Goal: Information Seeking & Learning: Learn about a topic

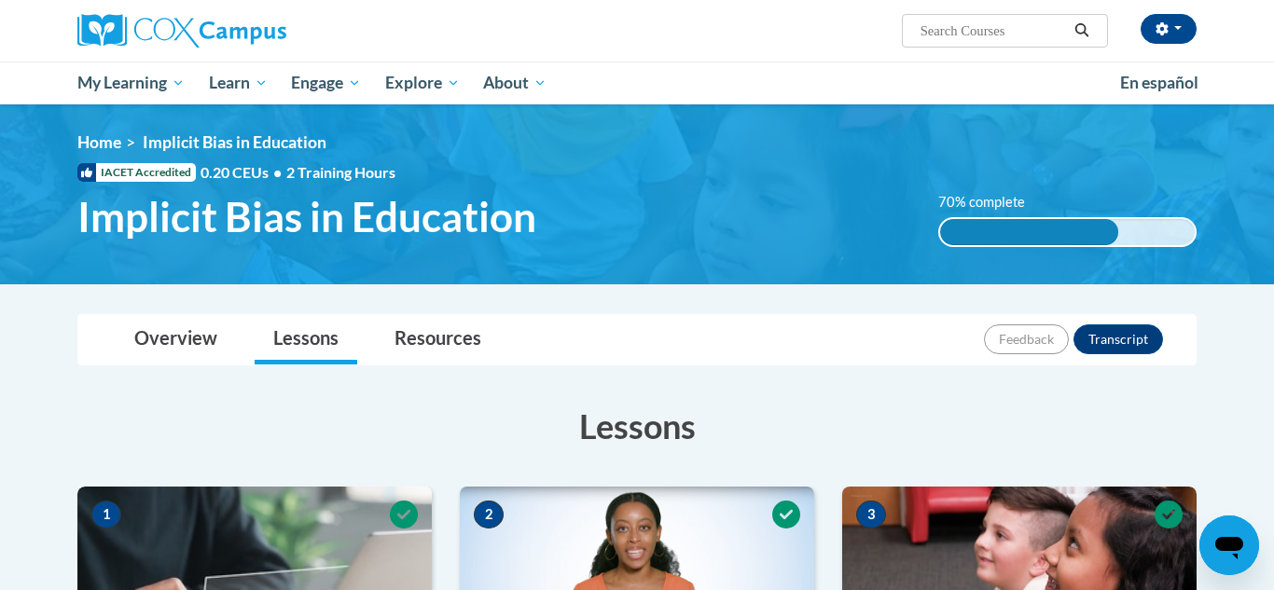
click at [102, 409] on h3 "Lessons" at bounding box center [636, 426] width 1119 height 47
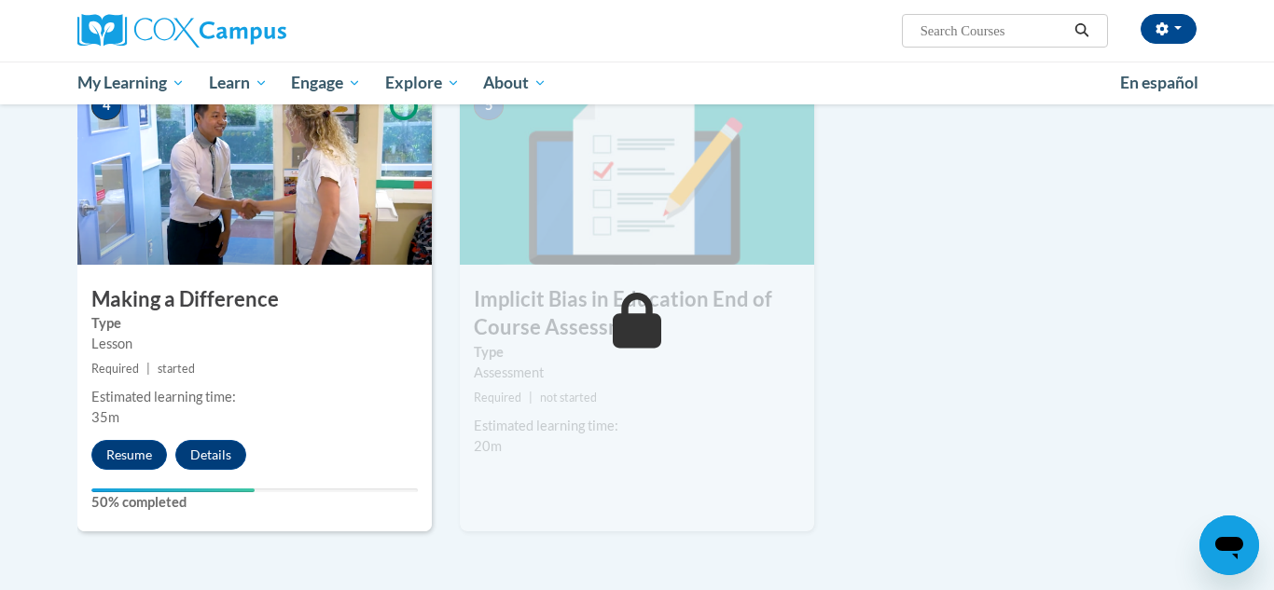
scroll to position [933, 0]
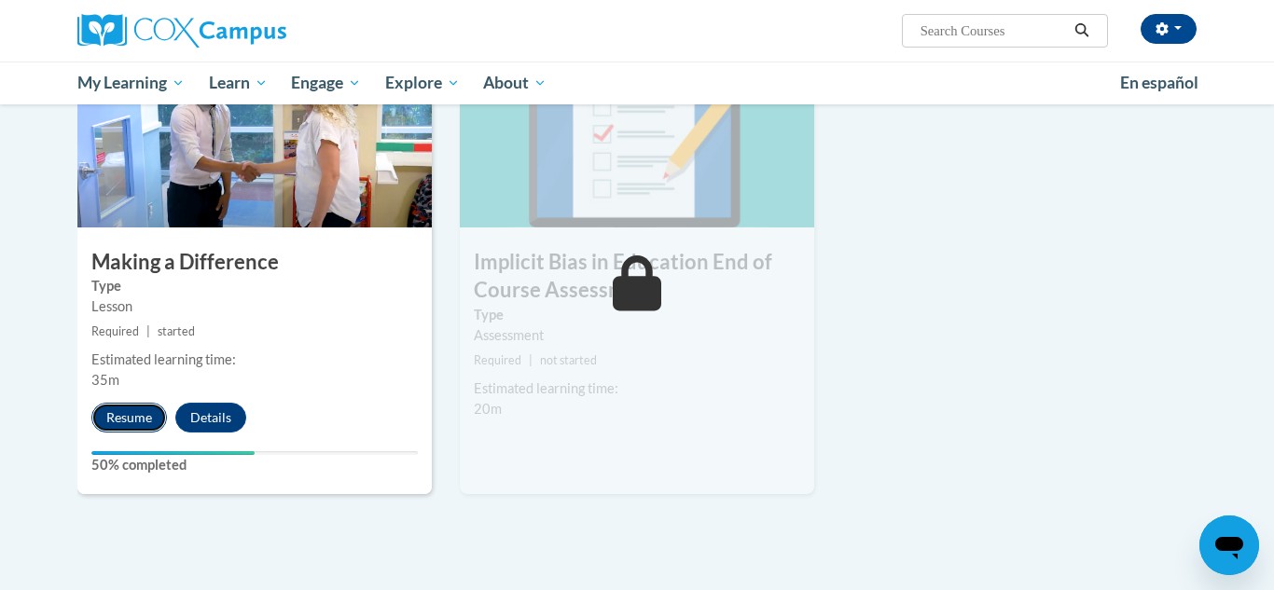
click at [154, 414] on button "Resume" at bounding box center [129, 418] width 76 height 30
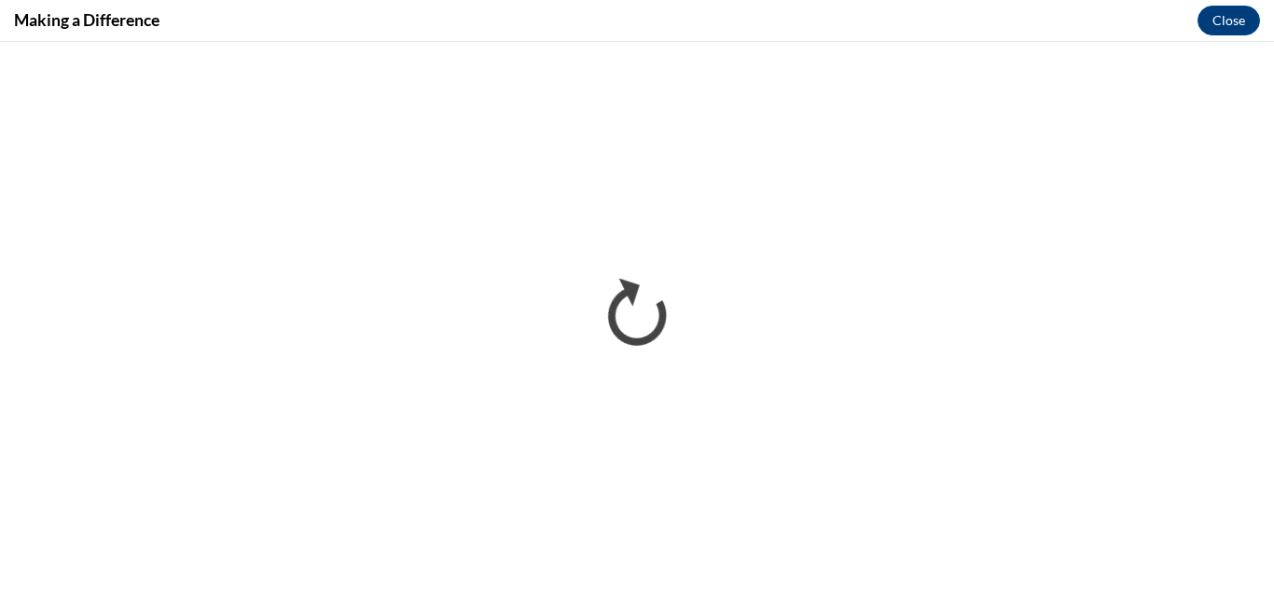
scroll to position [0, 0]
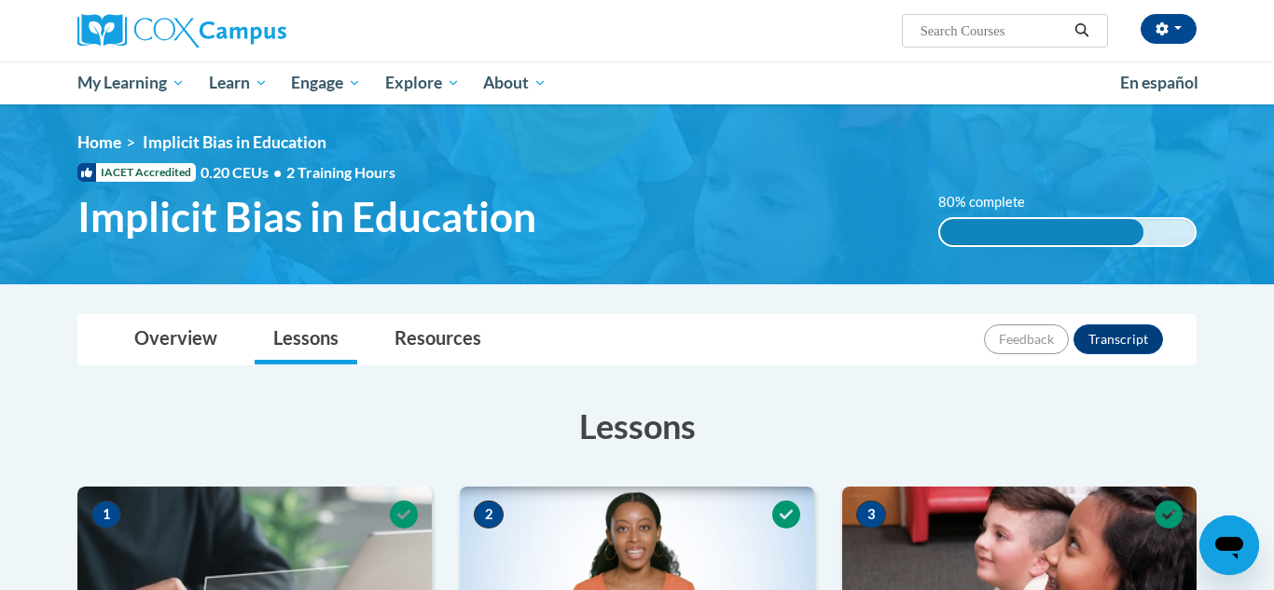
click at [1186, 412] on h3 "Lessons" at bounding box center [636, 426] width 1119 height 47
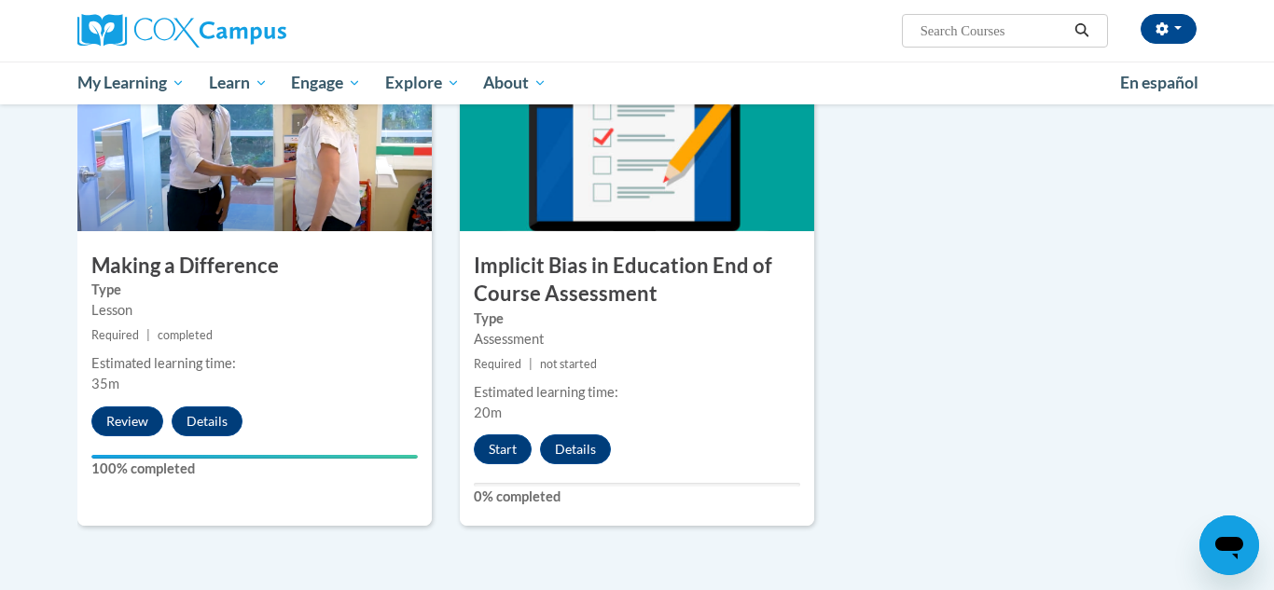
scroll to position [933, 0]
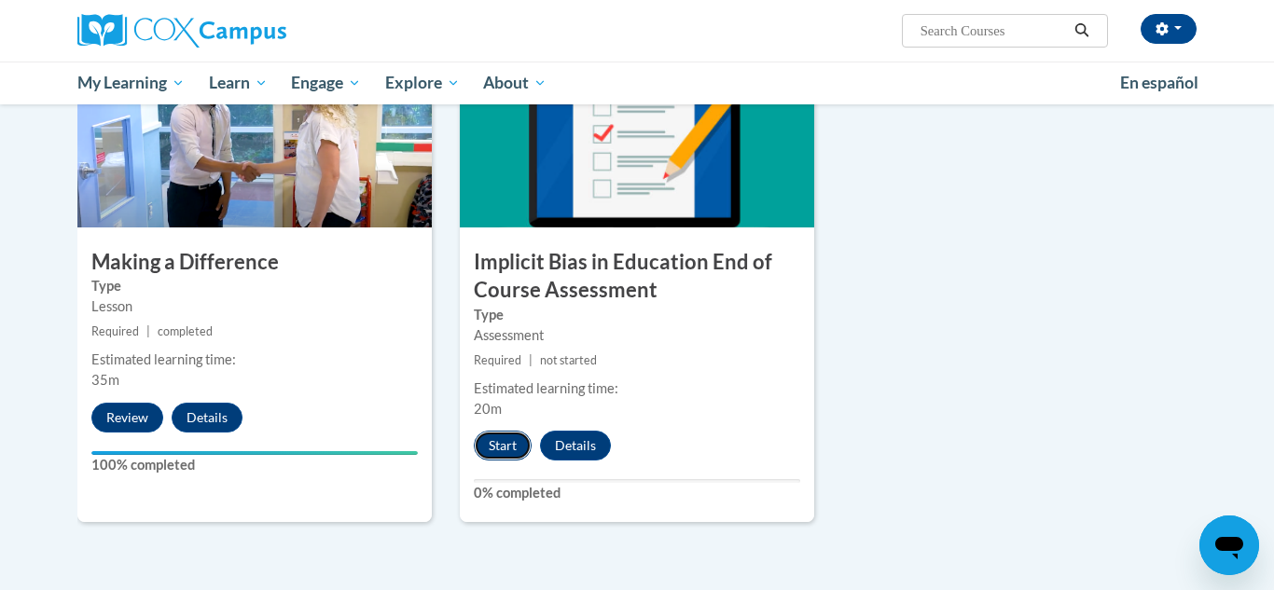
click at [507, 455] on button "Start" at bounding box center [503, 446] width 58 height 30
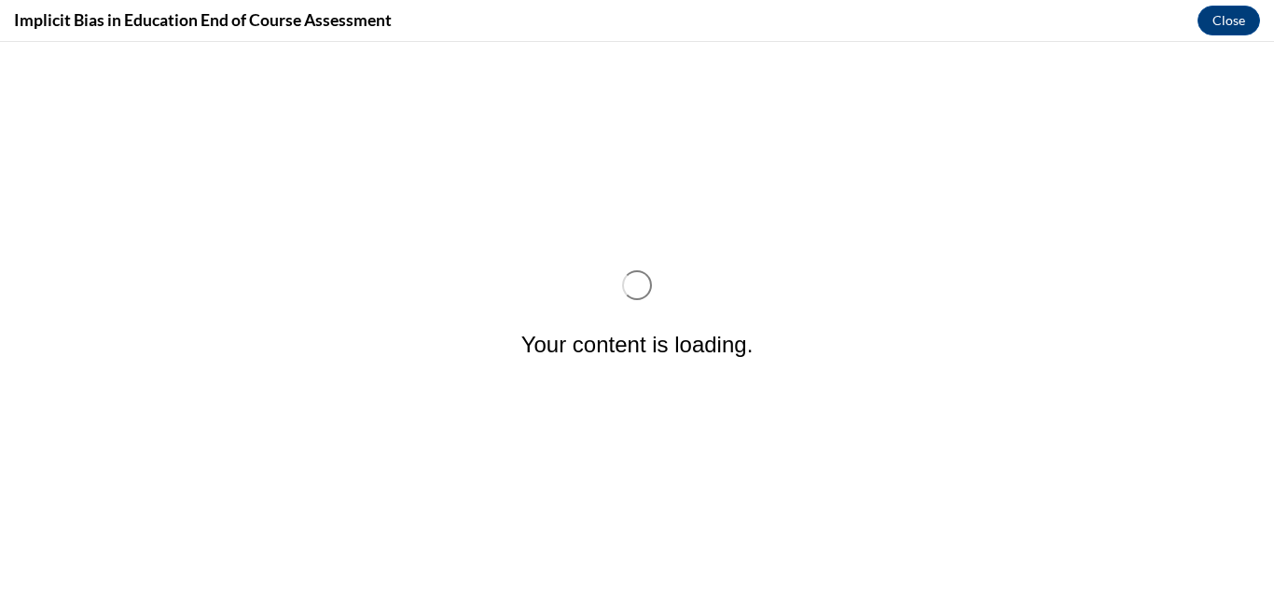
scroll to position [0, 0]
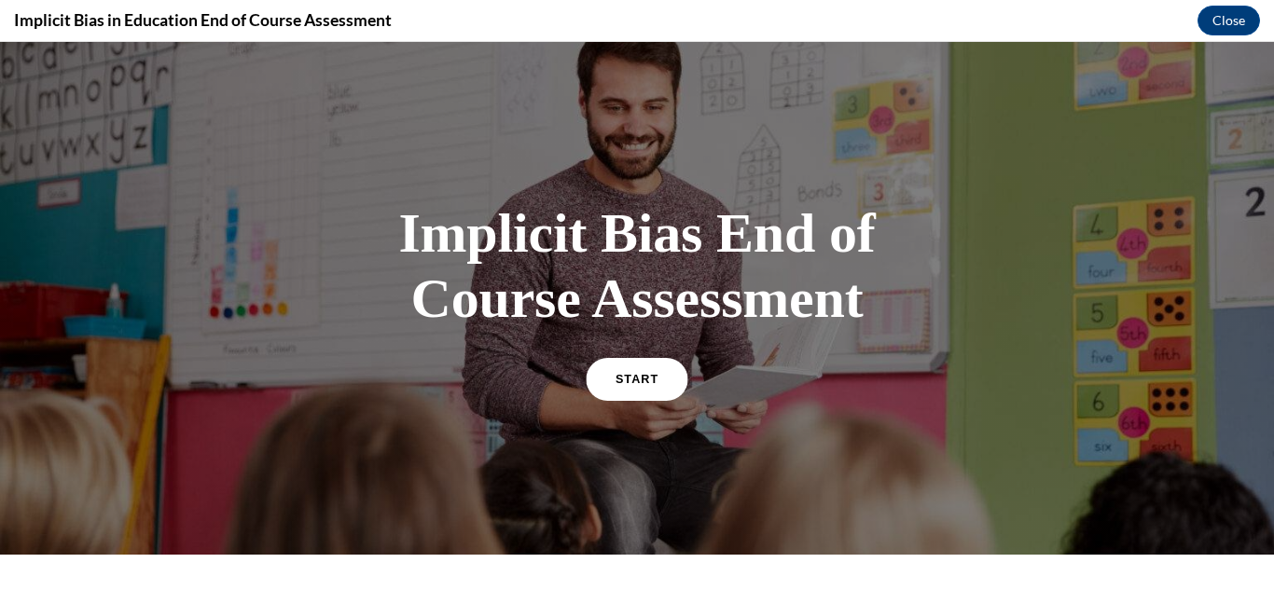
click at [636, 383] on span "START" at bounding box center [637, 379] width 43 height 14
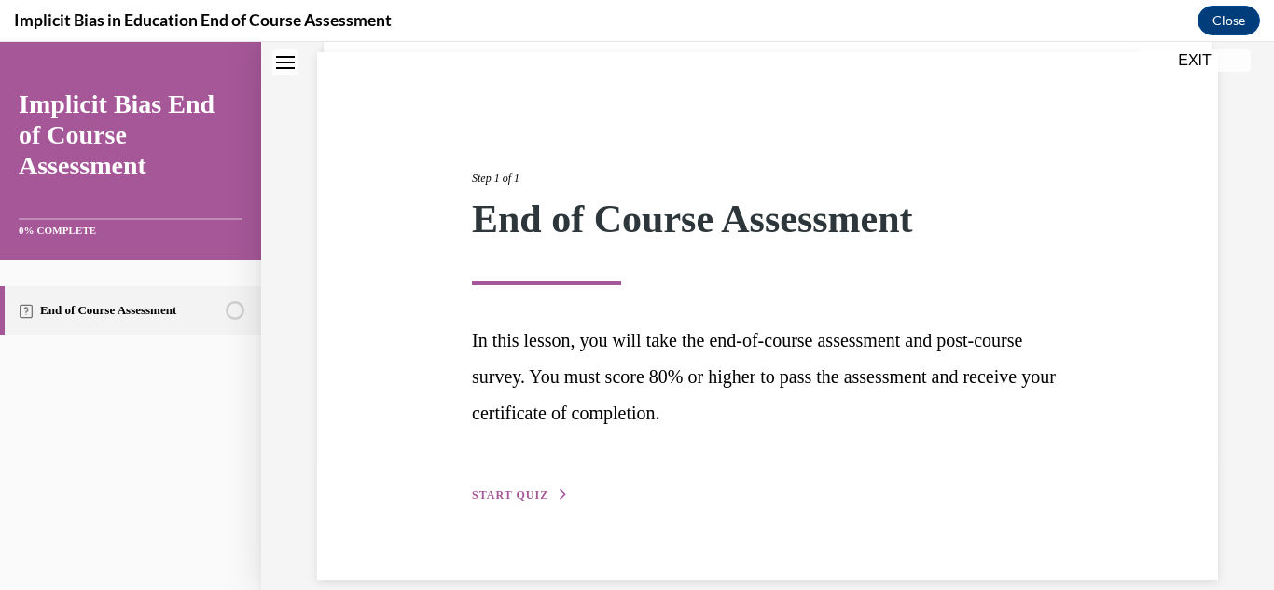
scroll to position [159, 0]
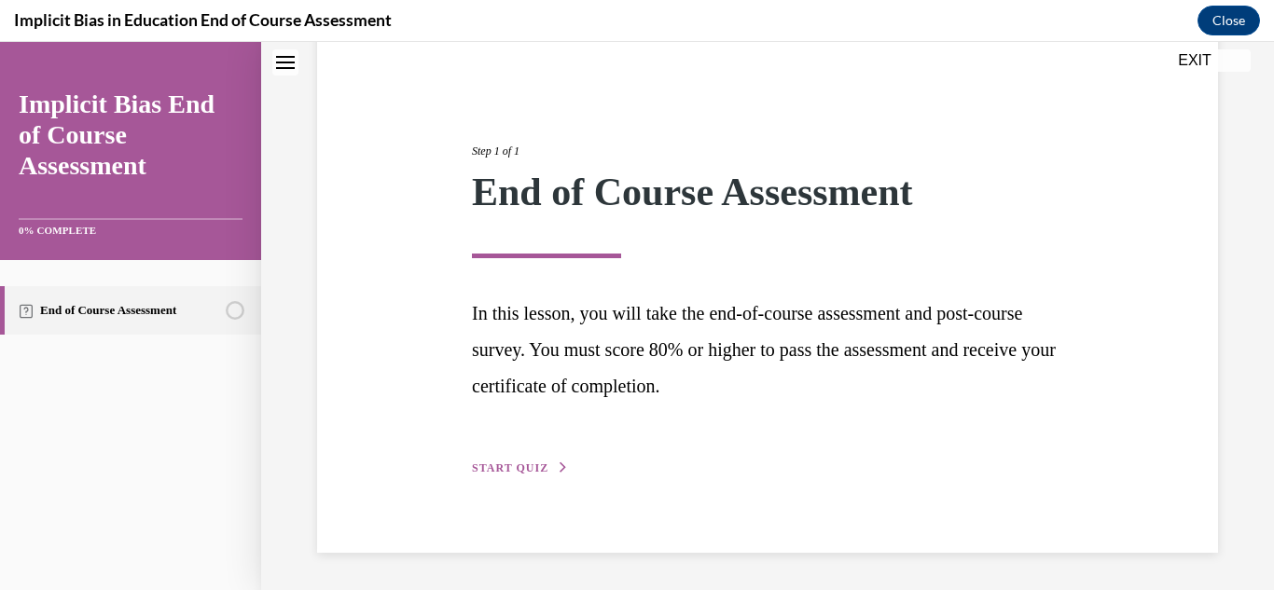
click at [511, 462] on span "START QUIZ" at bounding box center [510, 468] width 76 height 13
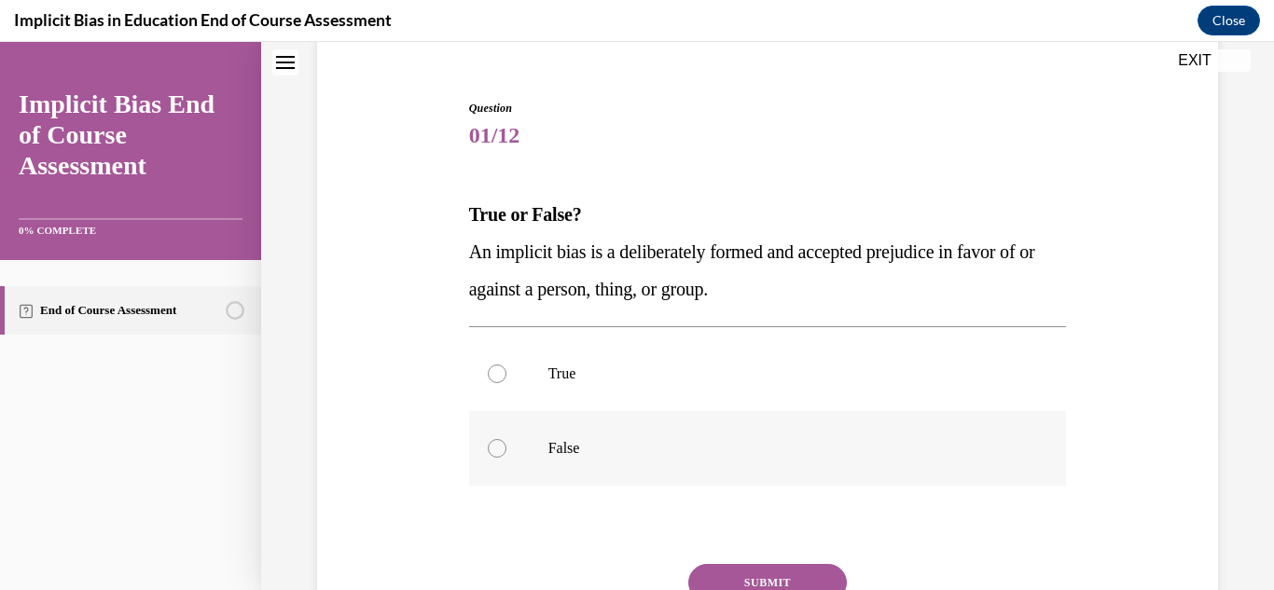
click at [508, 459] on label "False" at bounding box center [768, 448] width 598 height 75
click at [506, 458] on input "False" at bounding box center [497, 448] width 19 height 19
radio input "true"
click at [823, 570] on button "SUBMIT" at bounding box center [767, 582] width 159 height 37
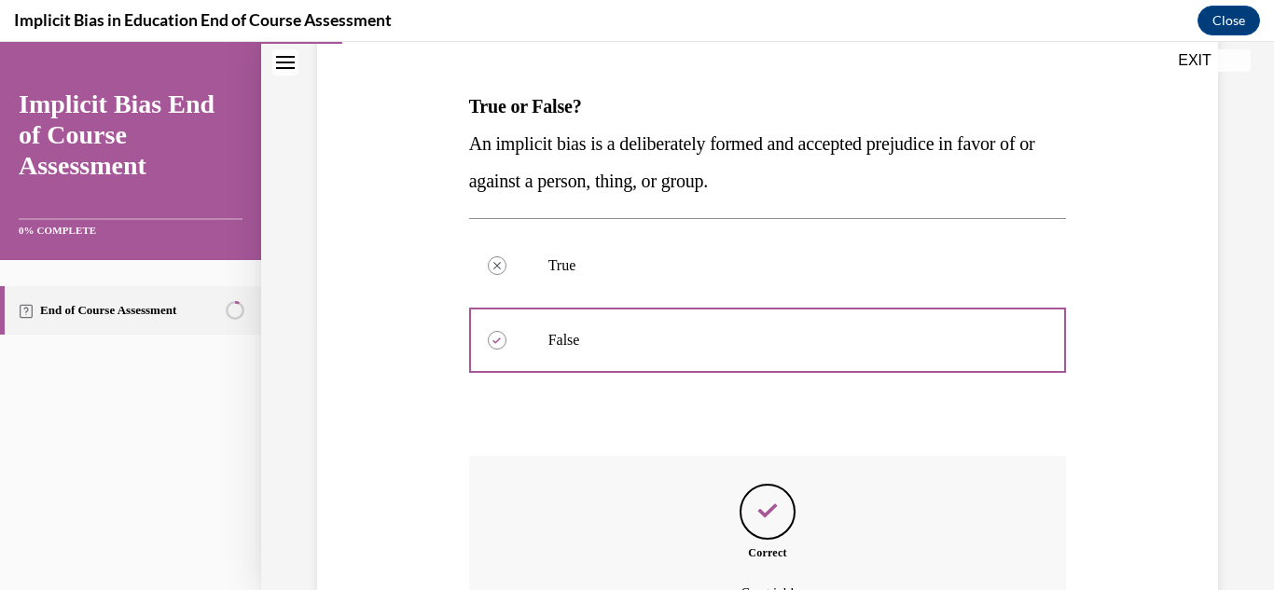
scroll to position [475, 0]
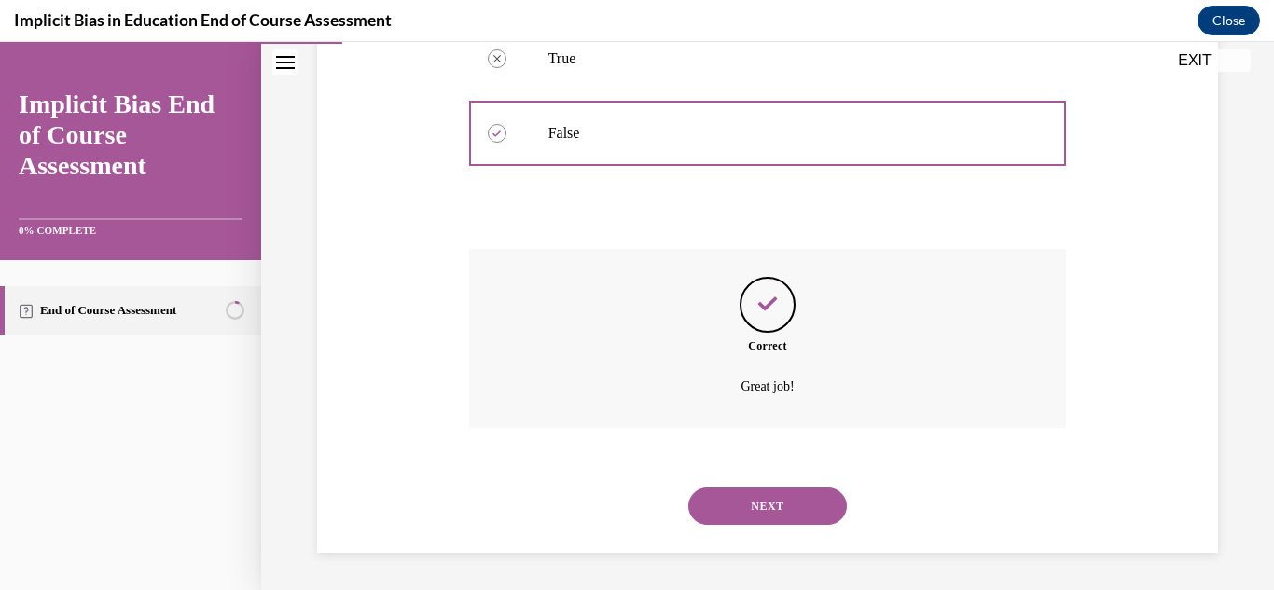
click at [805, 514] on button "NEXT" at bounding box center [767, 506] width 159 height 37
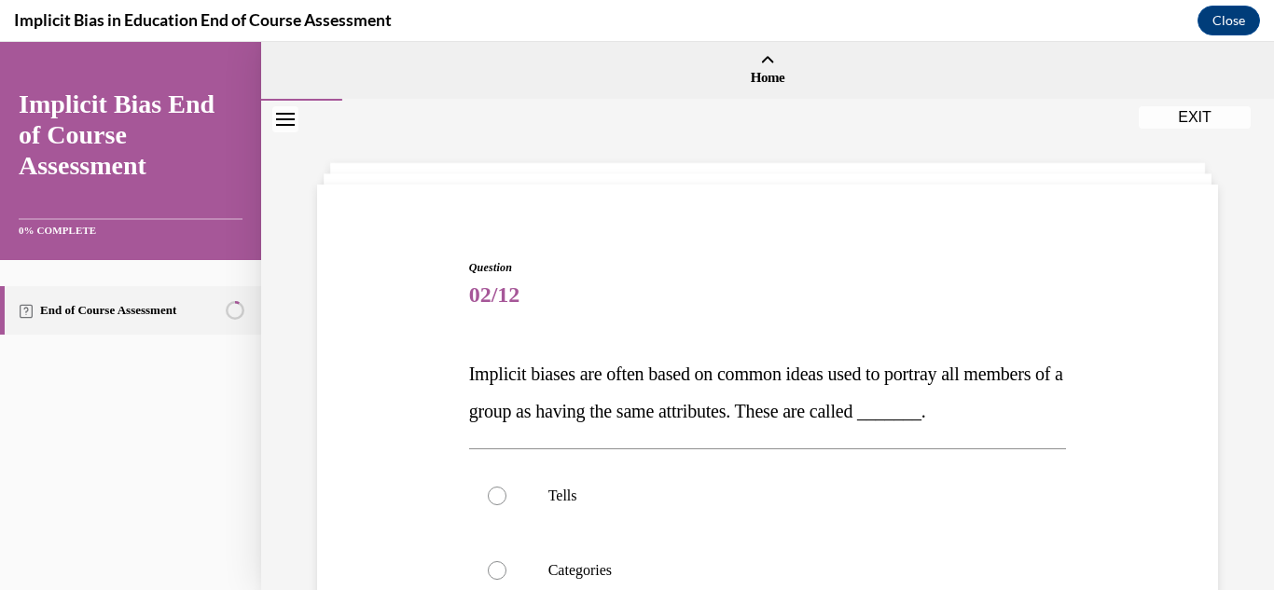
click at [1134, 475] on div "Question 02/12 Implicit biases are often based on common ideas used to portray …" at bounding box center [767, 595] width 910 height 785
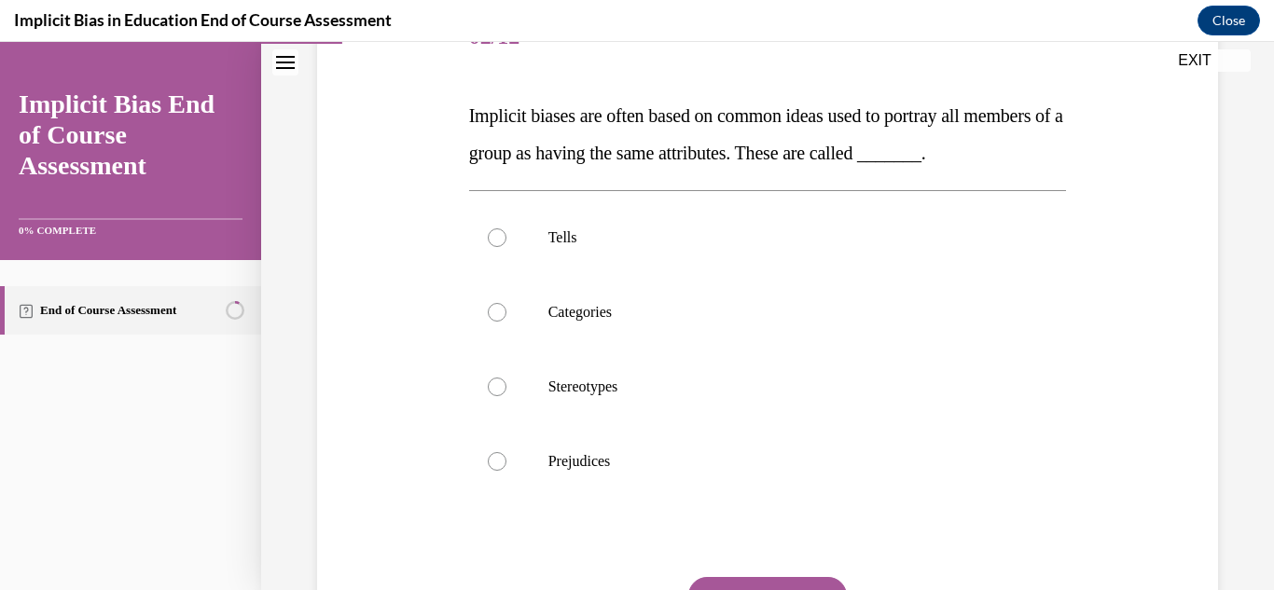
scroll to position [261, 0]
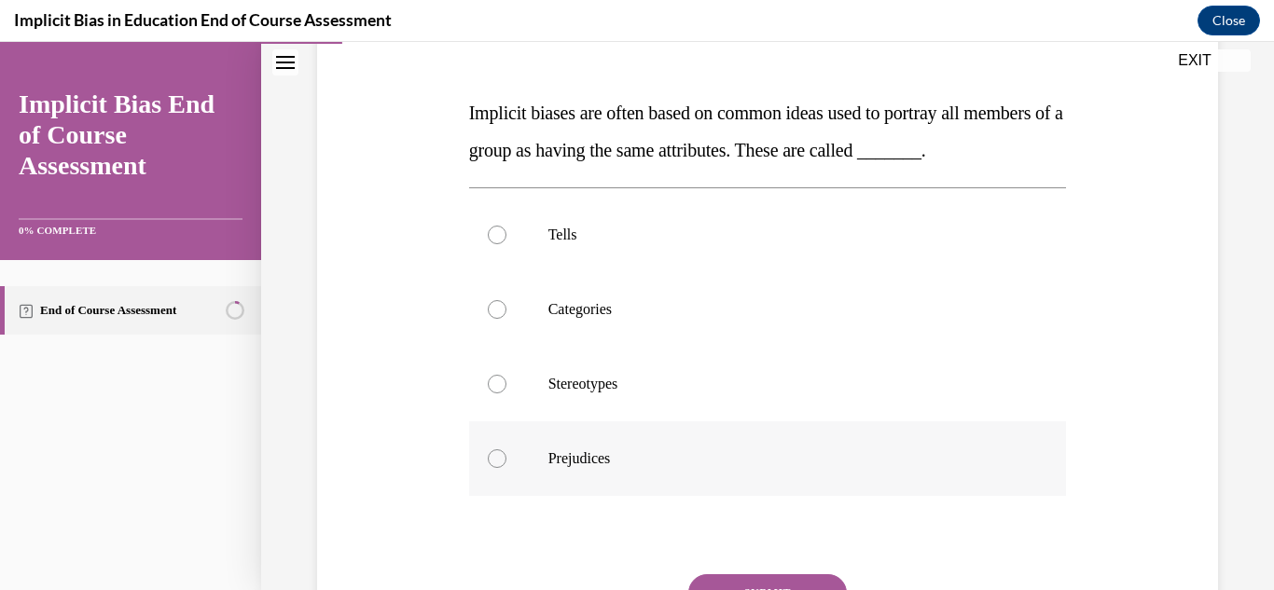
click at [527, 496] on label "Prejudices" at bounding box center [768, 459] width 598 height 75
click at [506, 468] on input "Prejudices" at bounding box center [497, 459] width 19 height 19
radio input "true"
click at [1231, 500] on div "Question 02/12 Implicit biases are often based on common ideas used to portray …" at bounding box center [767, 302] width 1013 height 925
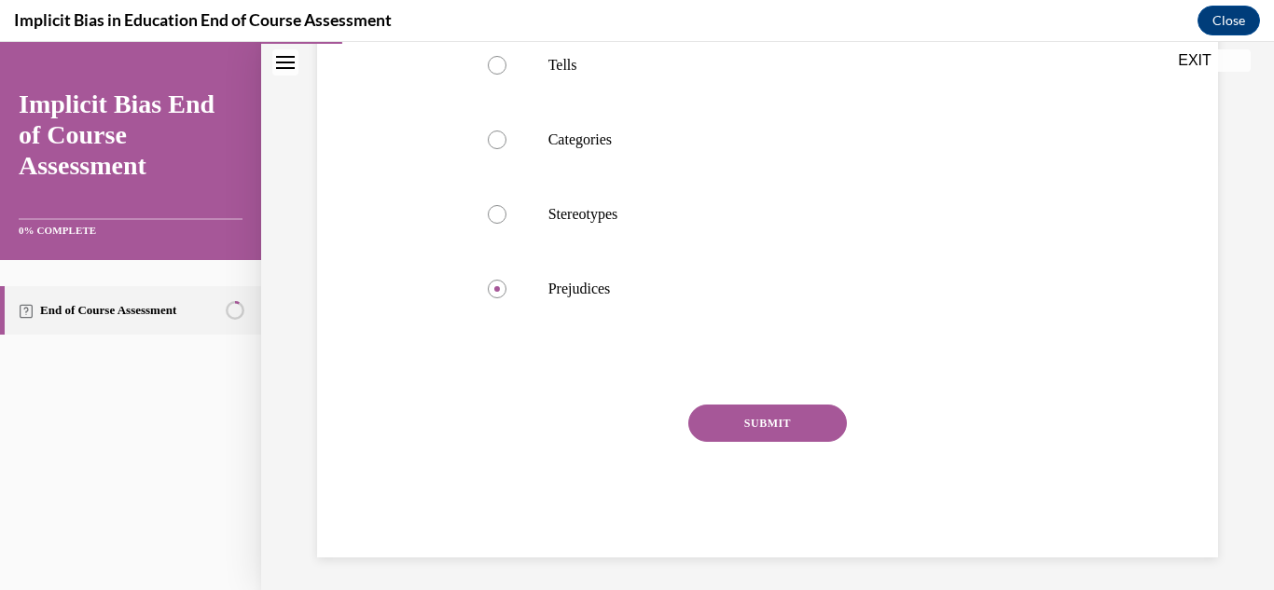
scroll to position [473, 0]
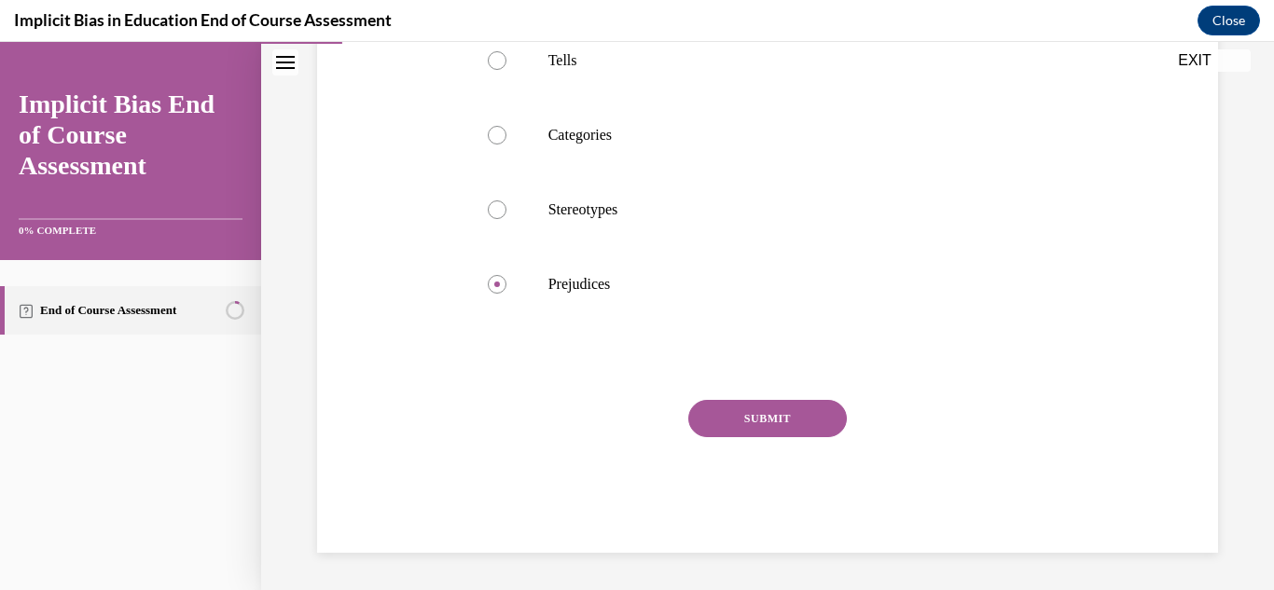
click at [779, 417] on button "SUBMIT" at bounding box center [767, 418] width 159 height 37
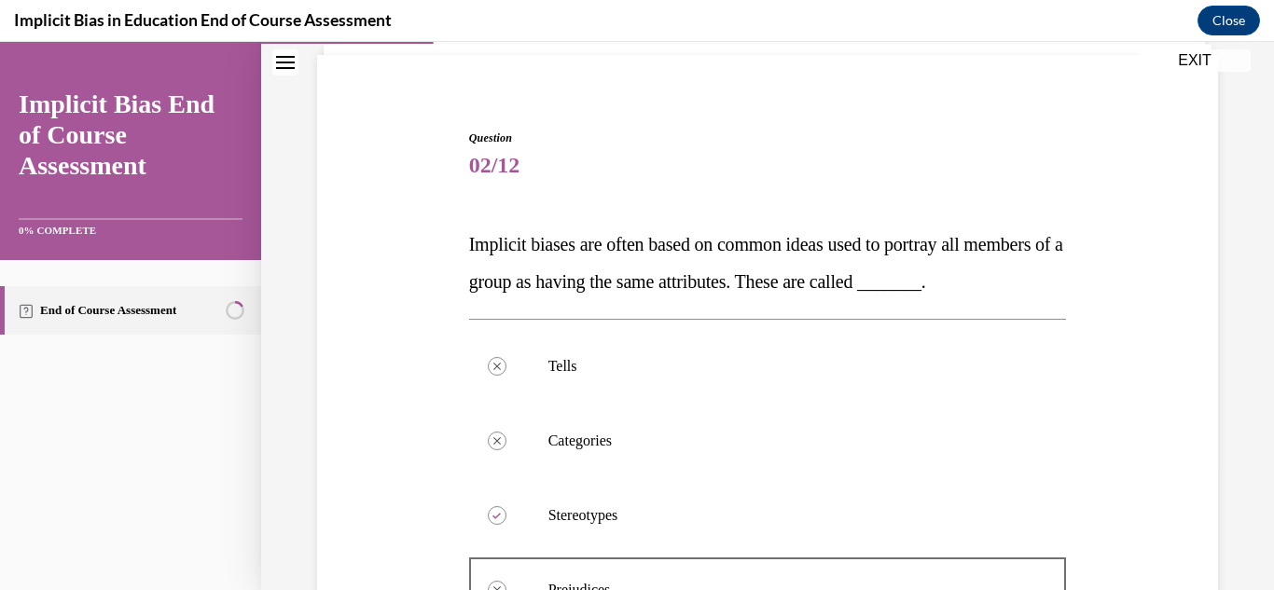
scroll to position [87, 0]
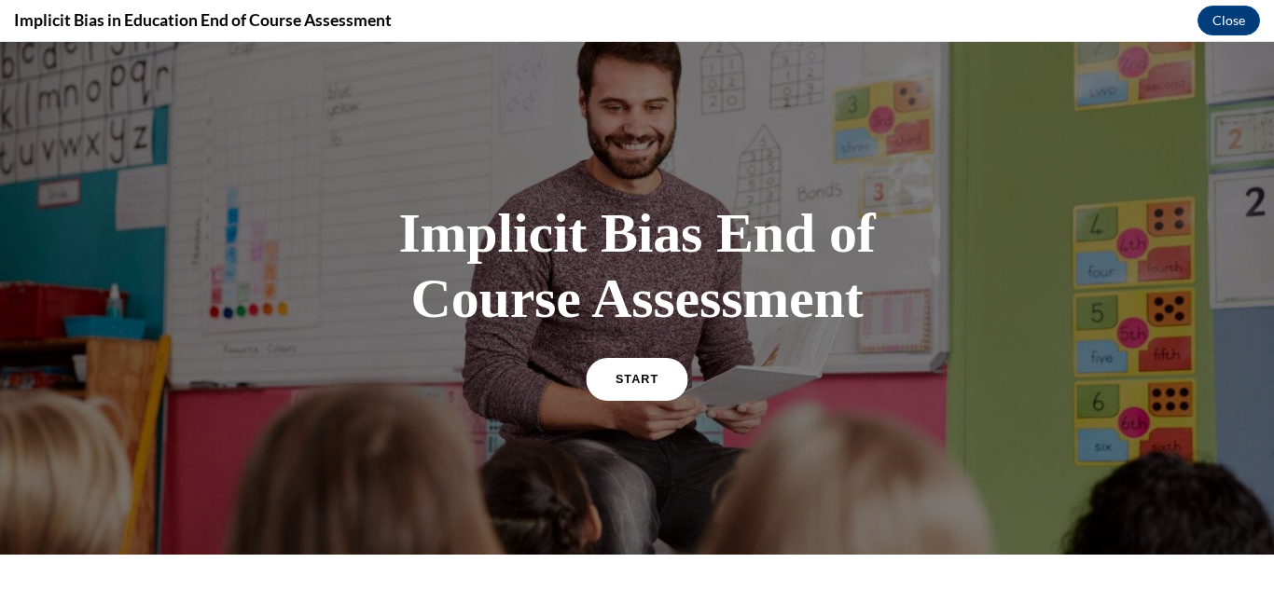
click at [624, 381] on span "START" at bounding box center [637, 379] width 43 height 14
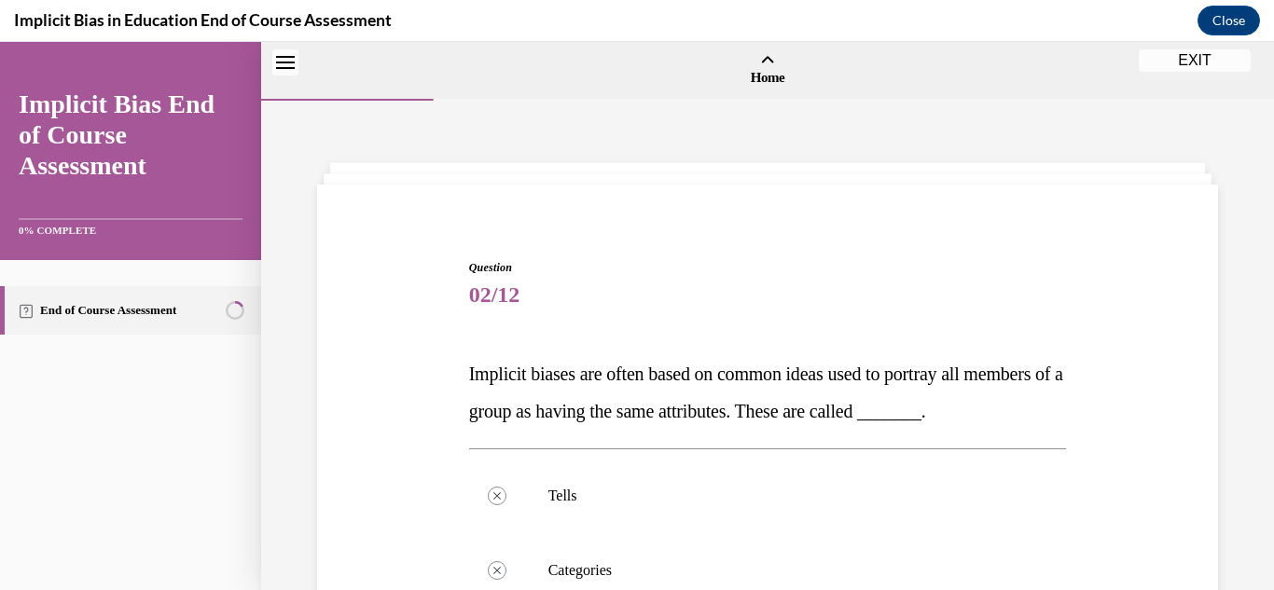
scroll to position [646, 0]
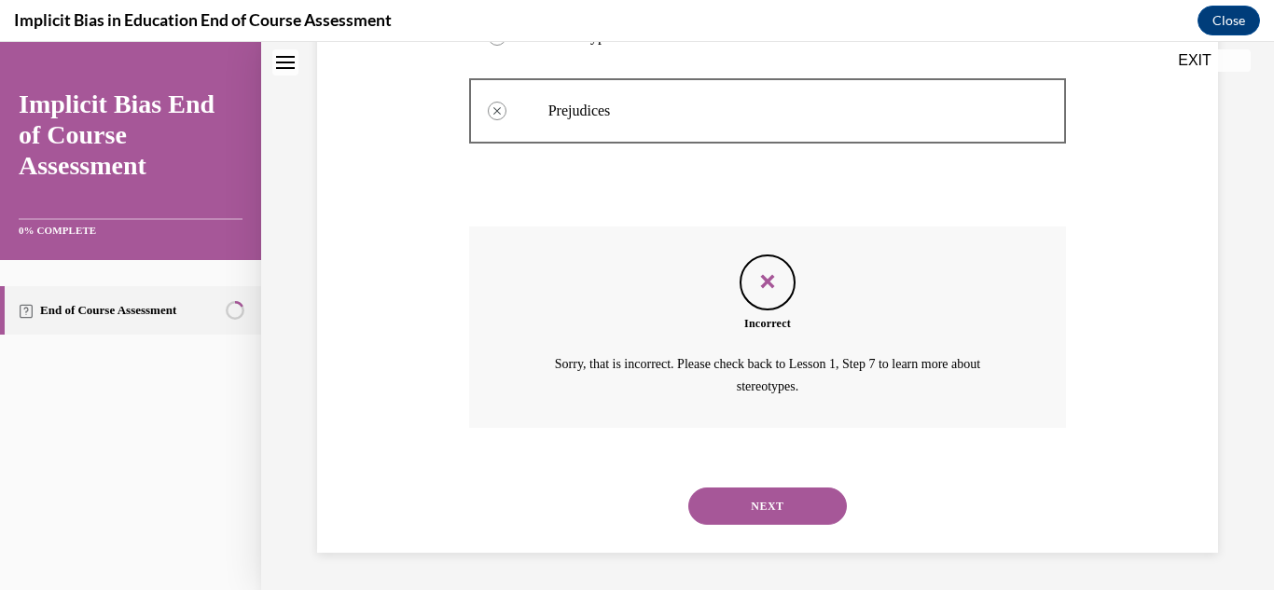
click at [772, 517] on button "NEXT" at bounding box center [767, 506] width 159 height 37
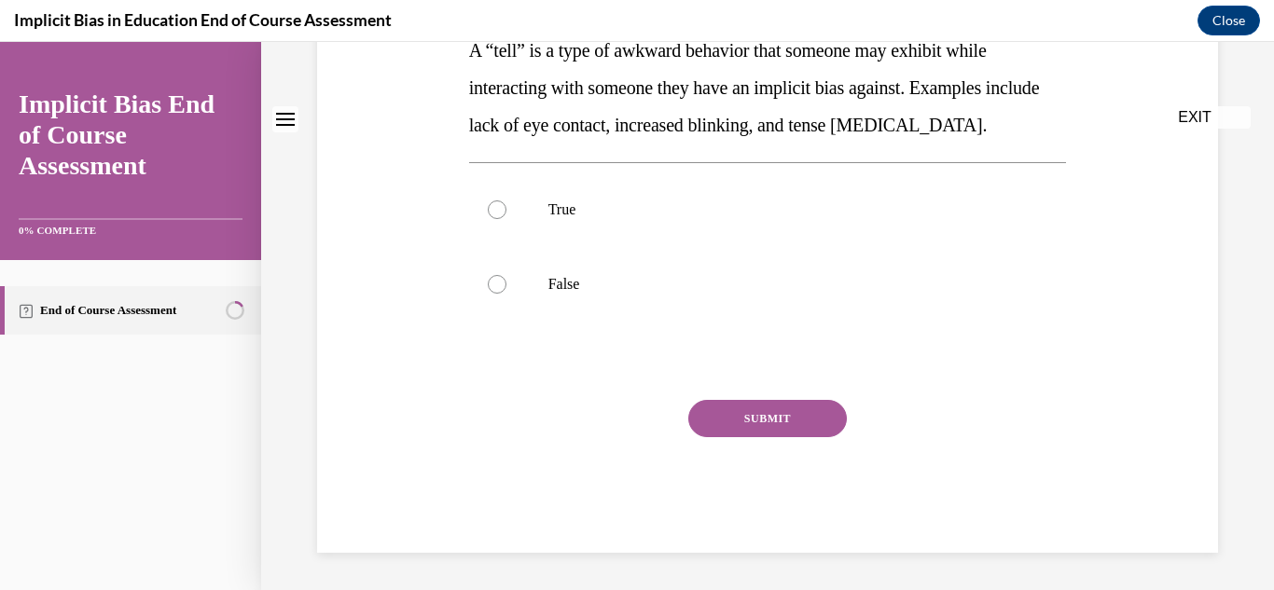
scroll to position [0, 0]
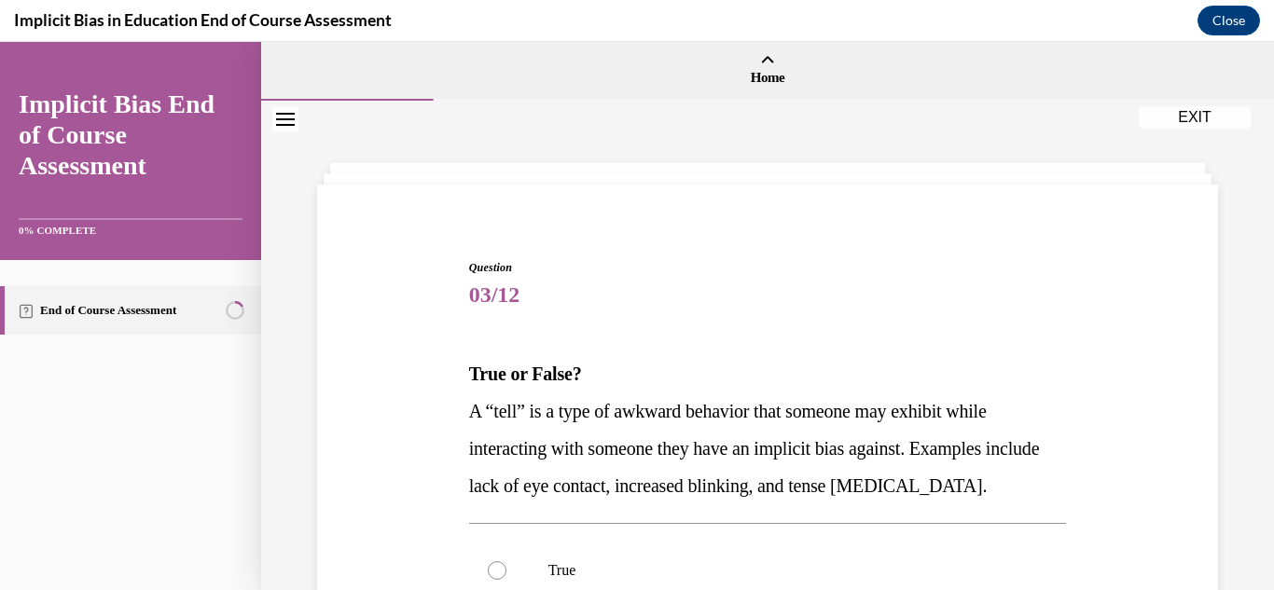
click at [1186, 411] on div "Question 03/12 True or False? A “tell” is a type of awkward behavior that someo…" at bounding box center [767, 558] width 910 height 711
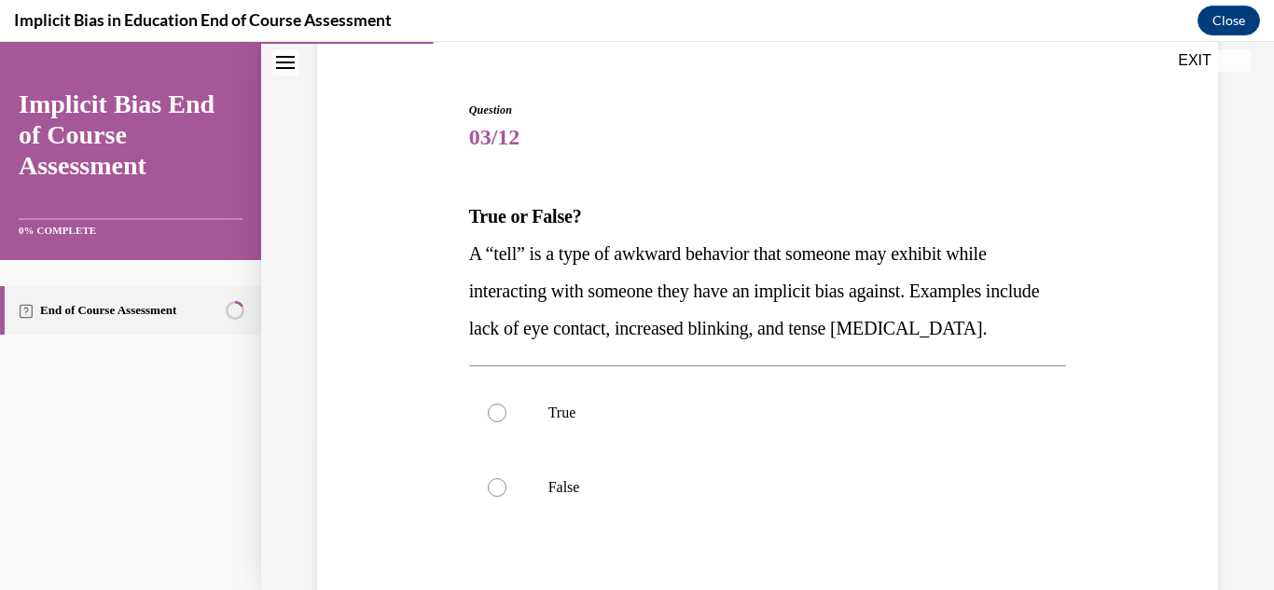
scroll to position [187, 0]
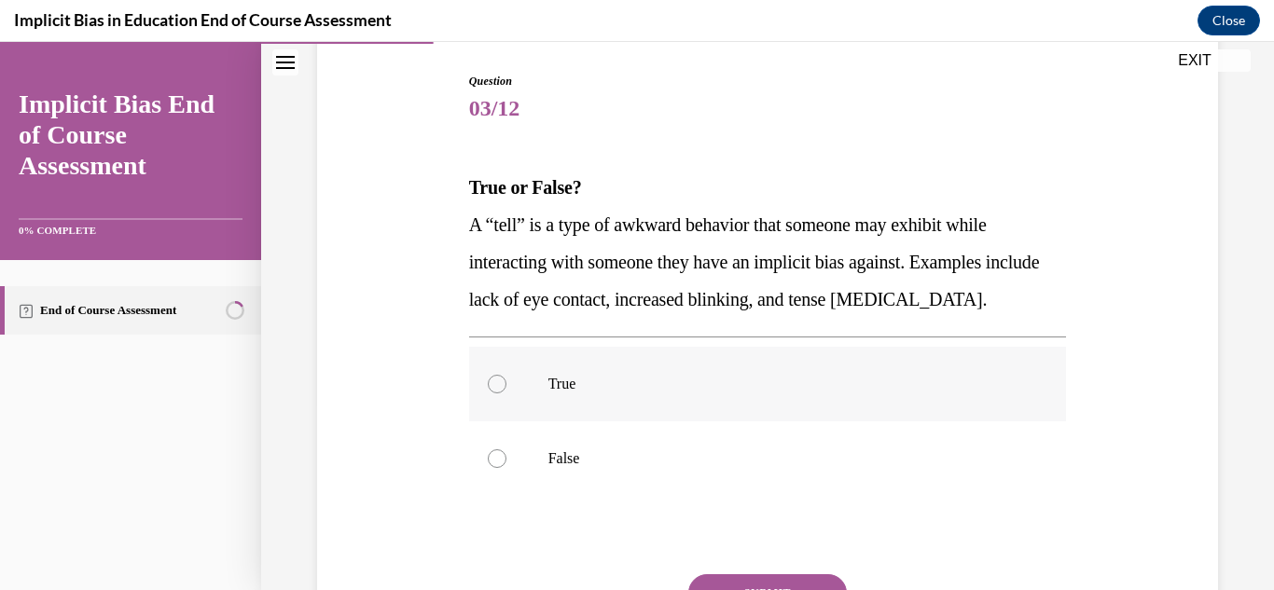
click at [733, 406] on label "True" at bounding box center [768, 384] width 598 height 75
click at [506, 394] on input "True" at bounding box center [497, 384] width 19 height 19
radio input "true"
click at [751, 582] on button "SUBMIT" at bounding box center [767, 593] width 159 height 37
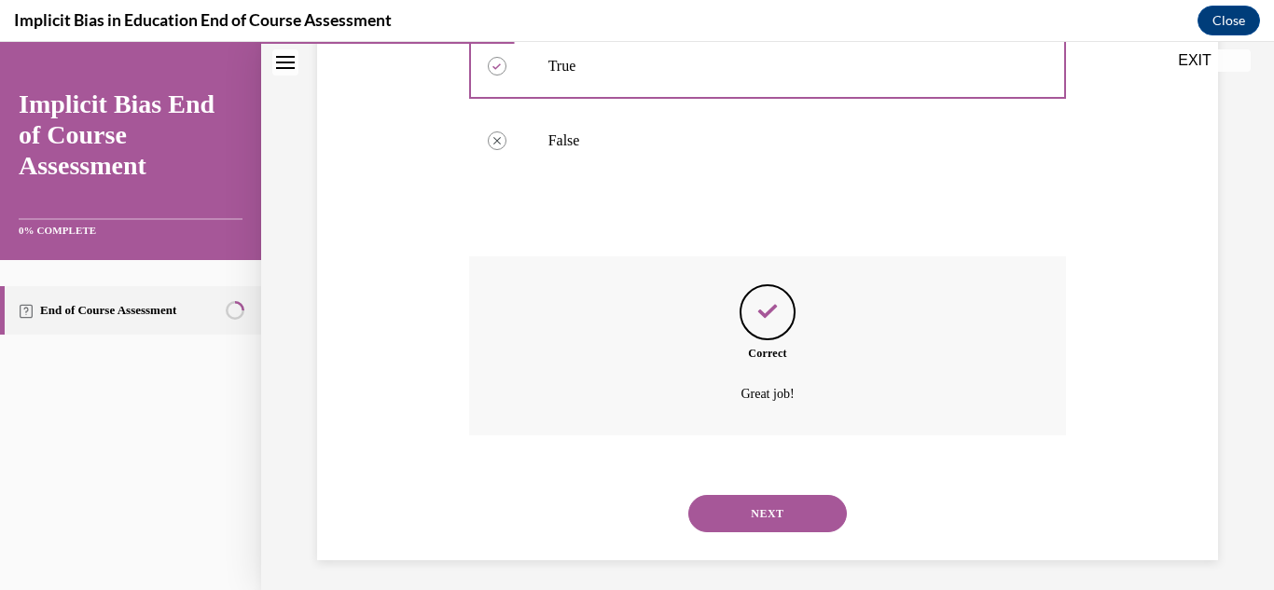
scroll to position [512, 0]
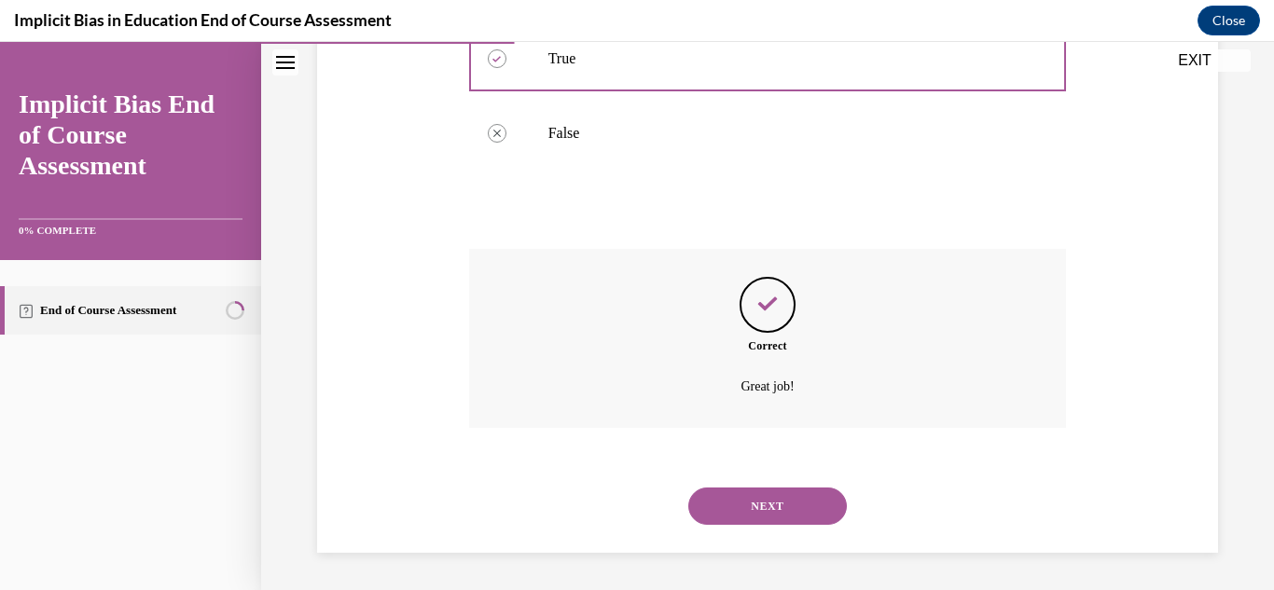
click at [816, 500] on button "NEXT" at bounding box center [767, 506] width 159 height 37
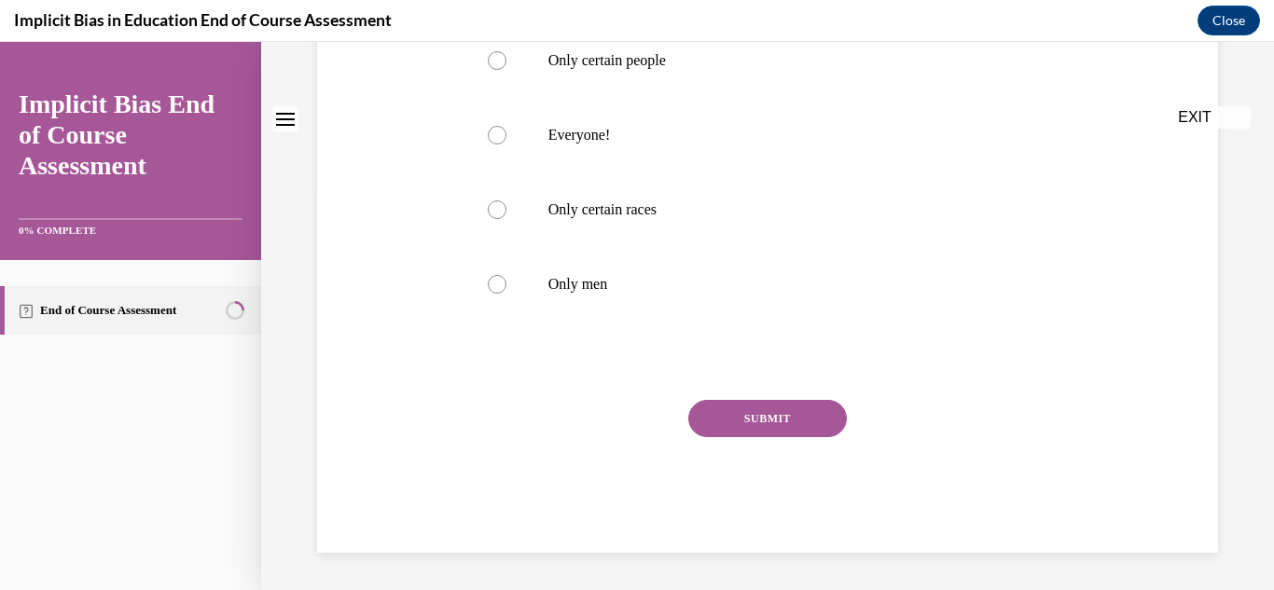
scroll to position [0, 0]
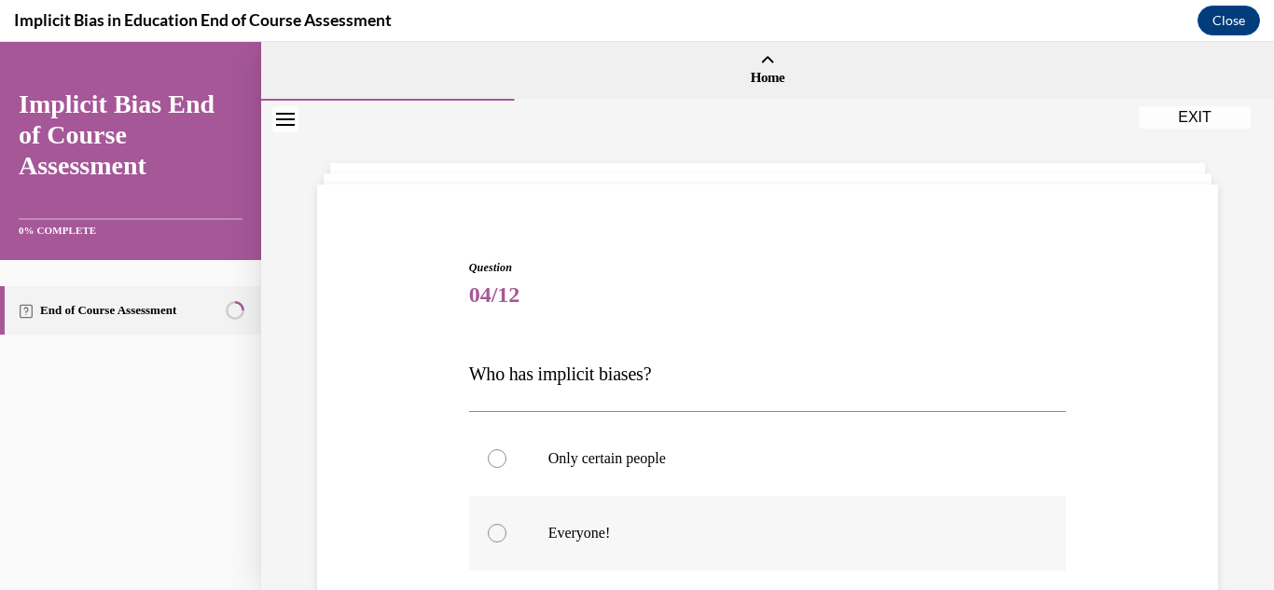
click at [520, 534] on label "Everyone!" at bounding box center [768, 533] width 598 height 75
click at [506, 534] on input "Everyone!" at bounding box center [497, 533] width 19 height 19
radio input "true"
click at [1236, 480] on div "Question 04/12 Who has implicit biases? Only certain people Everyone! Only cert…" at bounding box center [767, 545] width 1013 height 888
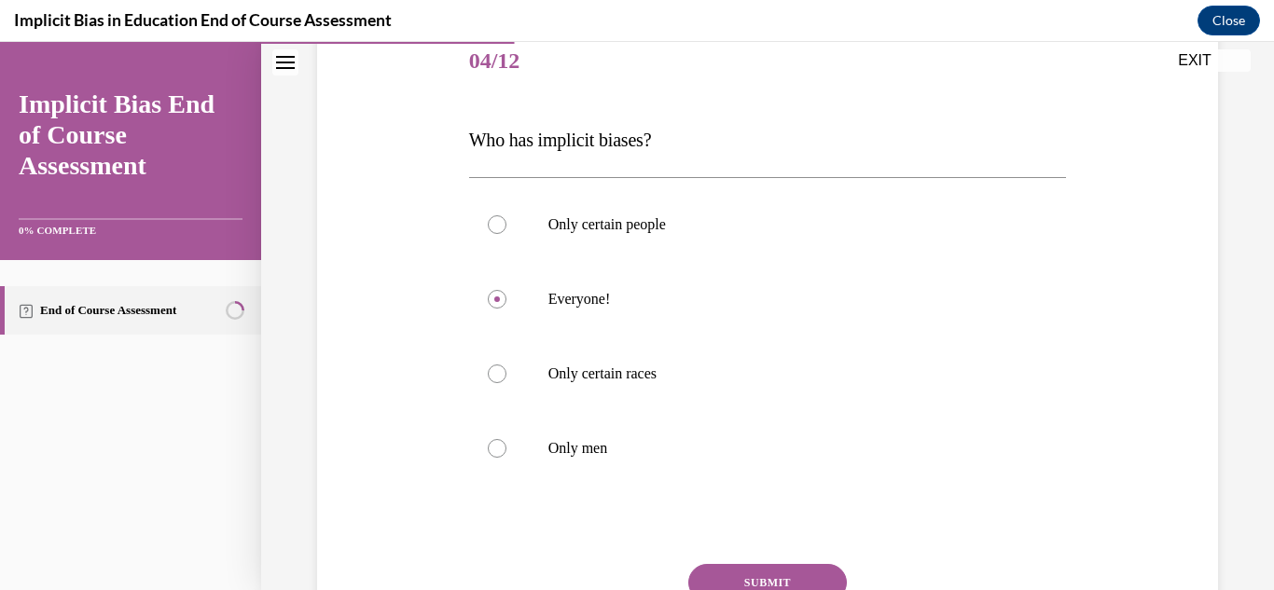
scroll to position [261, 0]
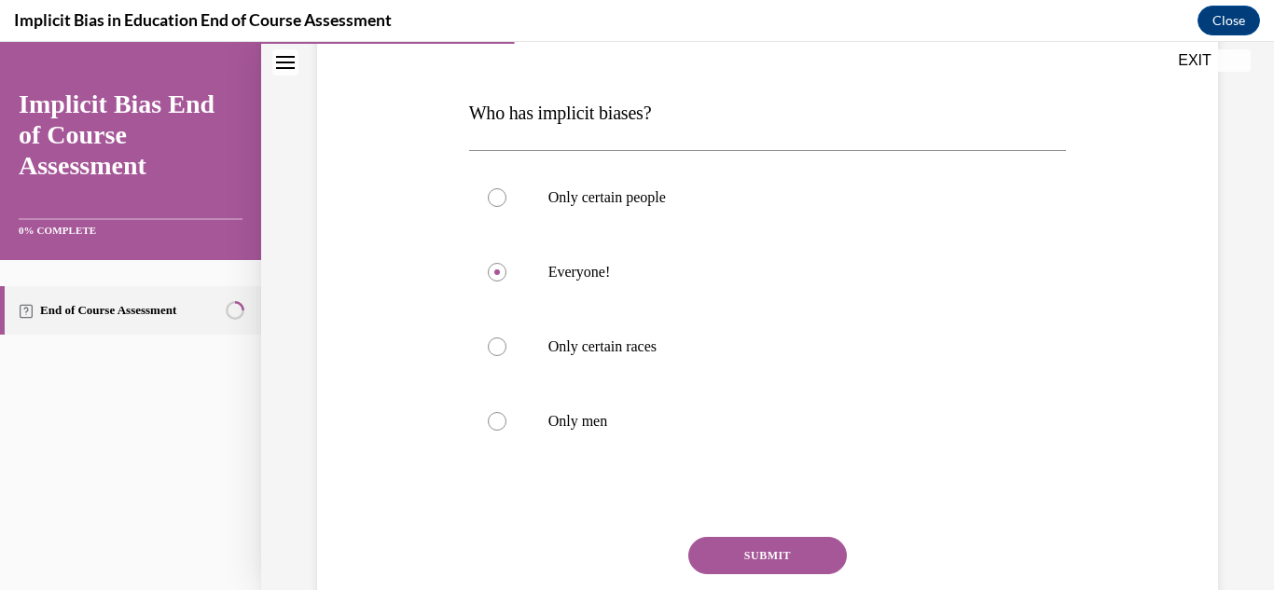
click at [767, 545] on button "SUBMIT" at bounding box center [767, 555] width 159 height 37
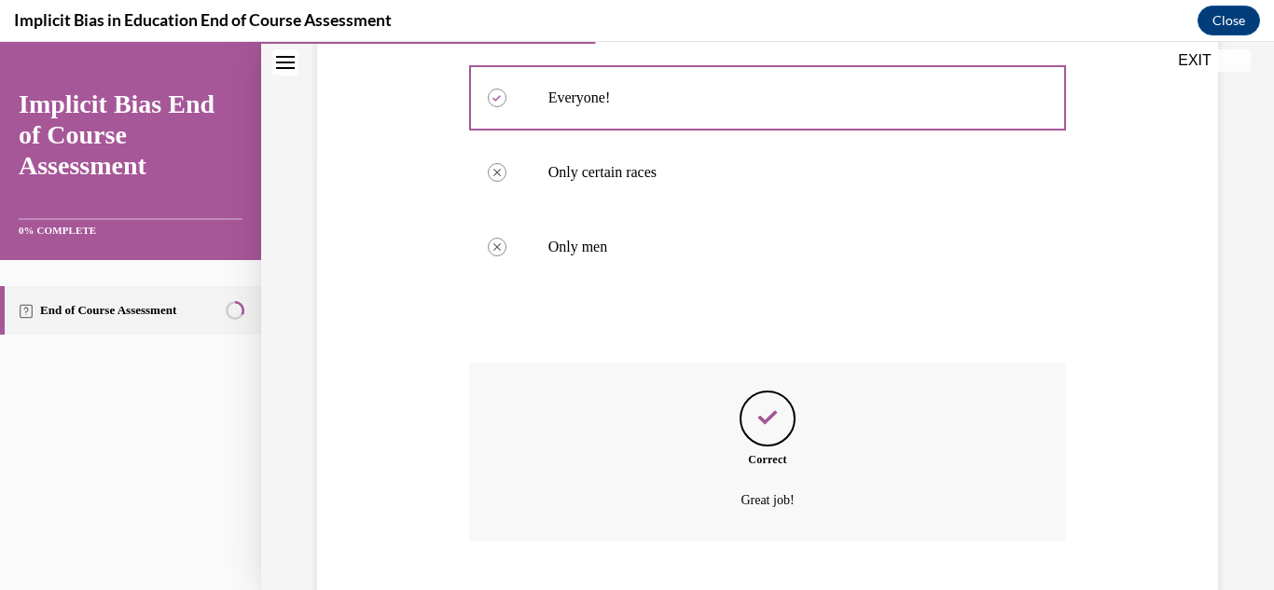
scroll to position [549, 0]
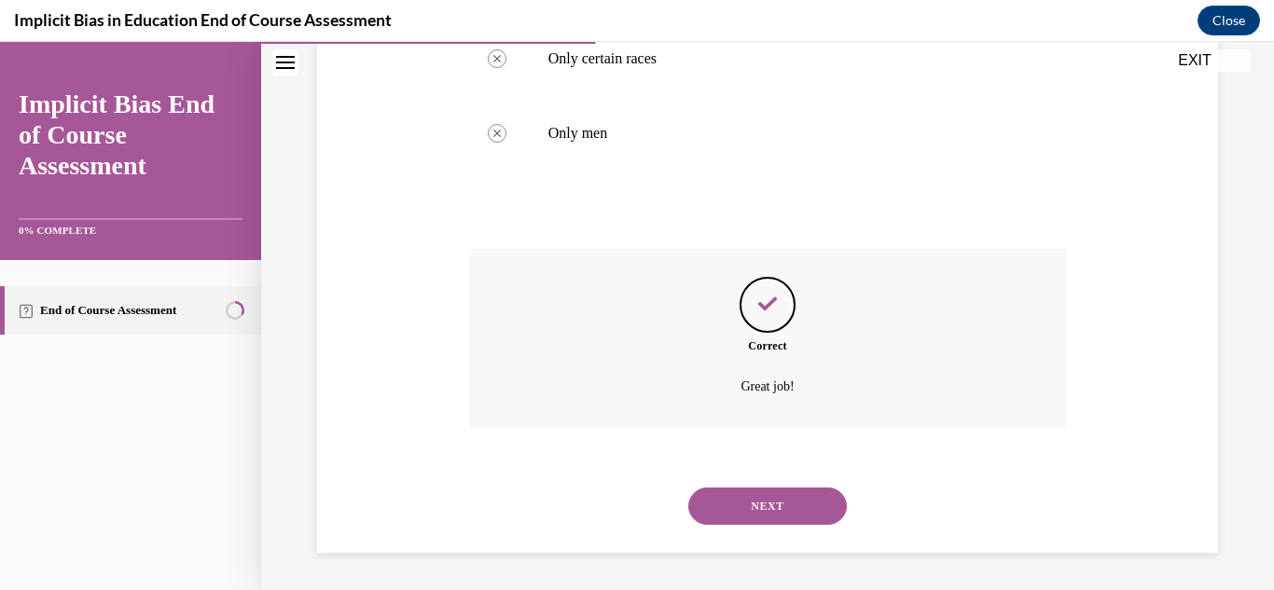
click at [777, 509] on button "NEXT" at bounding box center [767, 506] width 159 height 37
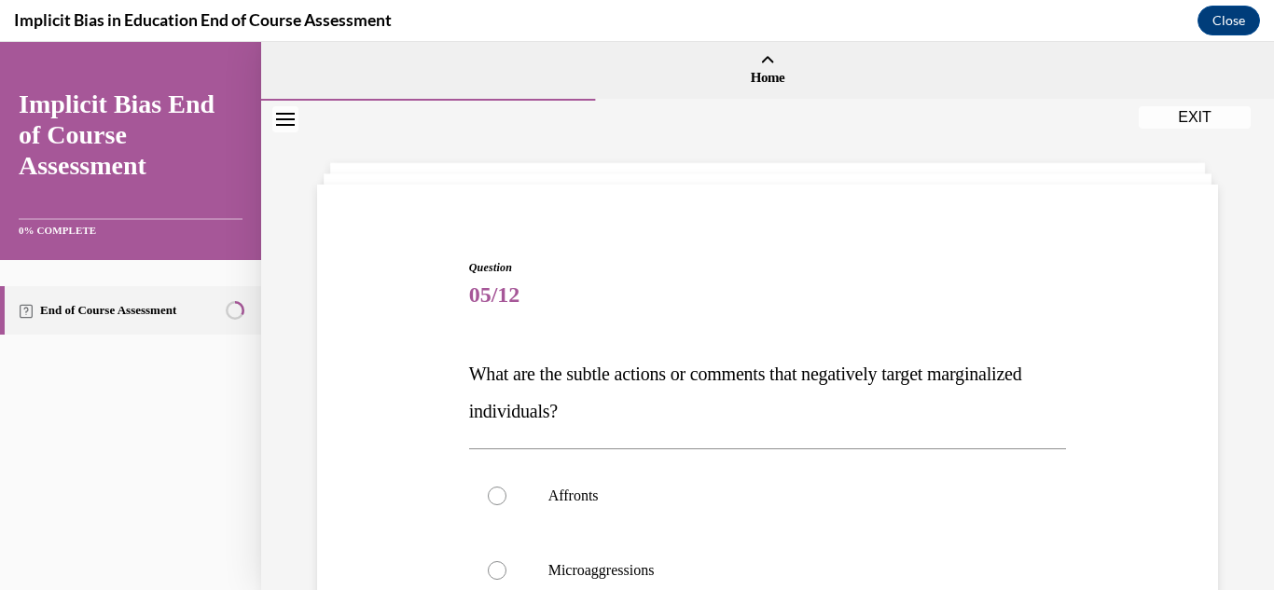
click at [1258, 472] on div "Question 05/12 What are the subtle actions or comments that negatively target m…" at bounding box center [767, 563] width 1013 height 925
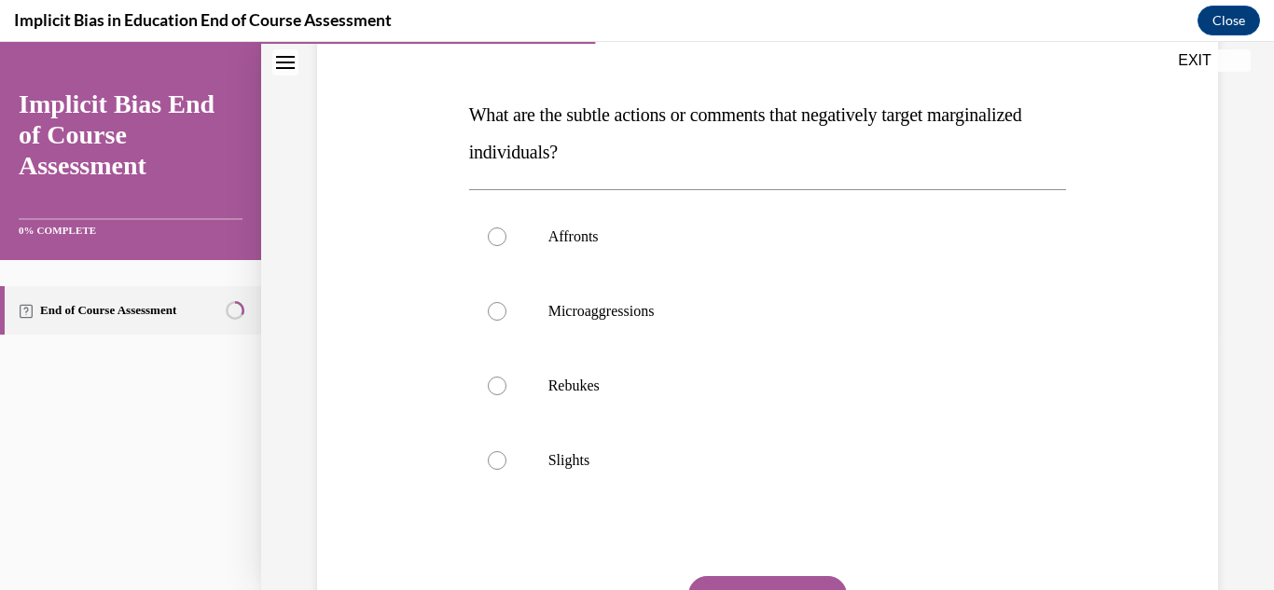
scroll to position [261, 0]
click at [730, 314] on p "Microaggressions" at bounding box center [784, 309] width 472 height 19
click at [506, 314] on input "Microaggressions" at bounding box center [497, 309] width 19 height 19
radio input "true"
click at [772, 577] on button "SUBMIT" at bounding box center [767, 593] width 159 height 37
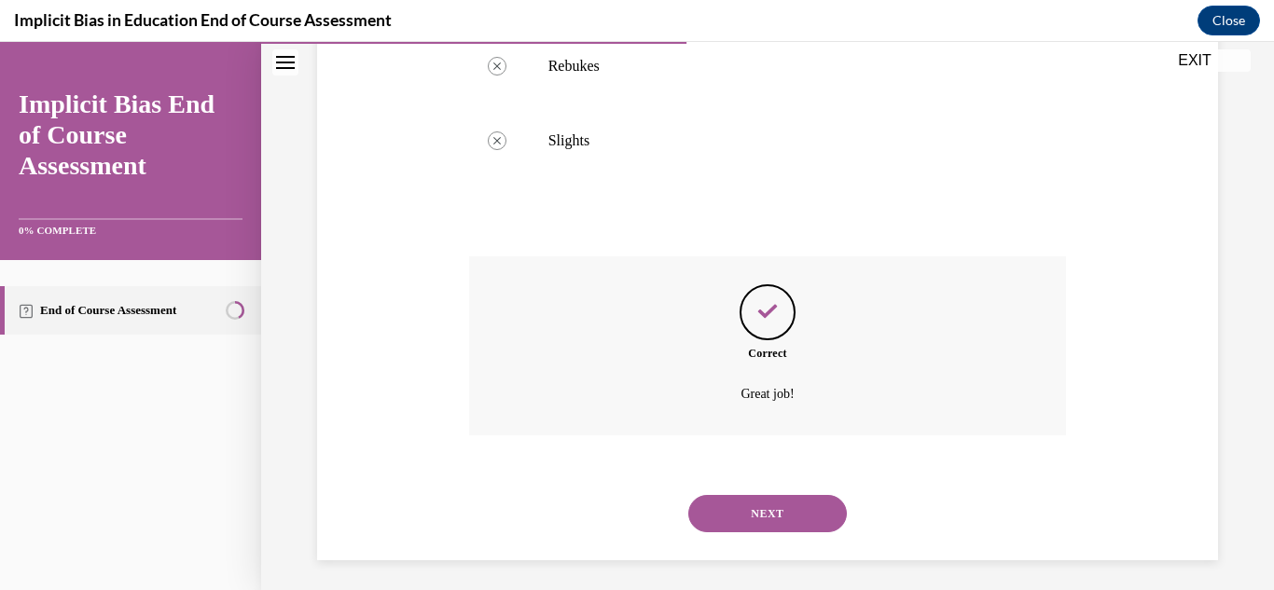
scroll to position [587, 0]
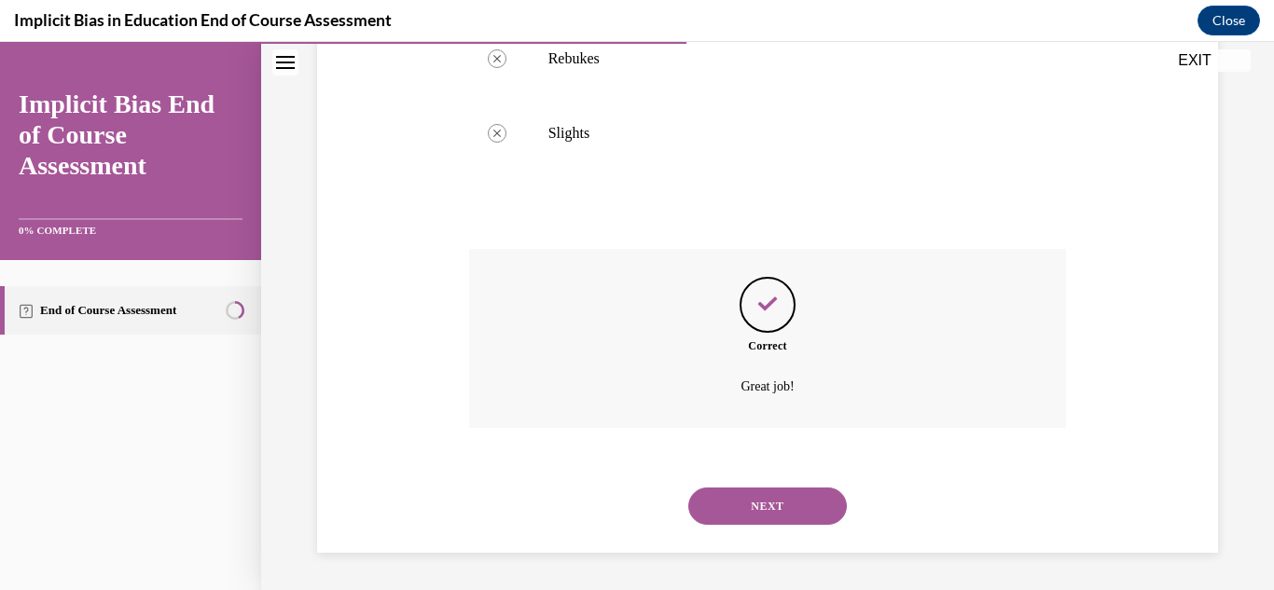
click at [756, 504] on button "NEXT" at bounding box center [767, 506] width 159 height 37
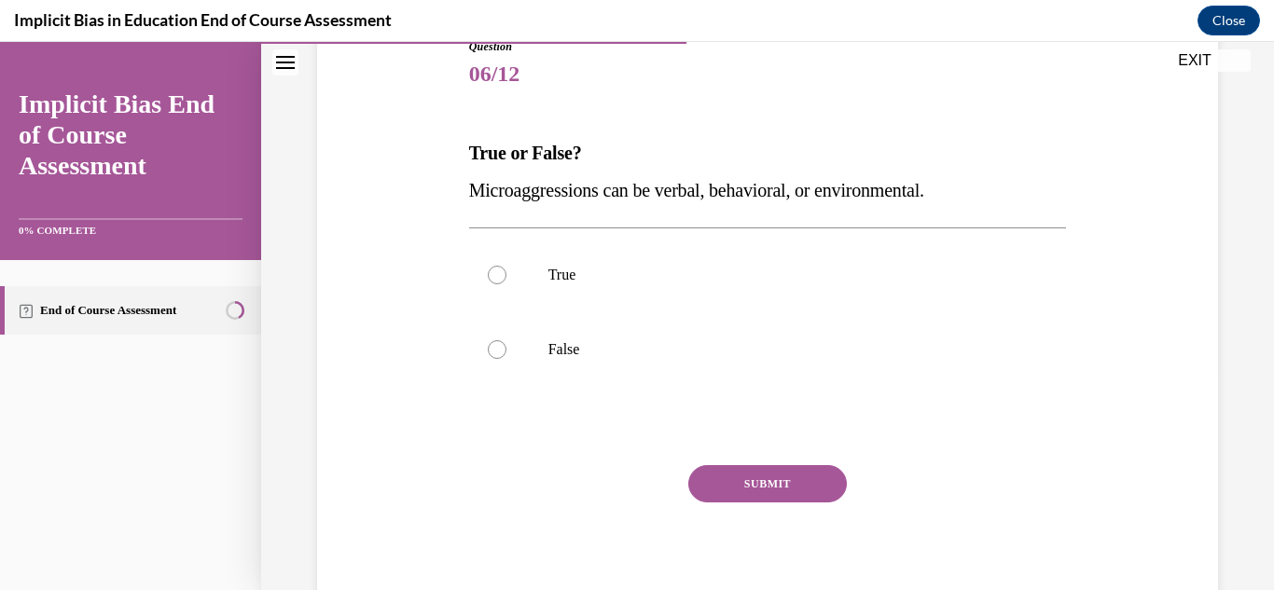
scroll to position [224, 0]
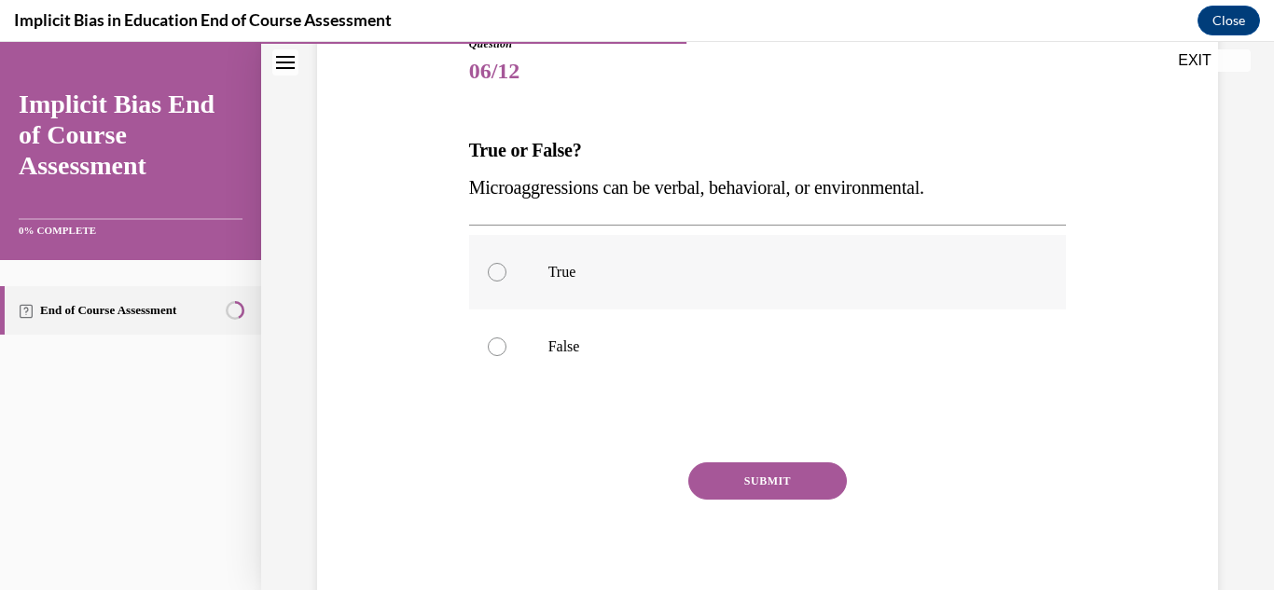
click at [716, 245] on label "True" at bounding box center [768, 272] width 598 height 75
click at [506, 263] on input "True" at bounding box center [497, 272] width 19 height 19
radio input "true"
click at [780, 487] on button "SUBMIT" at bounding box center [767, 481] width 159 height 37
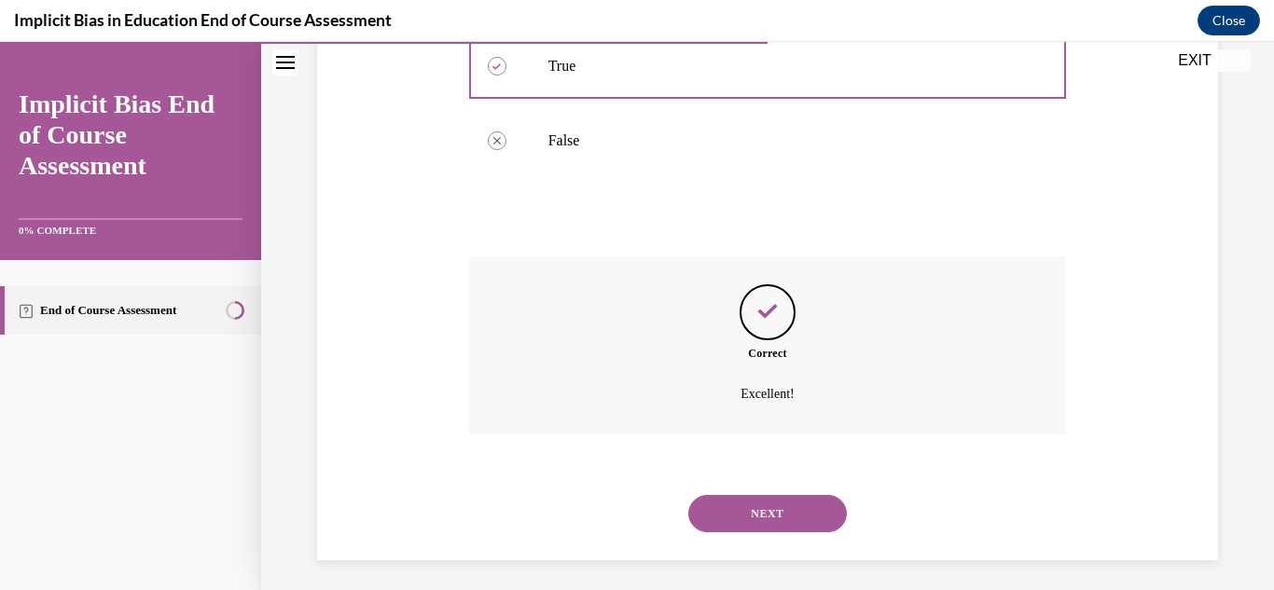
scroll to position [437, 0]
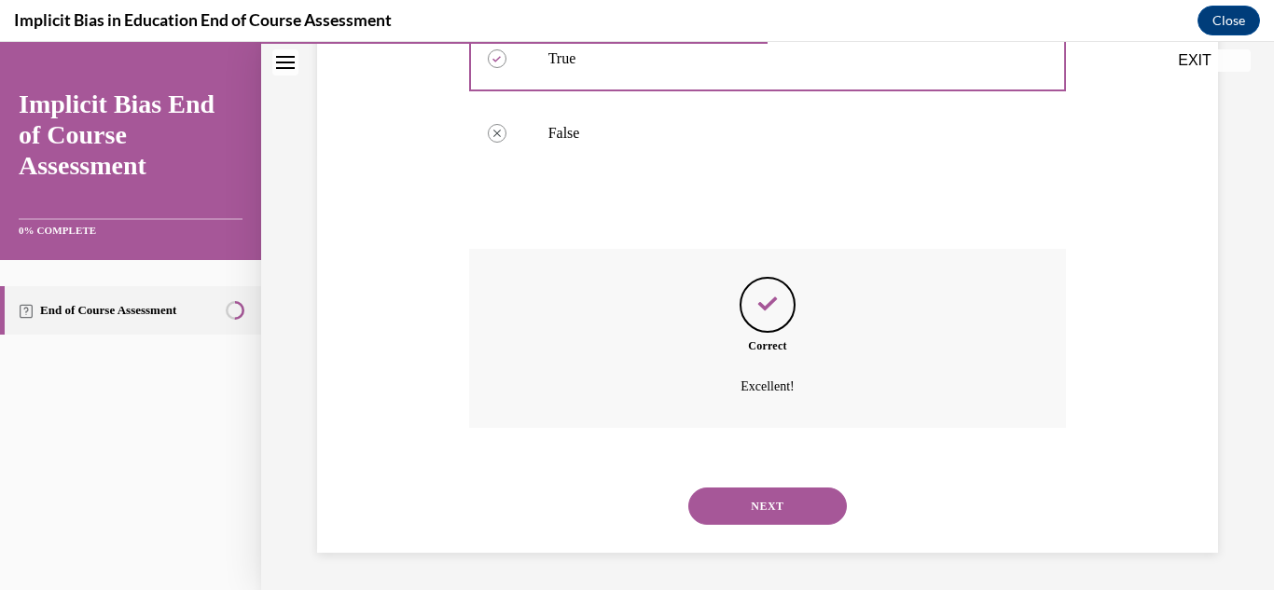
click at [776, 505] on button "NEXT" at bounding box center [767, 506] width 159 height 37
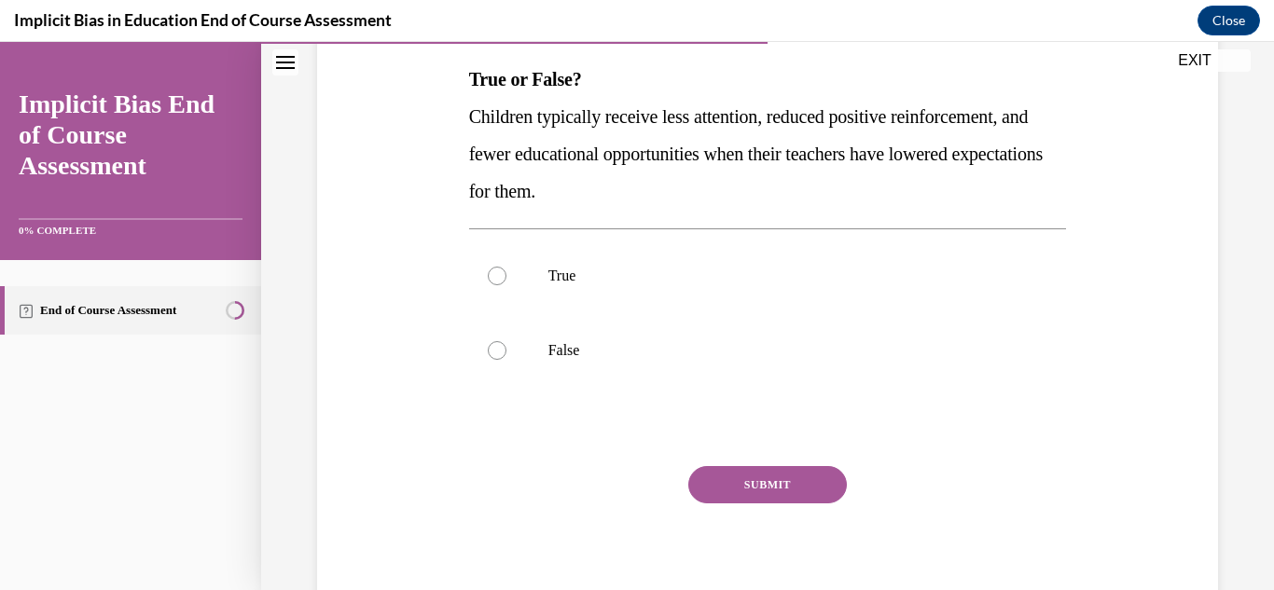
scroll to position [298, 0]
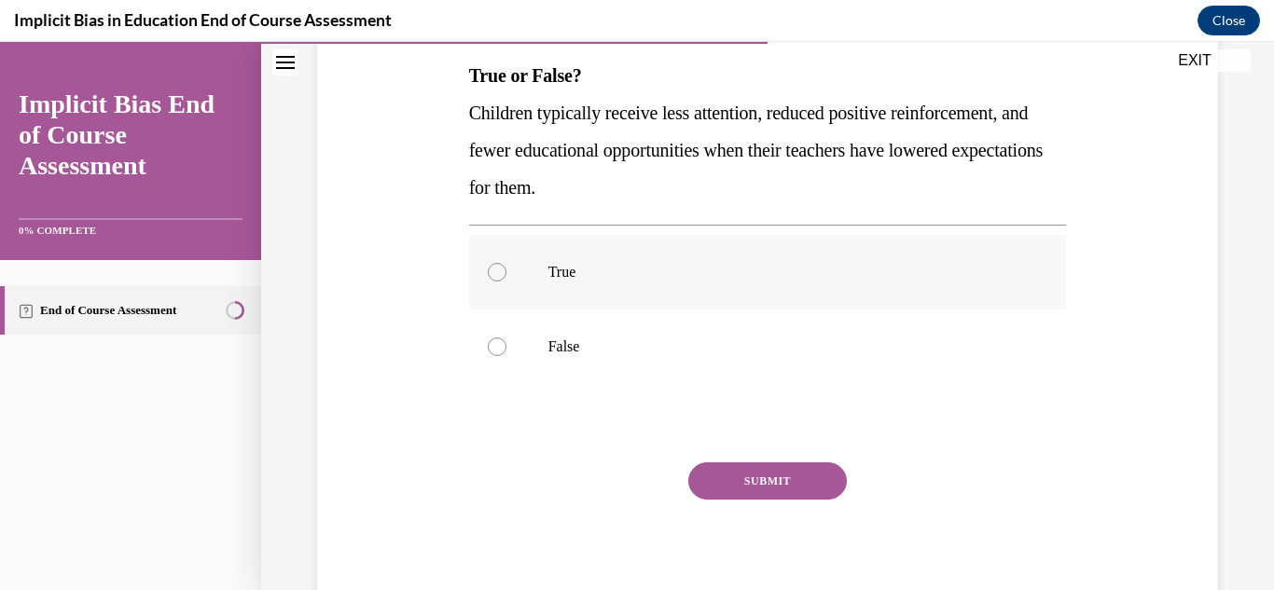
click at [488, 285] on label "True" at bounding box center [768, 272] width 598 height 75
click at [488, 282] on input "True" at bounding box center [497, 272] width 19 height 19
radio input "true"
click at [805, 478] on button "SUBMIT" at bounding box center [767, 481] width 159 height 37
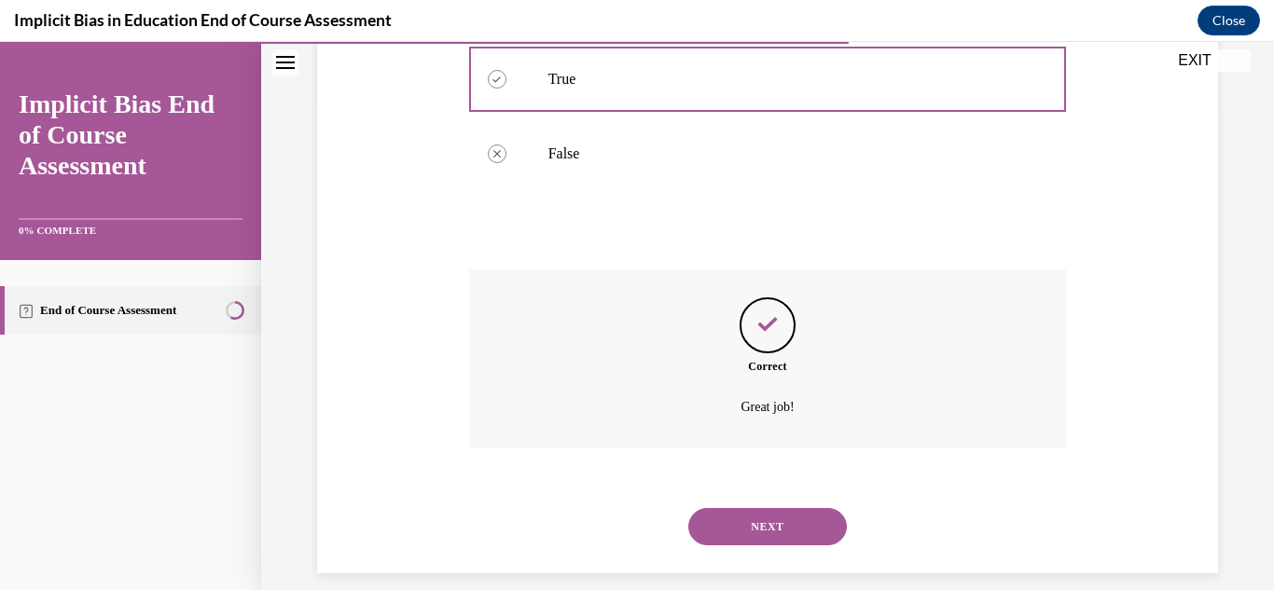
scroll to position [512, 0]
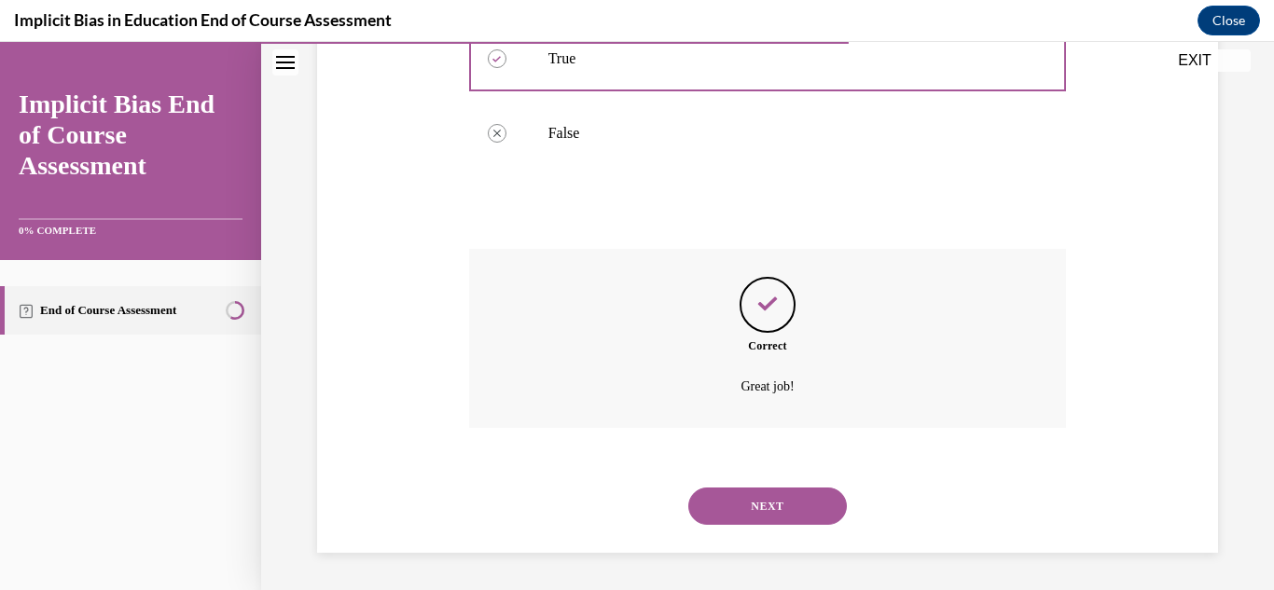
click at [797, 494] on button "NEXT" at bounding box center [767, 506] width 159 height 37
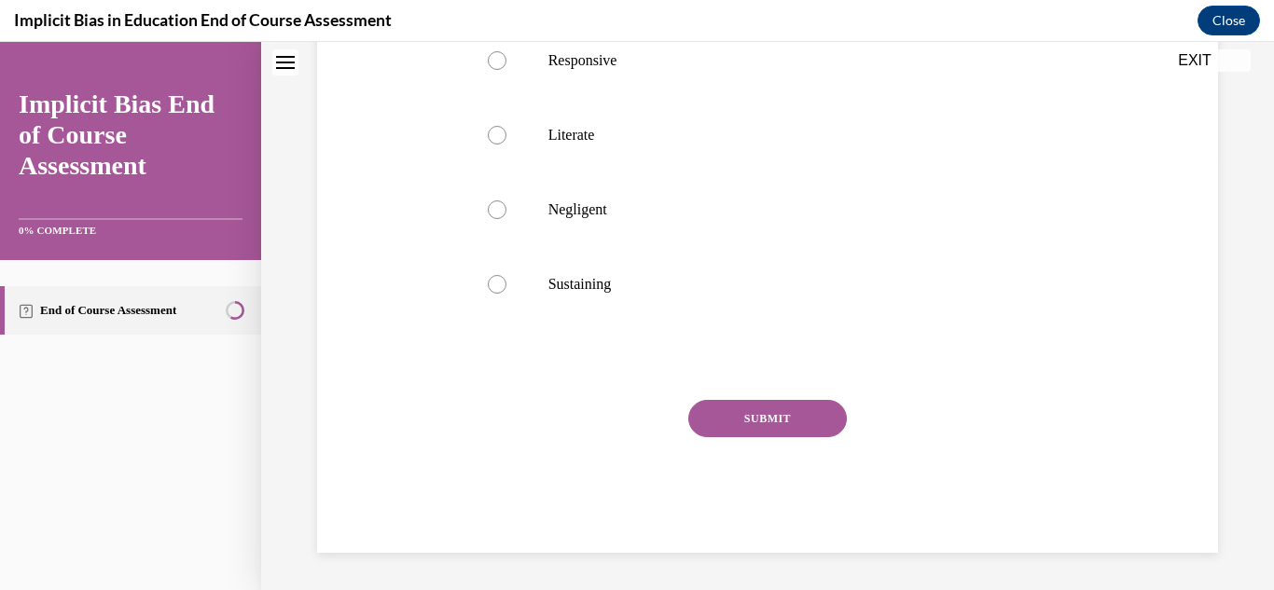
scroll to position [0, 0]
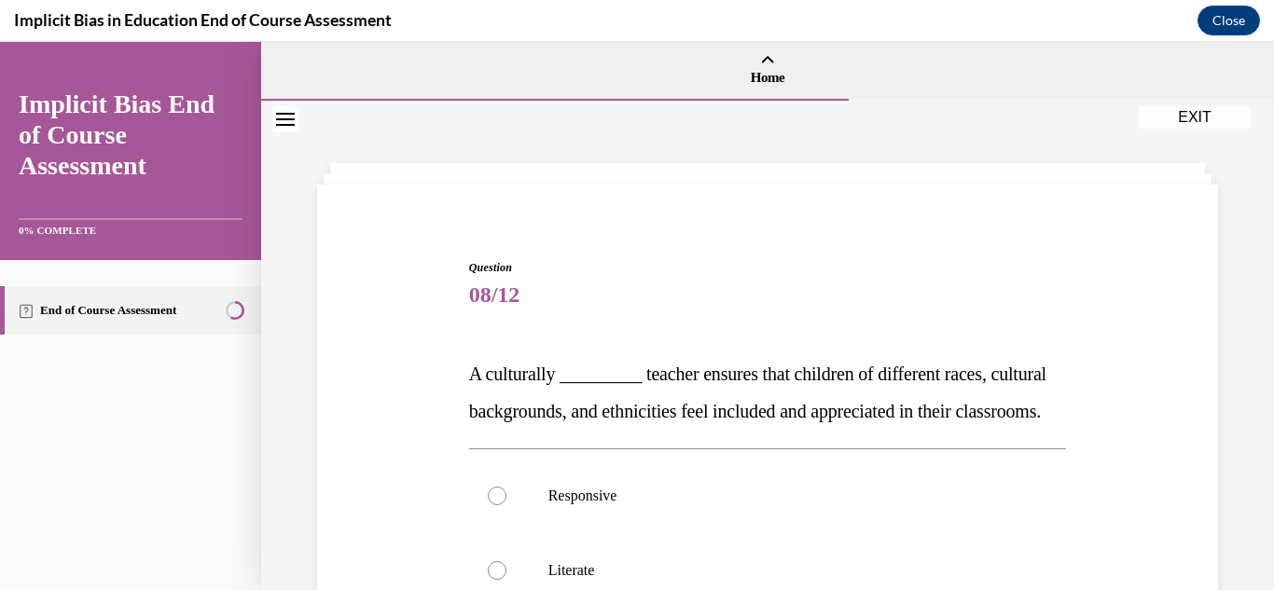
click at [1205, 395] on div "Question 08/12 A culturally _________ teacher ensures that children of differen…" at bounding box center [767, 595] width 910 height 785
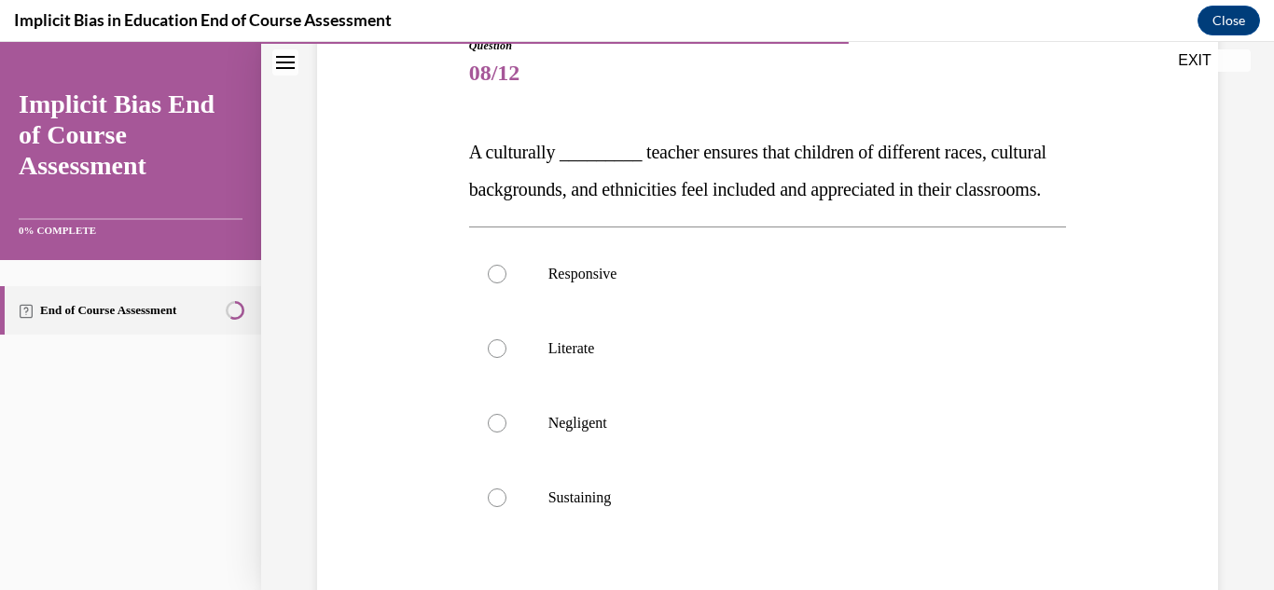
scroll to position [224, 0]
click at [796, 310] on label "Responsive" at bounding box center [768, 272] width 598 height 75
click at [506, 282] on input "Responsive" at bounding box center [497, 272] width 19 height 19
radio input "true"
click at [1230, 476] on div "Question 08/12 A culturally _________ teacher ensures that children of differen…" at bounding box center [767, 339] width 1013 height 925
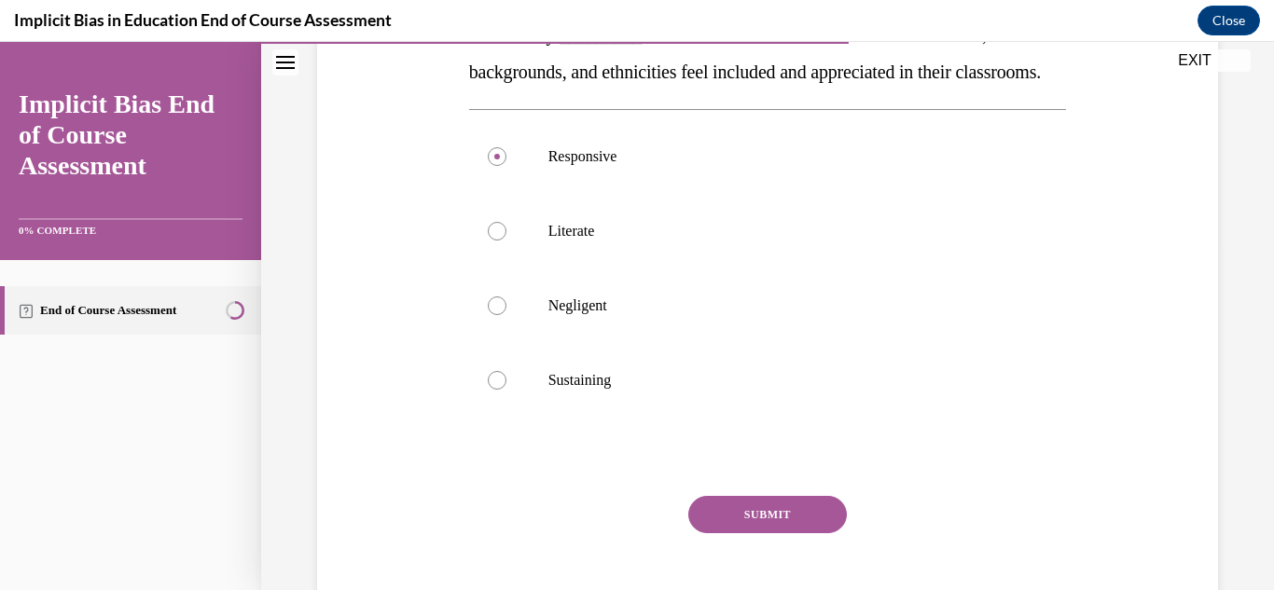
scroll to position [373, 0]
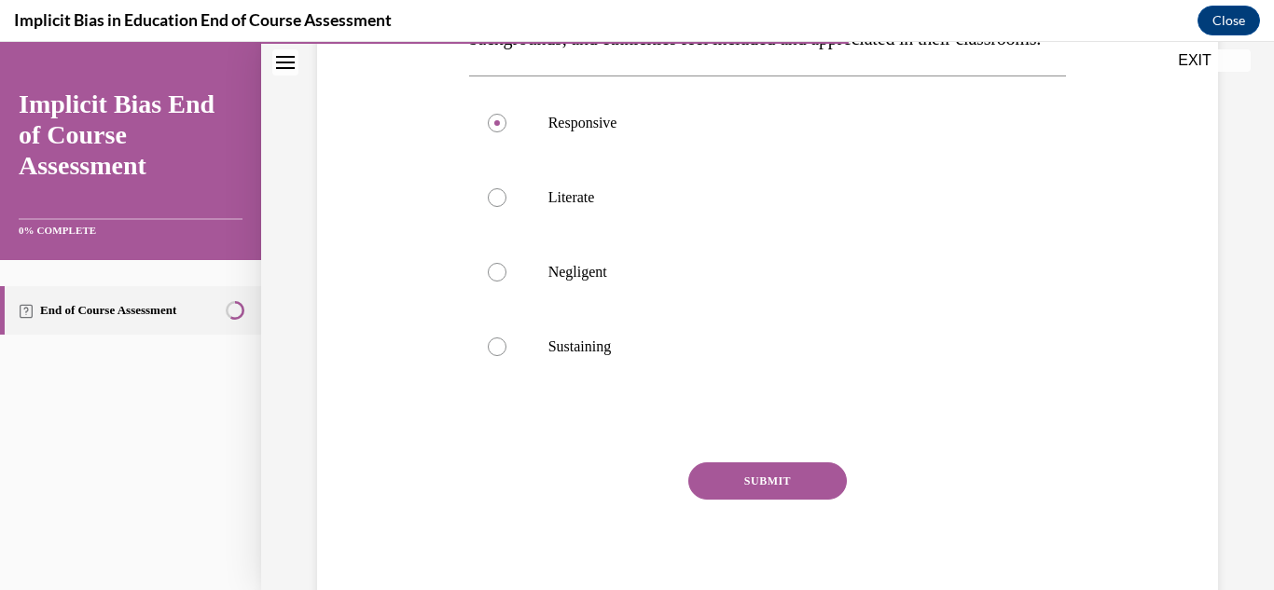
click at [800, 500] on button "SUBMIT" at bounding box center [767, 481] width 159 height 37
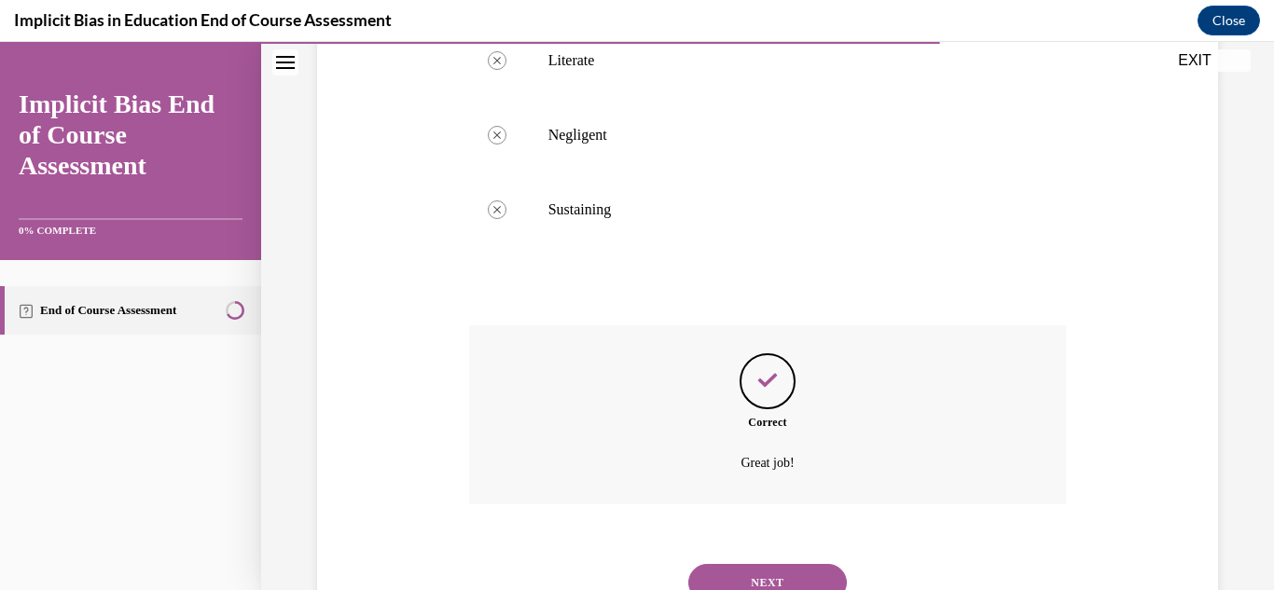
scroll to position [624, 0]
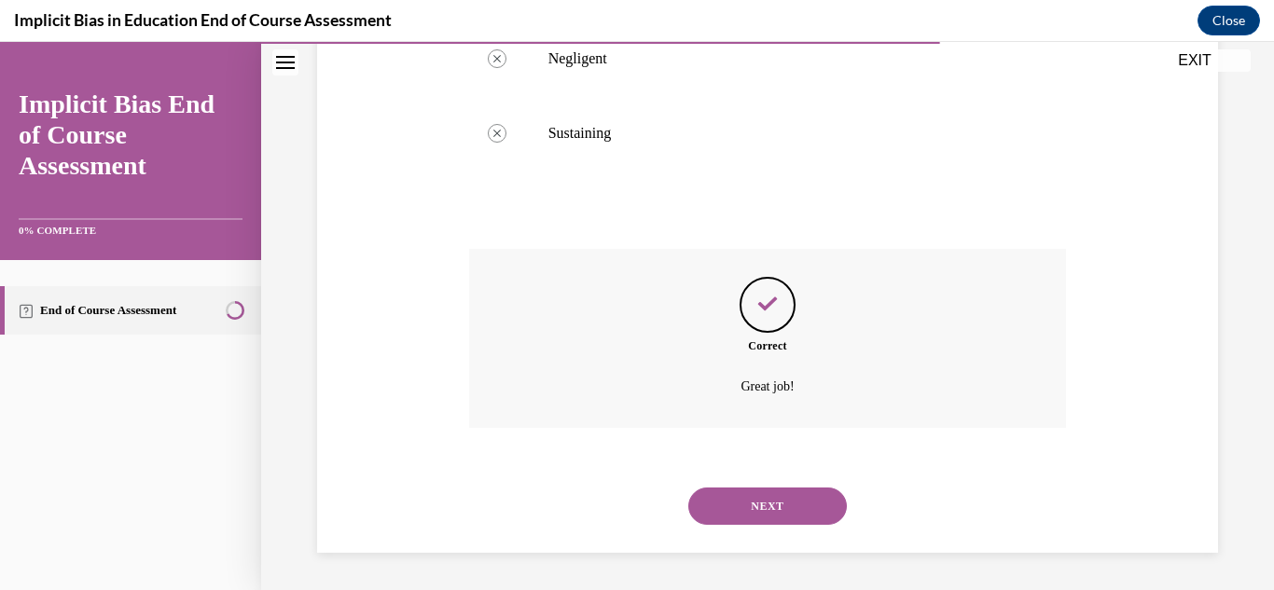
click at [799, 499] on button "NEXT" at bounding box center [767, 506] width 159 height 37
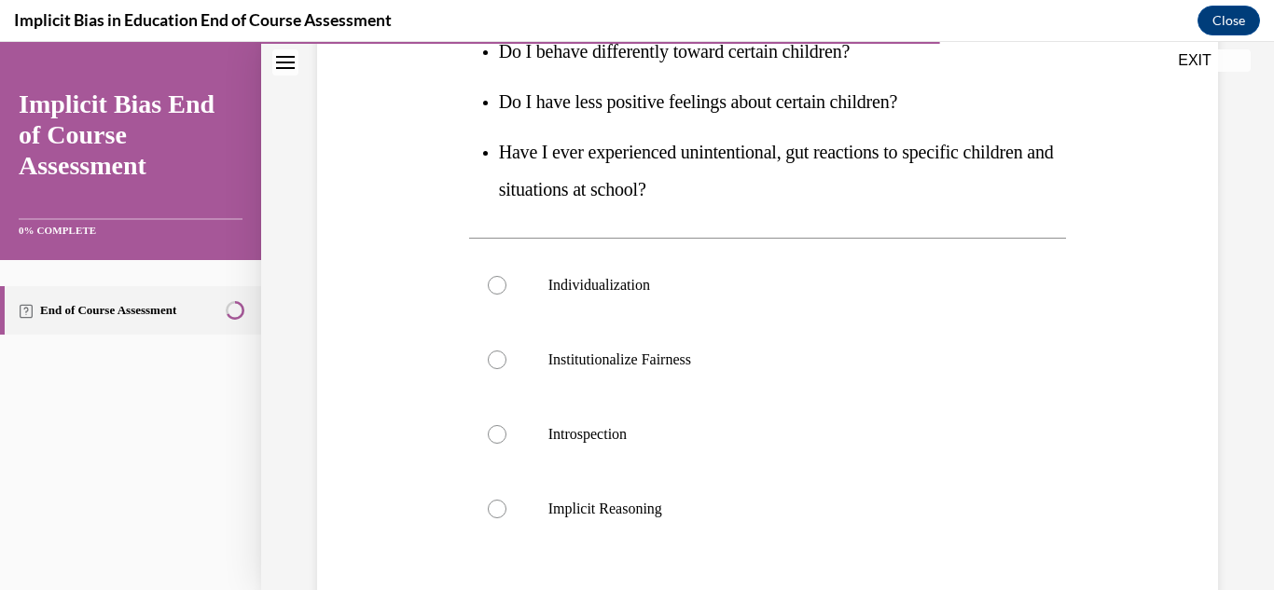
scroll to position [448, 0]
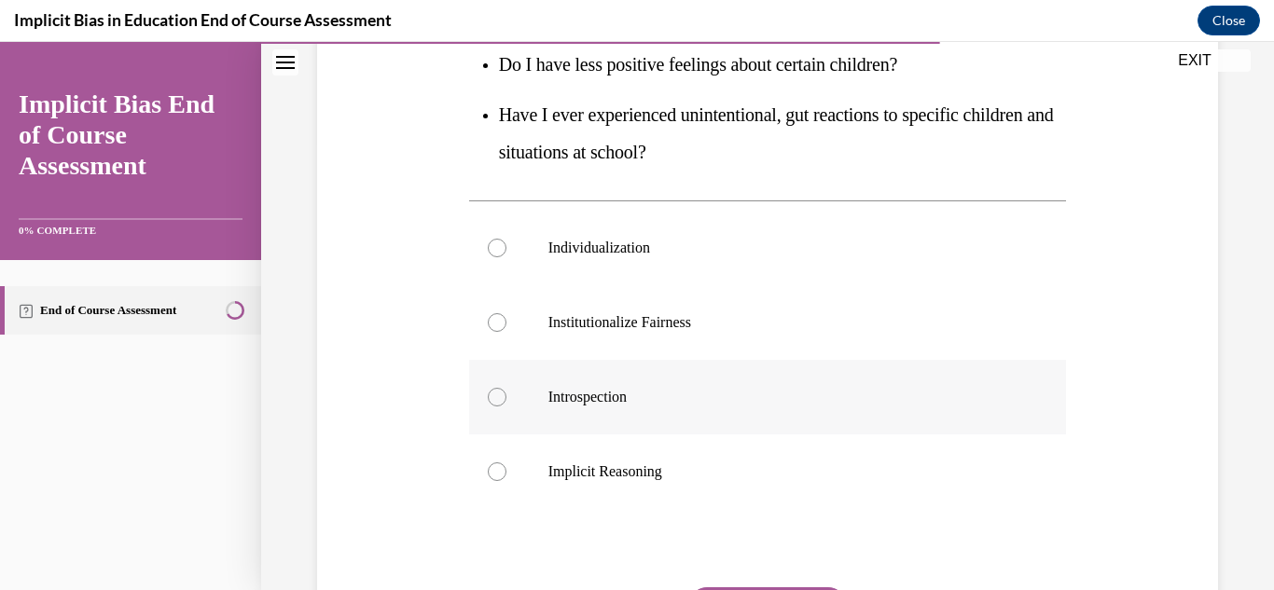
click at [549, 381] on label "Introspection" at bounding box center [768, 397] width 598 height 75
click at [506, 388] on input "Introspection" at bounding box center [497, 397] width 19 height 19
radio input "true"
click at [1254, 396] on div "Question 09/12 The first ‘I’ in IMPLICIT stands for ______, and it includes ask…" at bounding box center [767, 215] width 1013 height 1125
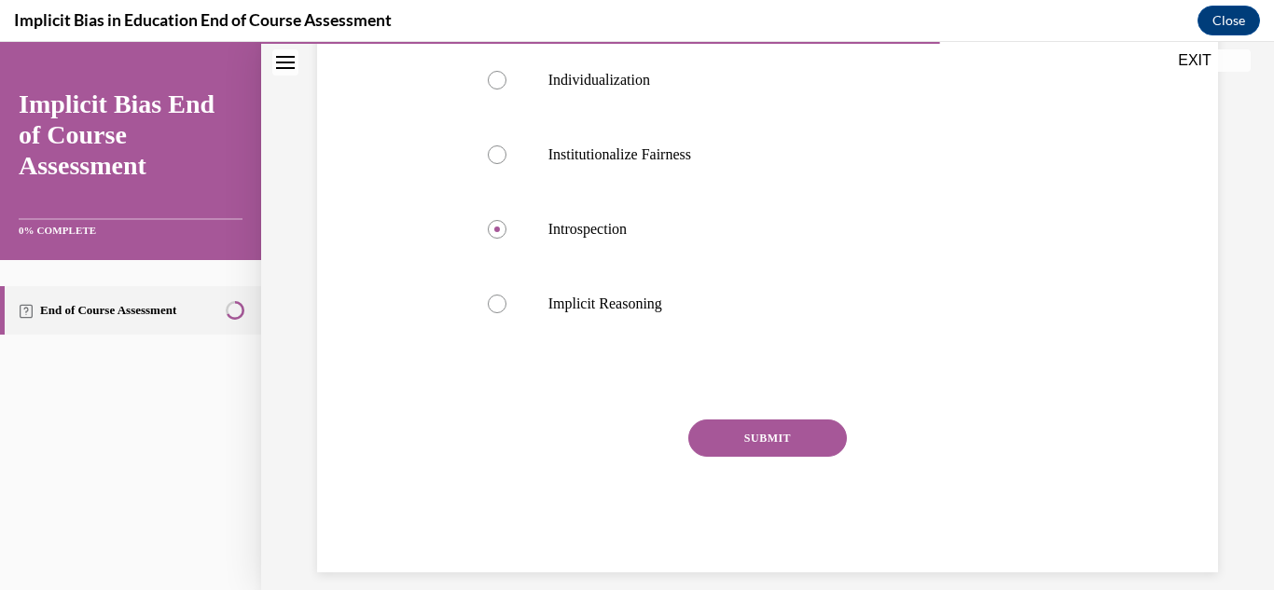
scroll to position [634, 0]
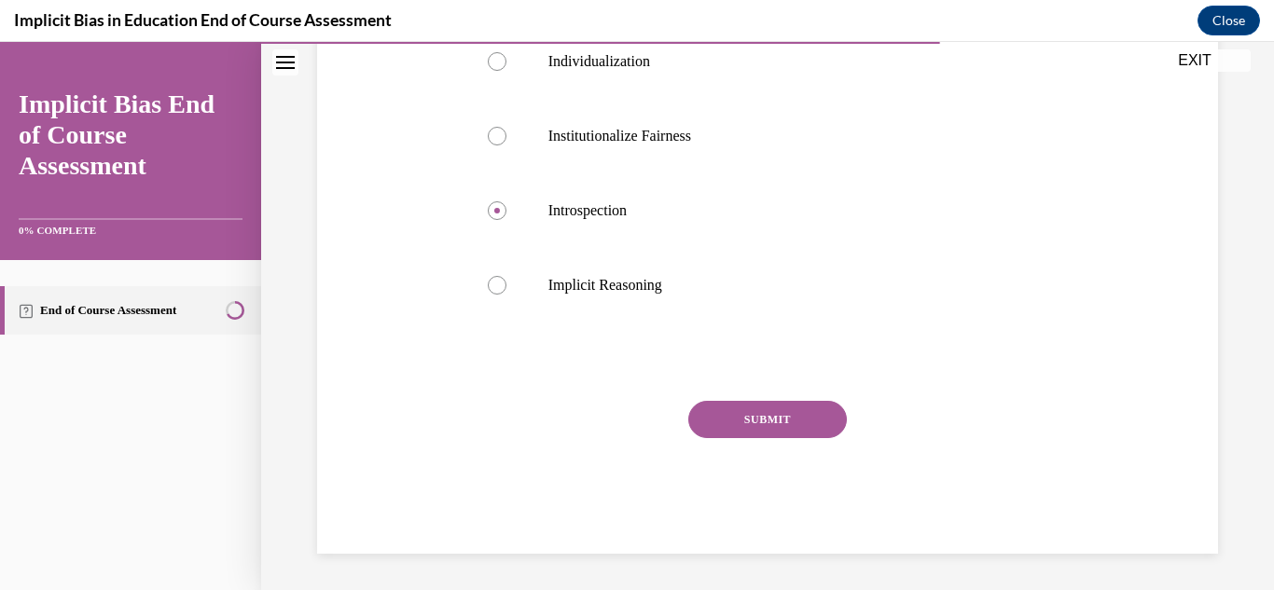
click at [770, 410] on button "SUBMIT" at bounding box center [767, 419] width 159 height 37
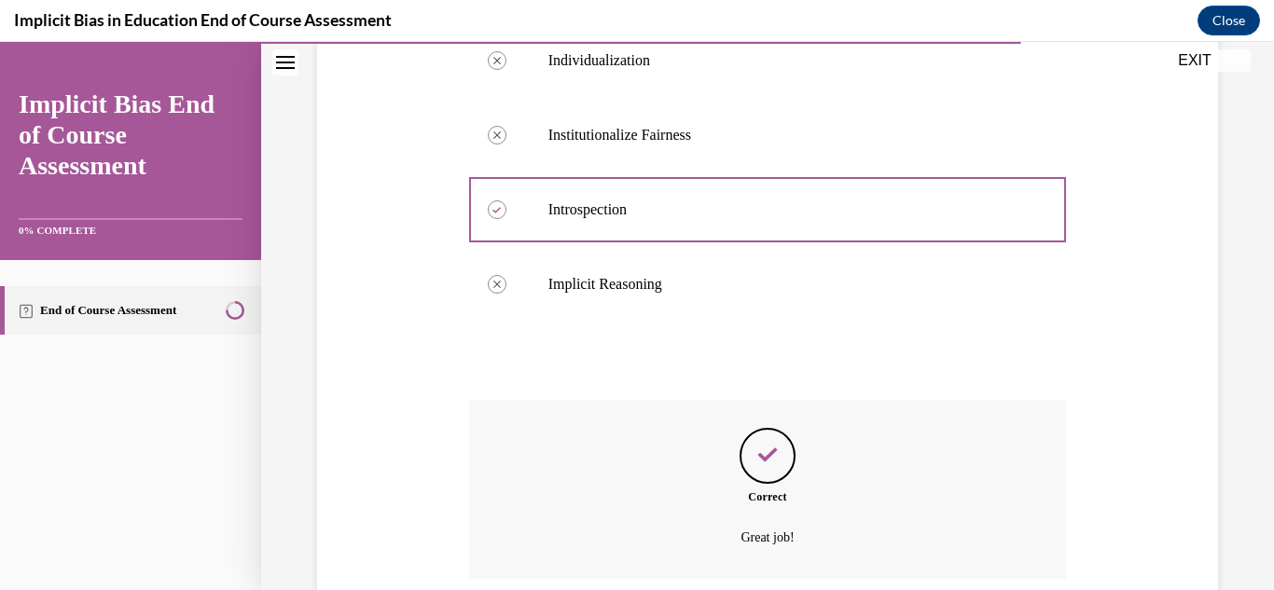
scroll to position [786, 0]
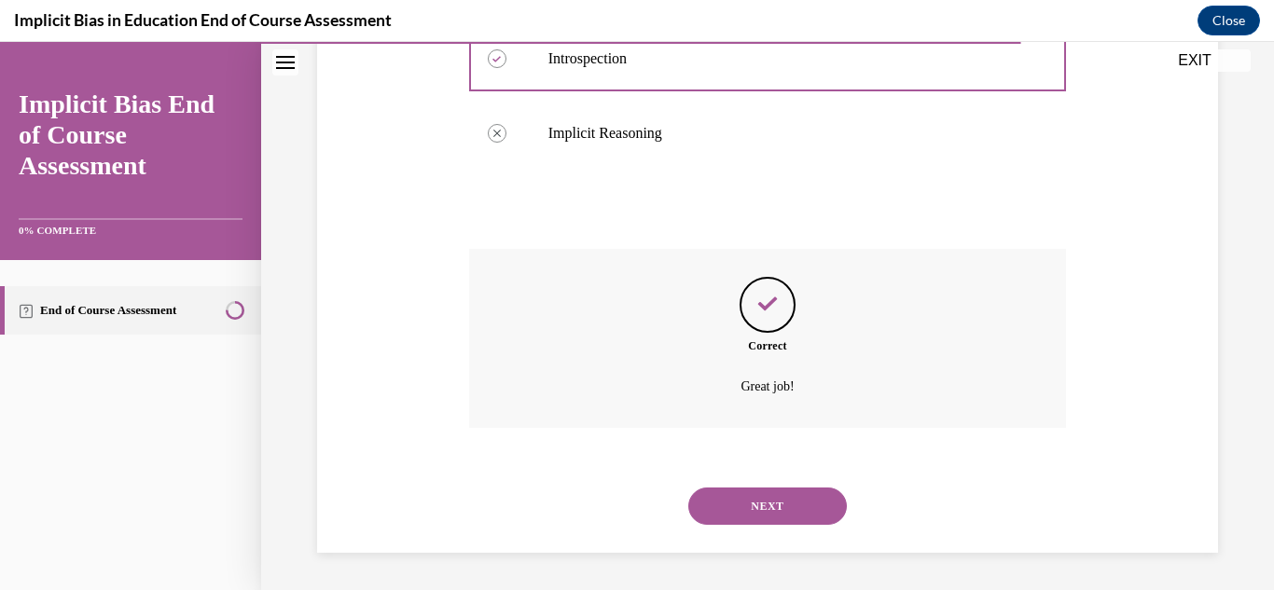
click at [777, 517] on button "NEXT" at bounding box center [767, 506] width 159 height 37
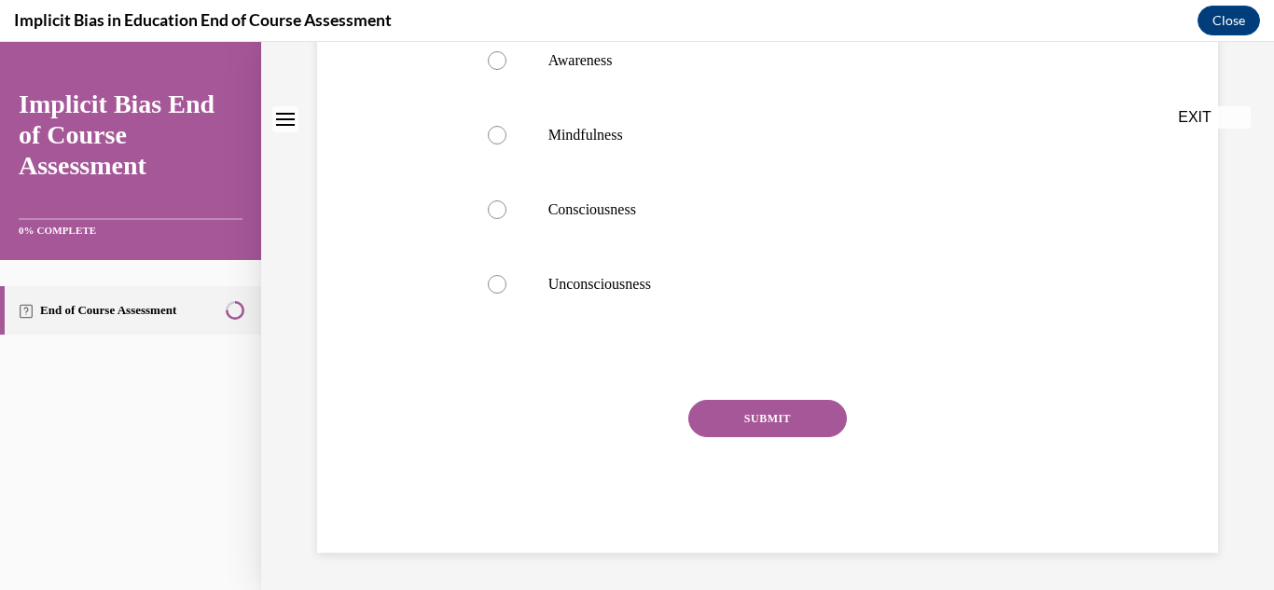
scroll to position [0, 0]
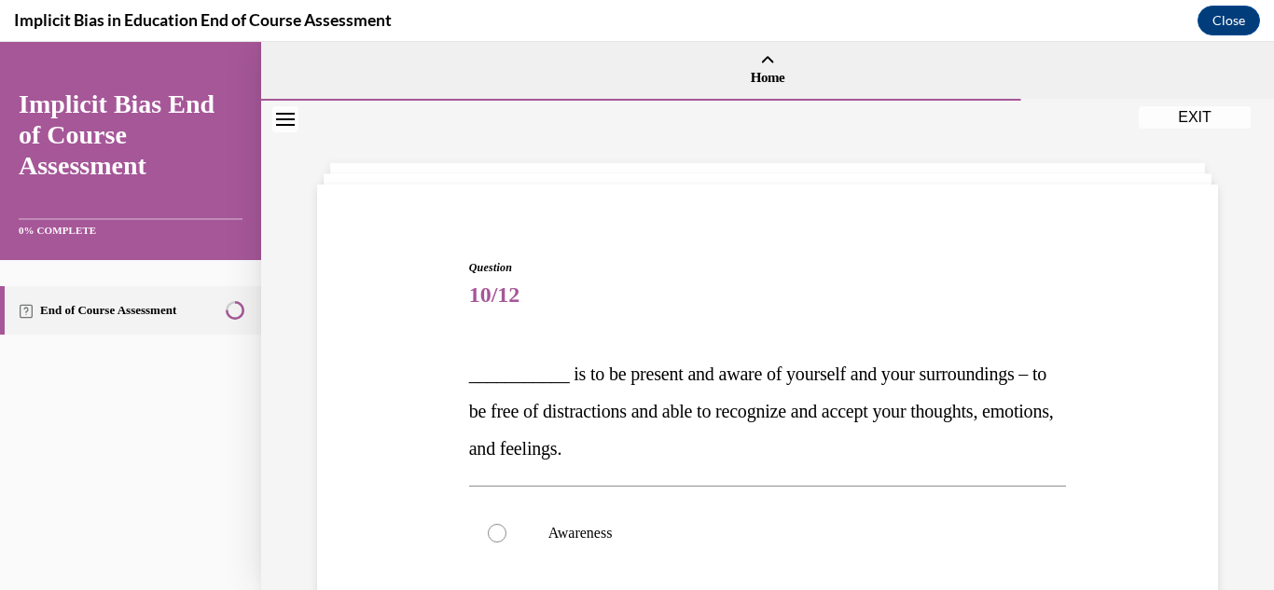
click at [1243, 392] on div "Question 10/12 ___________ is to be present and aware of yourself and your surr…" at bounding box center [767, 582] width 1013 height 963
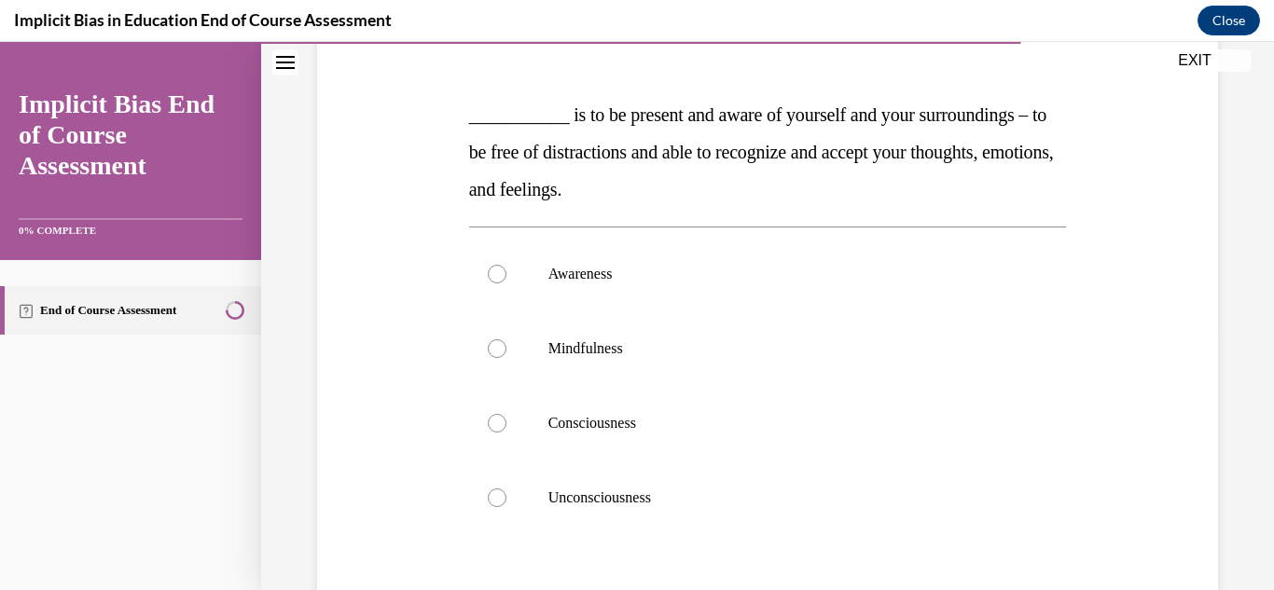
scroll to position [261, 0]
click at [561, 355] on p "Mindfulness" at bounding box center [784, 347] width 472 height 19
click at [506, 355] on input "Mindfulness" at bounding box center [497, 347] width 19 height 19
radio input "true"
click at [1260, 340] on div "Question 10/12 ___________ is to be present and aware of yourself and your surr…" at bounding box center [767, 321] width 1013 height 963
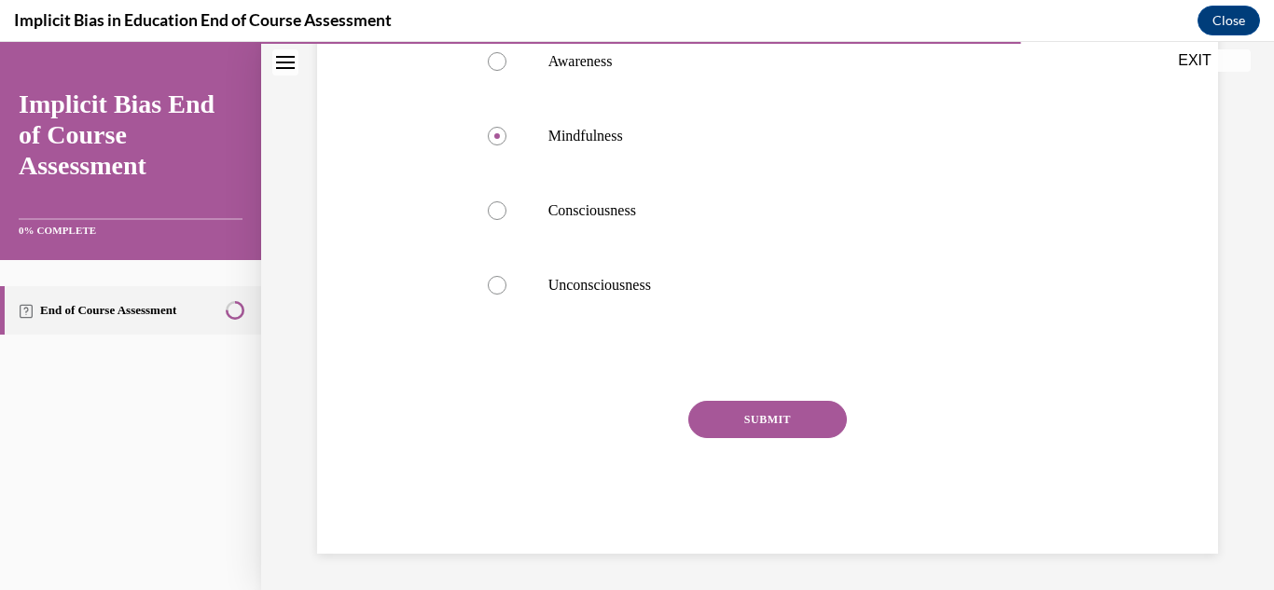
scroll to position [473, 0]
click at [760, 432] on button "SUBMIT" at bounding box center [767, 418] width 159 height 37
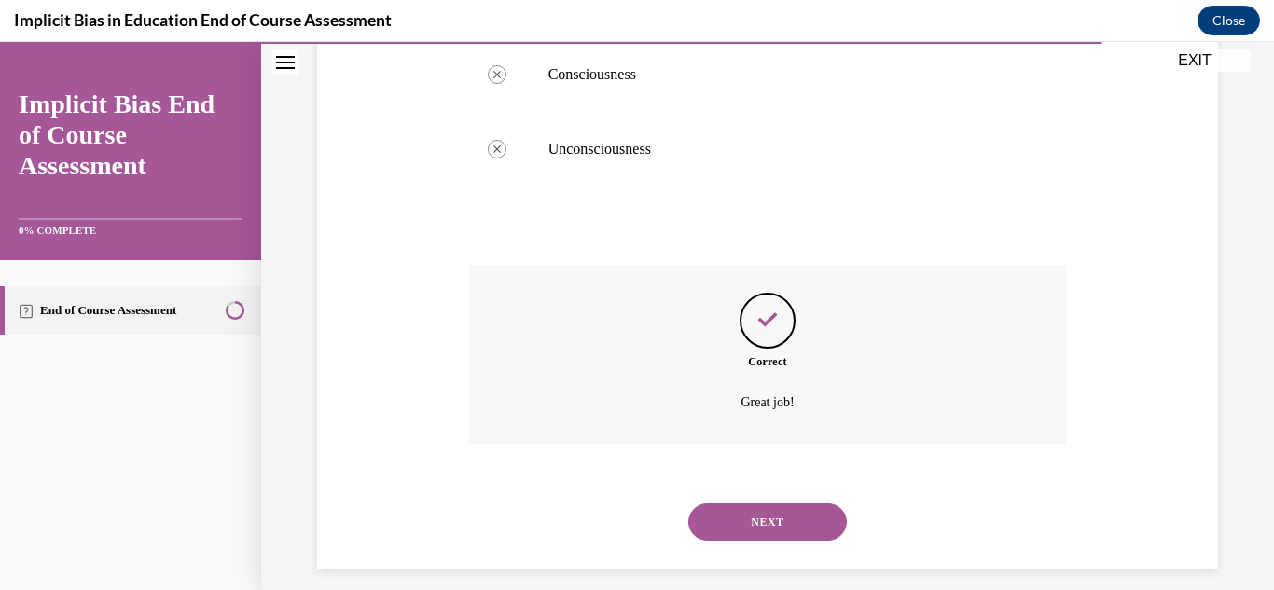
scroll to position [624, 0]
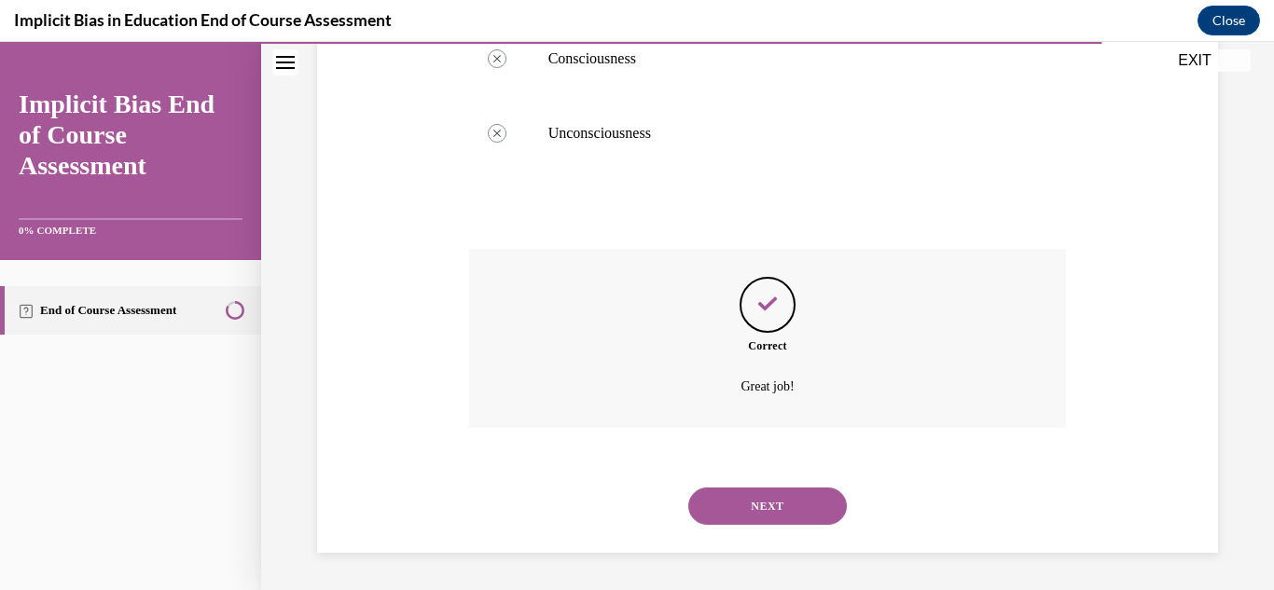
click at [768, 511] on button "NEXT" at bounding box center [767, 506] width 159 height 37
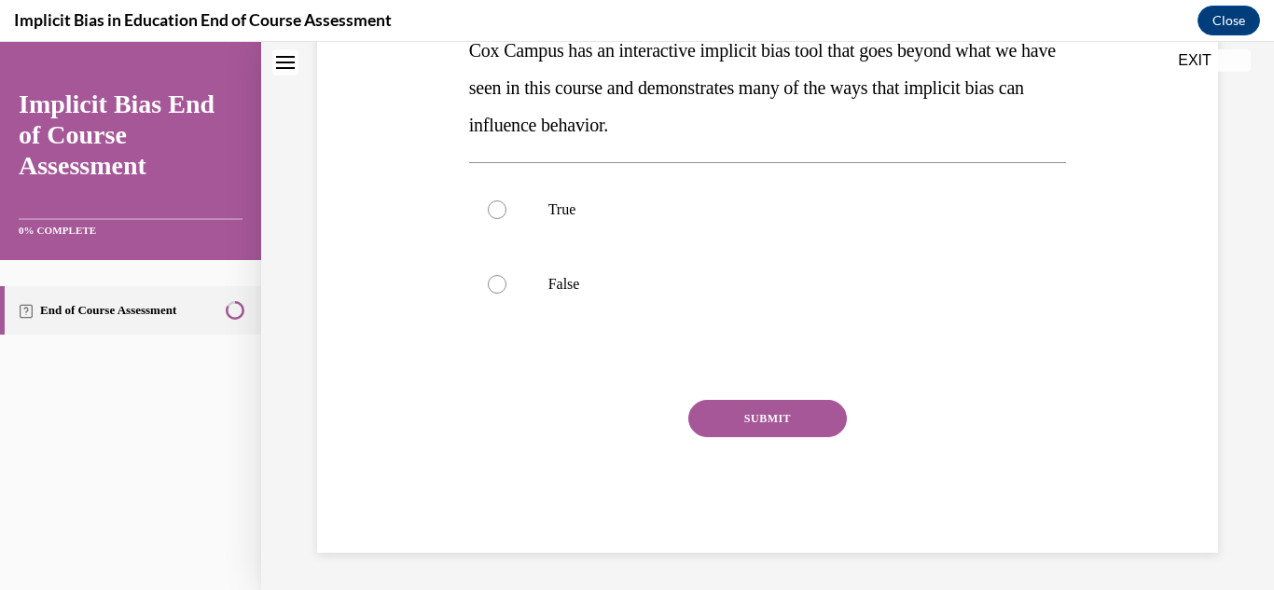
scroll to position [0, 0]
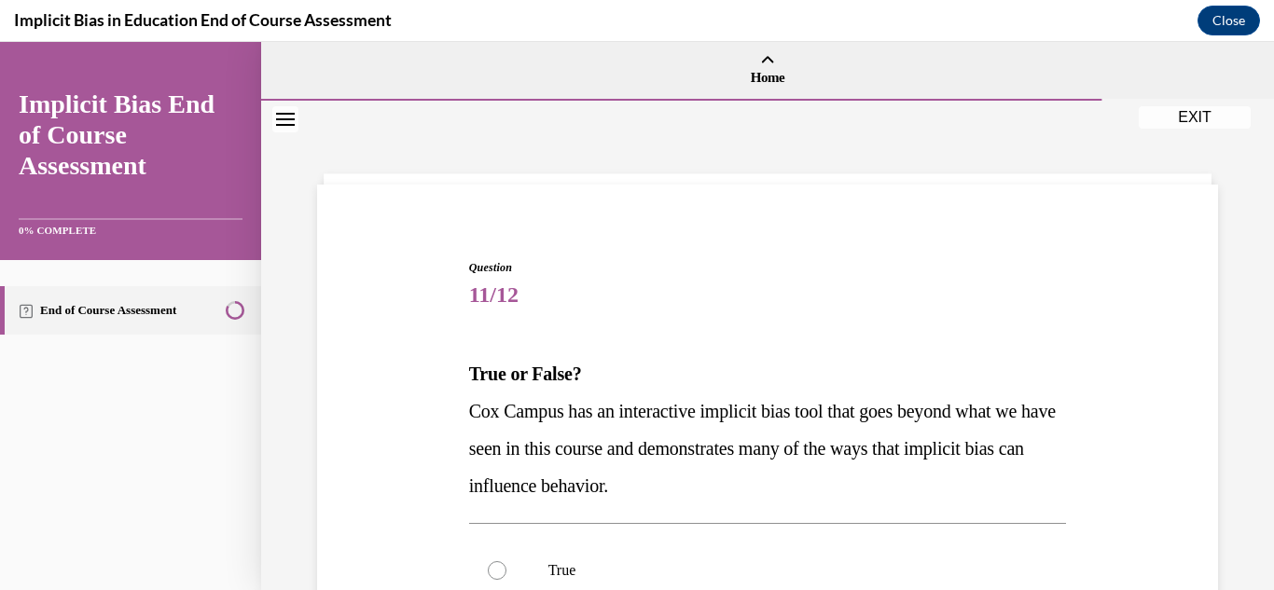
click at [1252, 486] on div "Question 11/12 True or False? Cox Campus has an interactive implicit bias tool …" at bounding box center [767, 526] width 1013 height 851
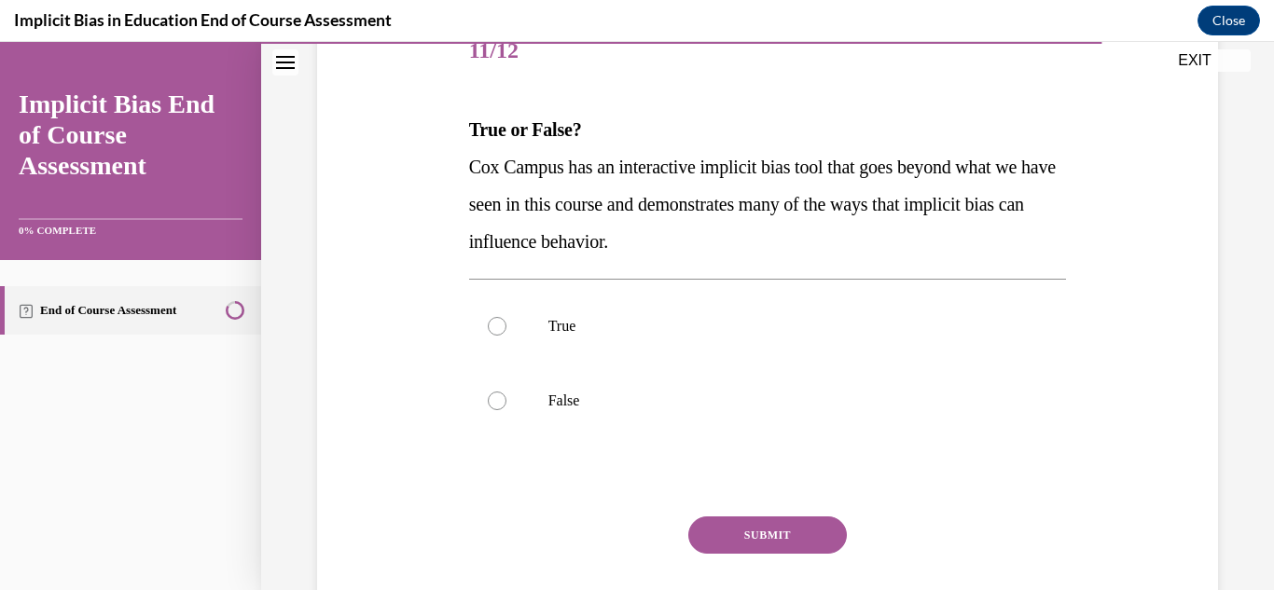
scroll to position [261, 0]
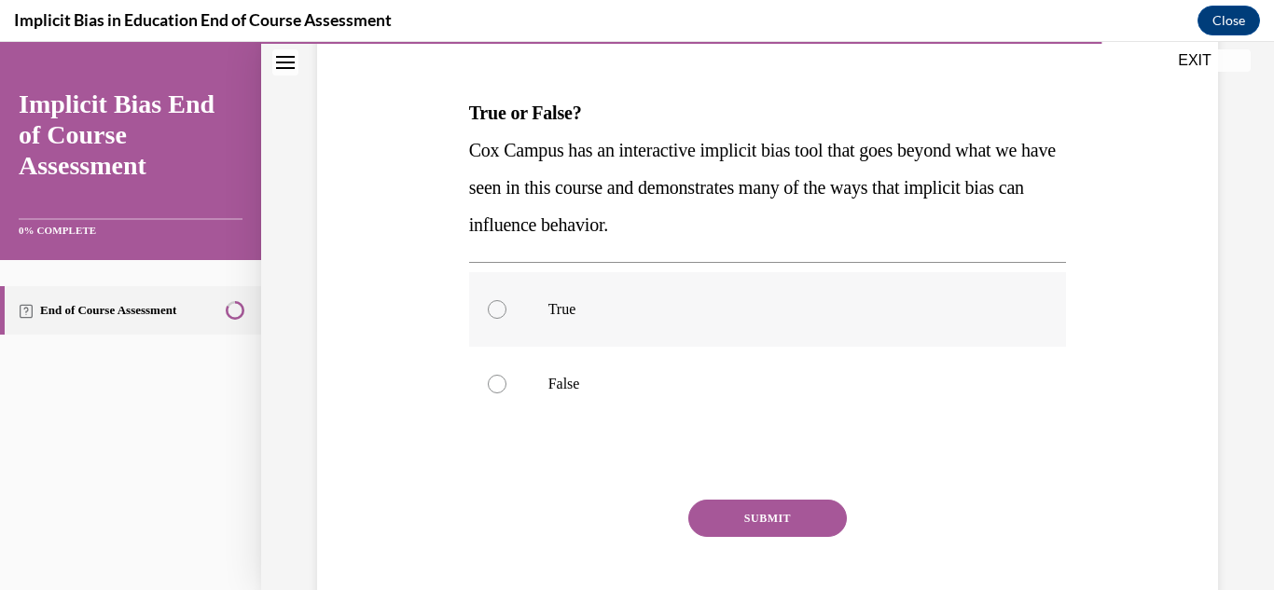
click at [544, 311] on label "True" at bounding box center [768, 309] width 598 height 75
click at [506, 311] on input "True" at bounding box center [497, 309] width 19 height 19
radio input "true"
click at [780, 524] on button "SUBMIT" at bounding box center [767, 518] width 159 height 37
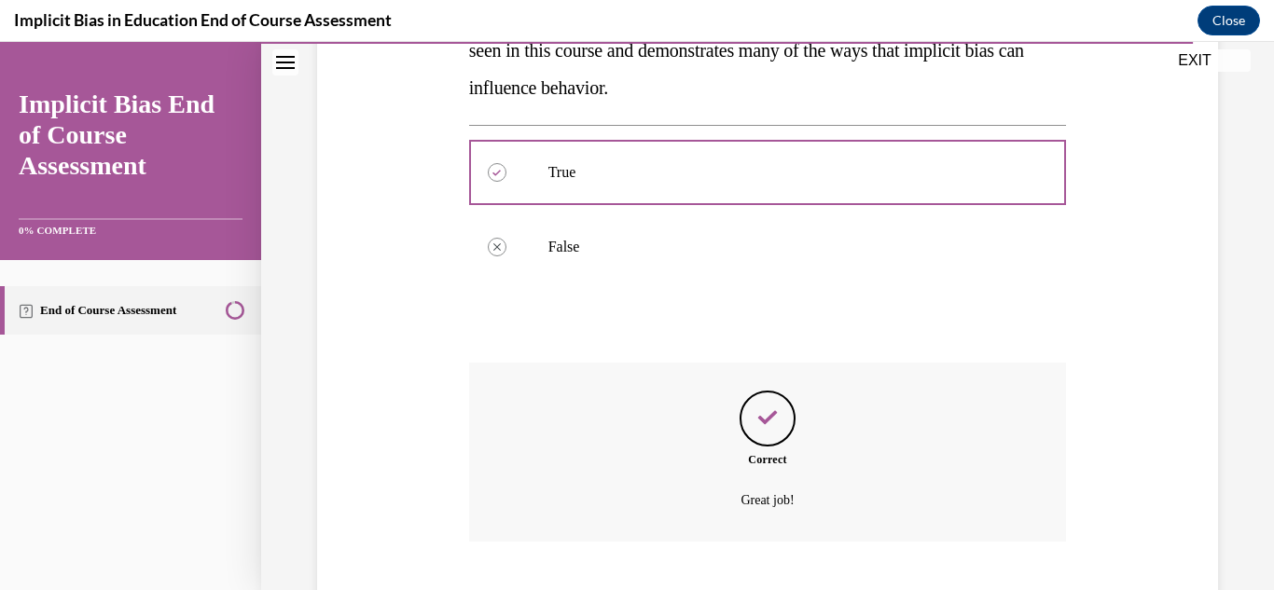
scroll to position [512, 0]
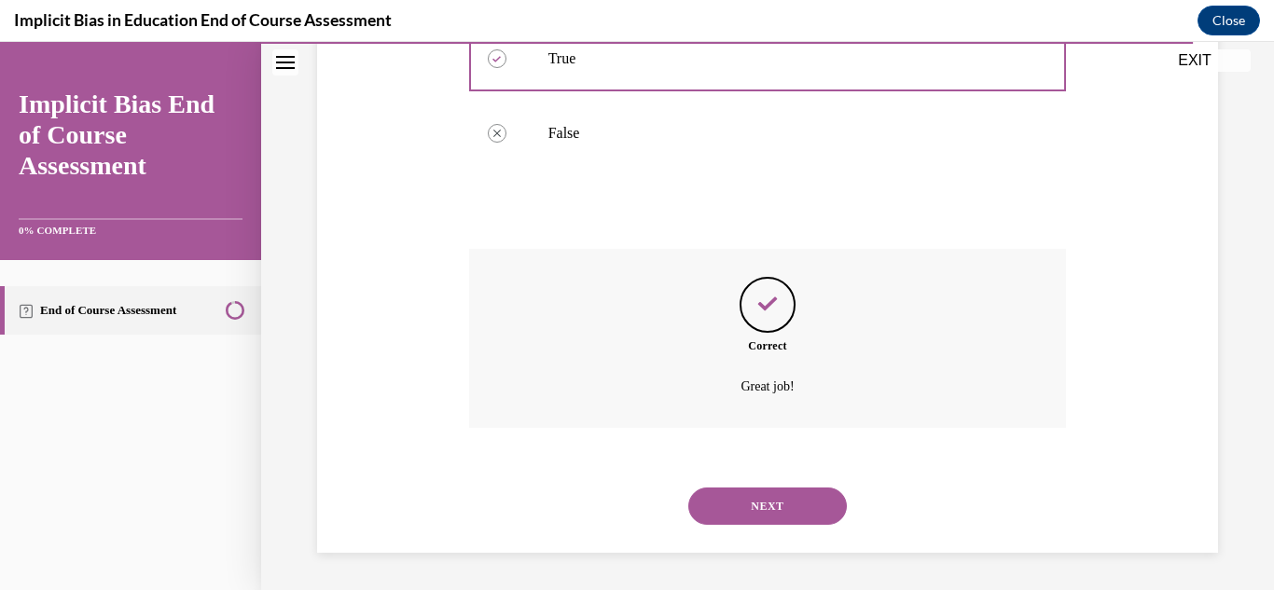
click at [782, 506] on button "NEXT" at bounding box center [767, 506] width 159 height 37
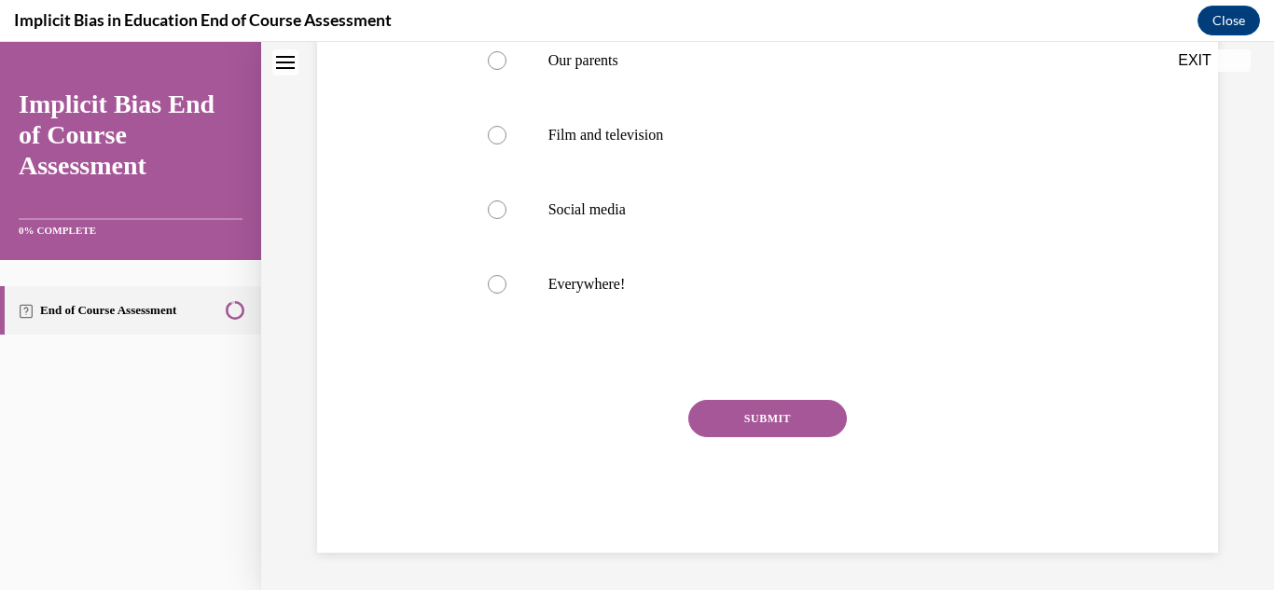
scroll to position [0, 0]
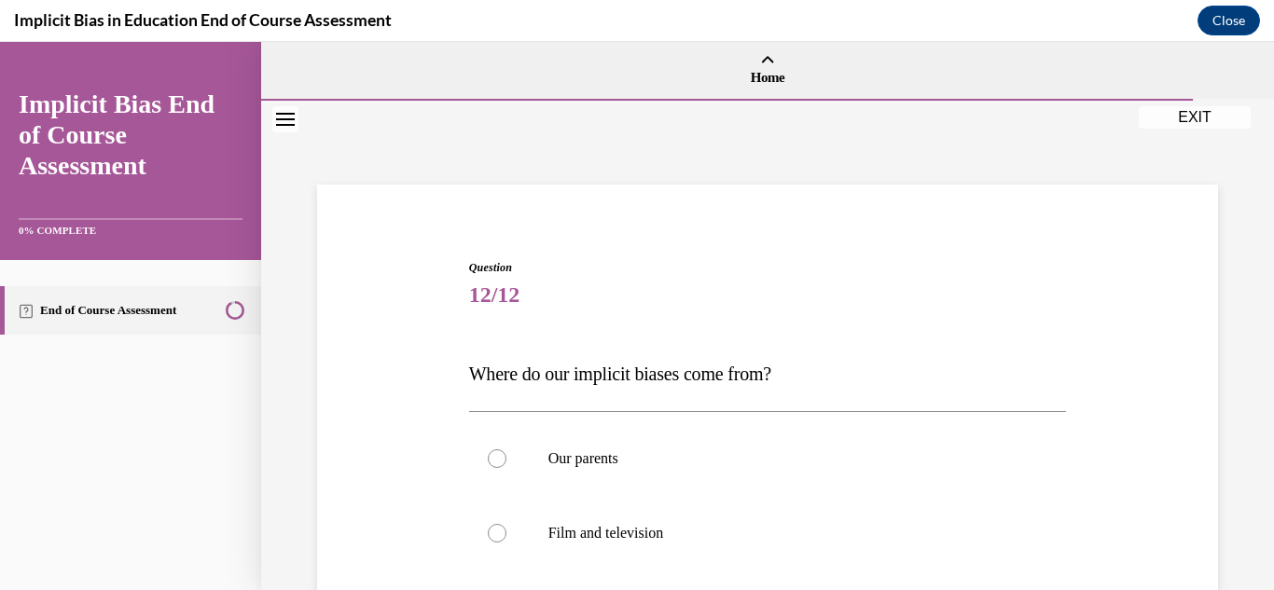
click at [1246, 423] on div "Question 12/12 Where do our implicit biases come from? Our parents Film and tel…" at bounding box center [767, 545] width 1013 height 888
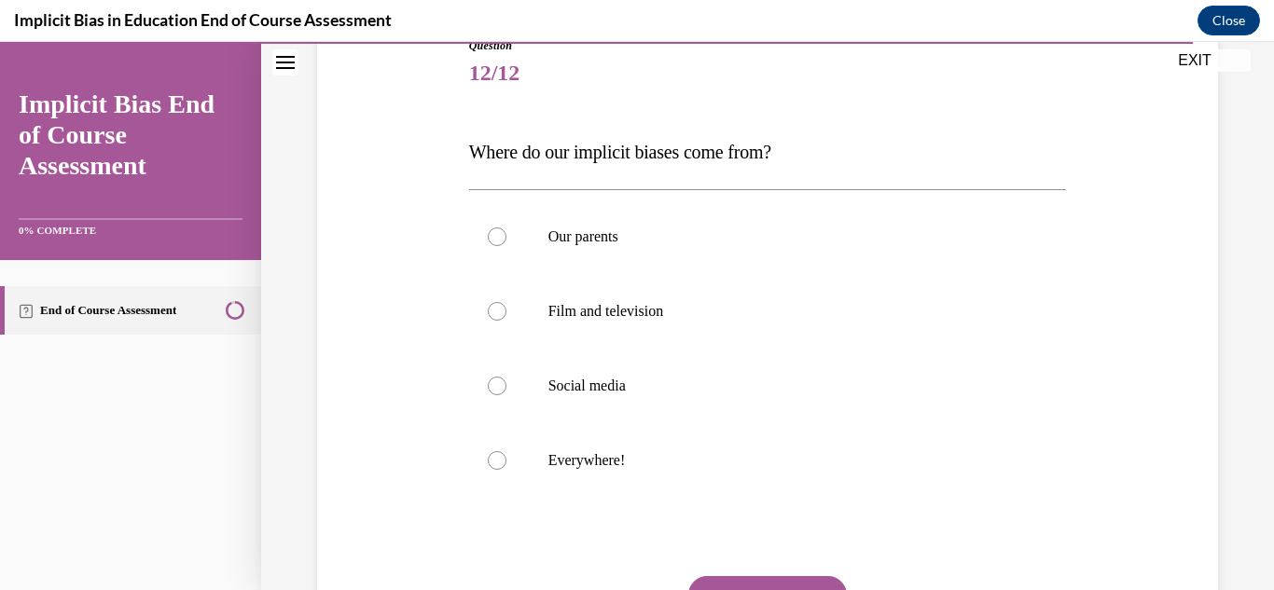
scroll to position [224, 0]
click at [682, 478] on label "Everywhere!" at bounding box center [768, 459] width 598 height 75
click at [506, 468] on input "Everywhere!" at bounding box center [497, 459] width 19 height 19
radio input "true"
click at [740, 580] on button "SUBMIT" at bounding box center [767, 593] width 159 height 37
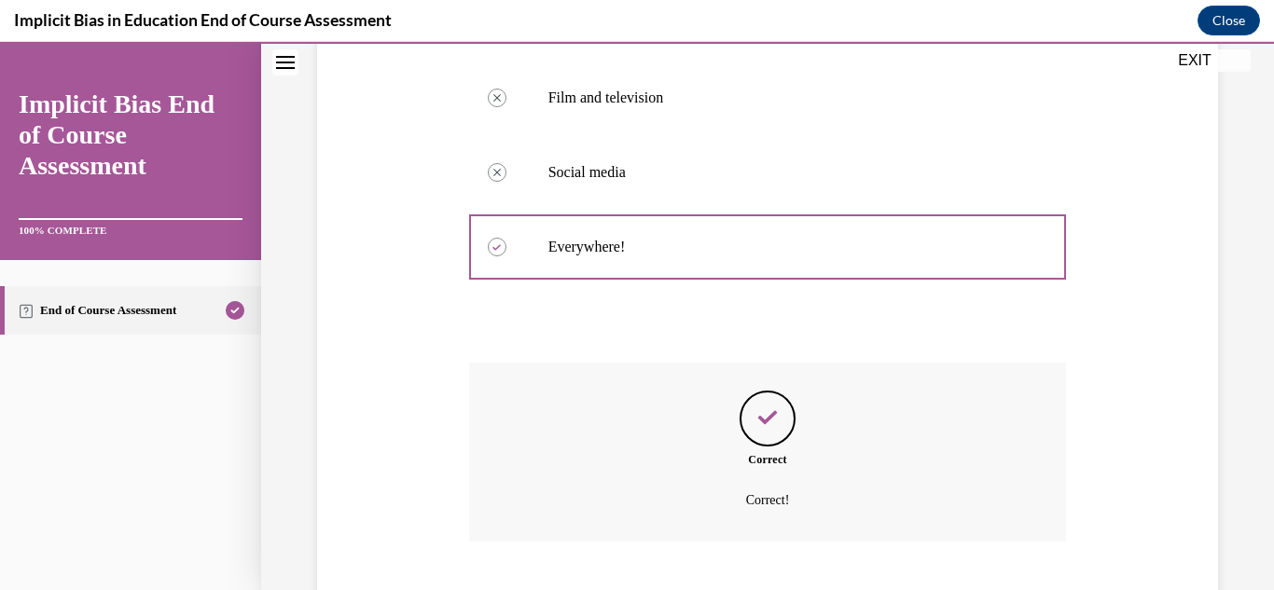
scroll to position [549, 0]
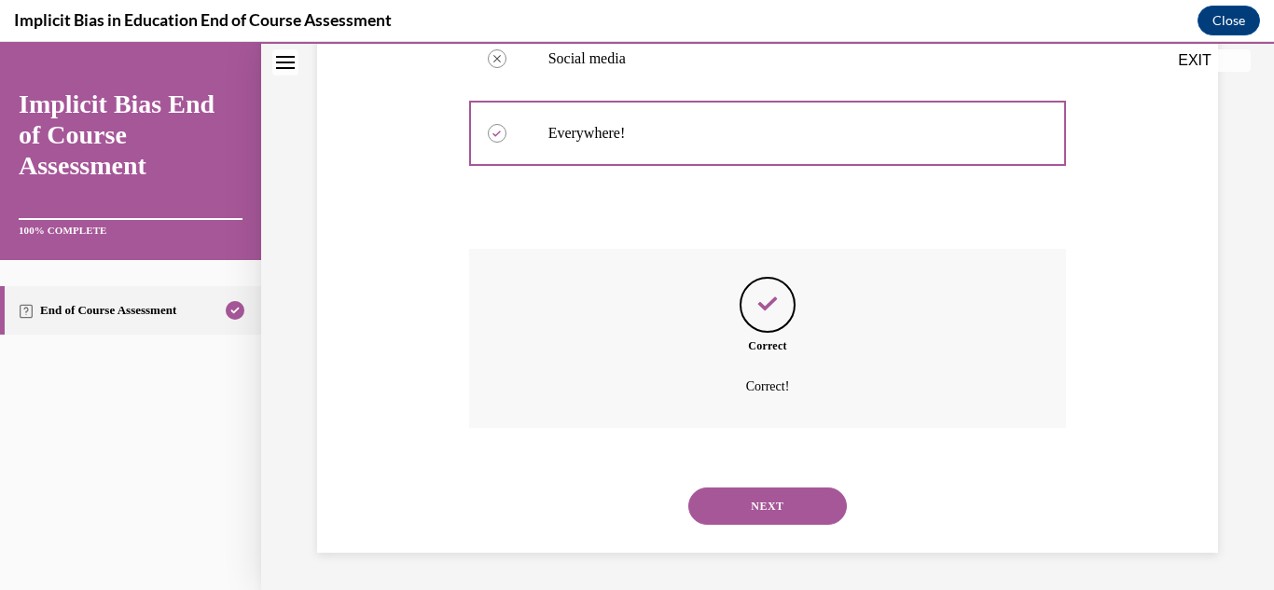
click at [756, 507] on button "NEXT" at bounding box center [767, 506] width 159 height 37
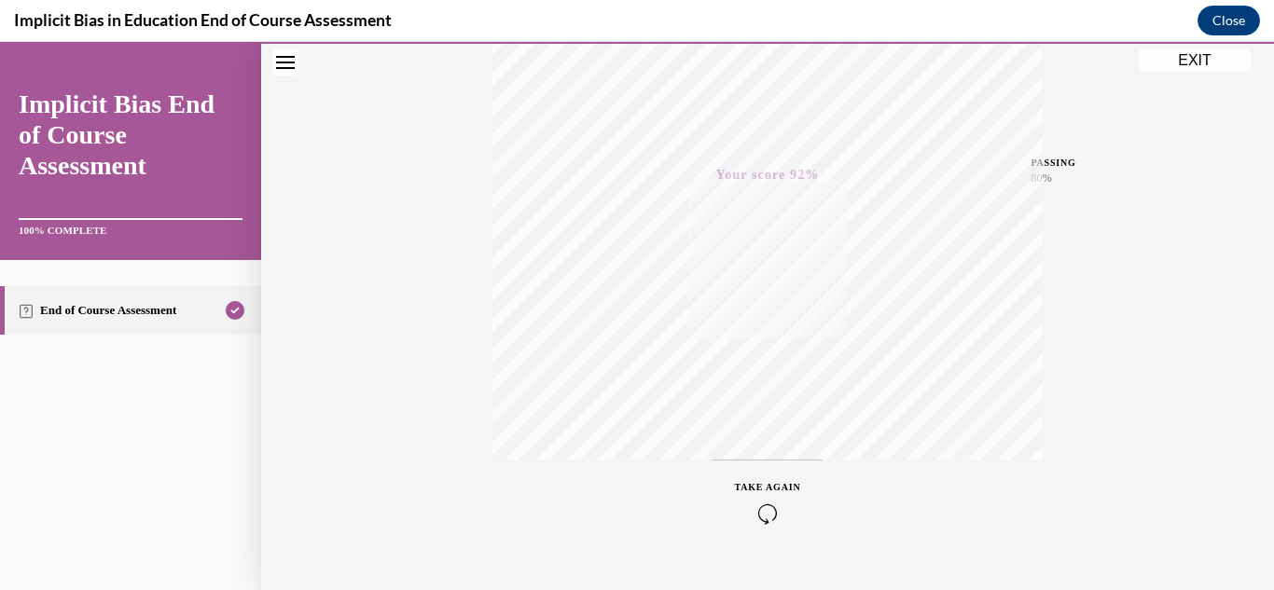
scroll to position [333, 0]
click at [1206, 61] on button "EXIT" at bounding box center [1195, 60] width 112 height 22
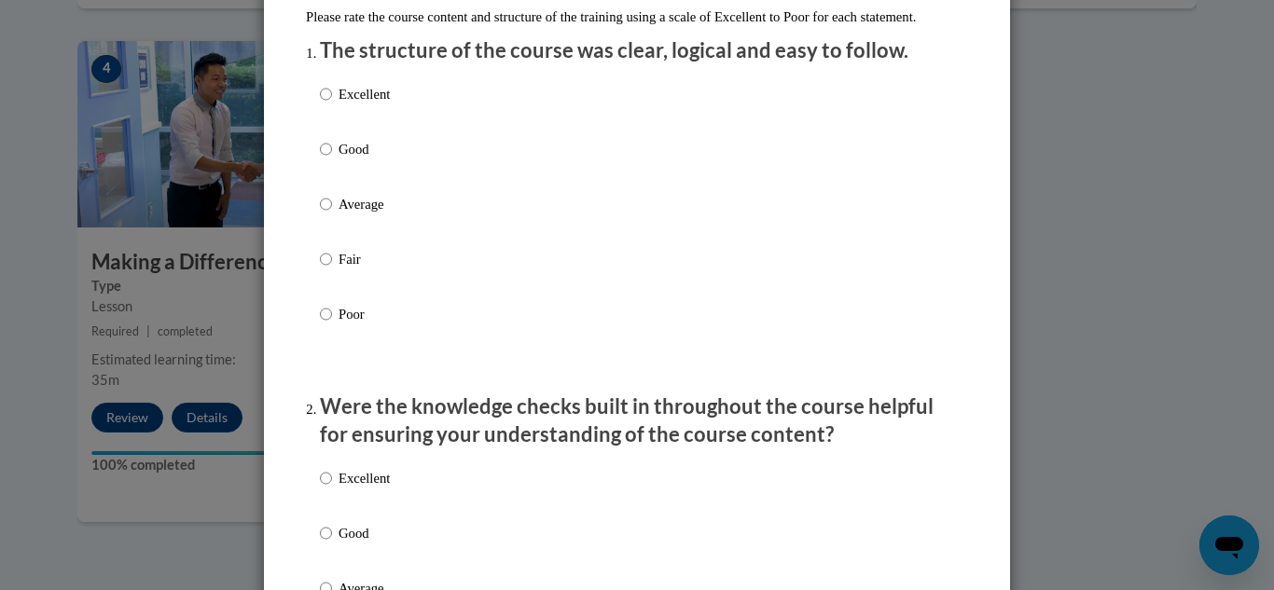
scroll to position [261, 0]
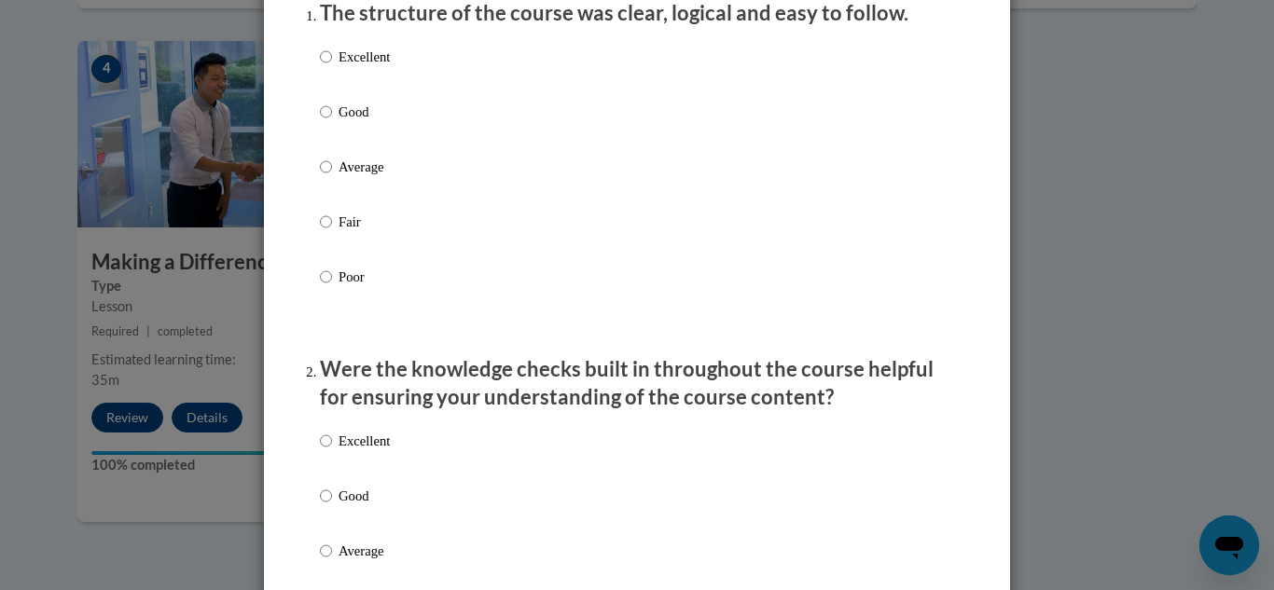
click at [362, 67] on p "Excellent" at bounding box center [364, 57] width 51 height 21
click at [332, 67] on input "Excellent" at bounding box center [326, 57] width 12 height 21
radio input "true"
click at [320, 102] on input "Good" at bounding box center [326, 112] width 12 height 21
radio input "true"
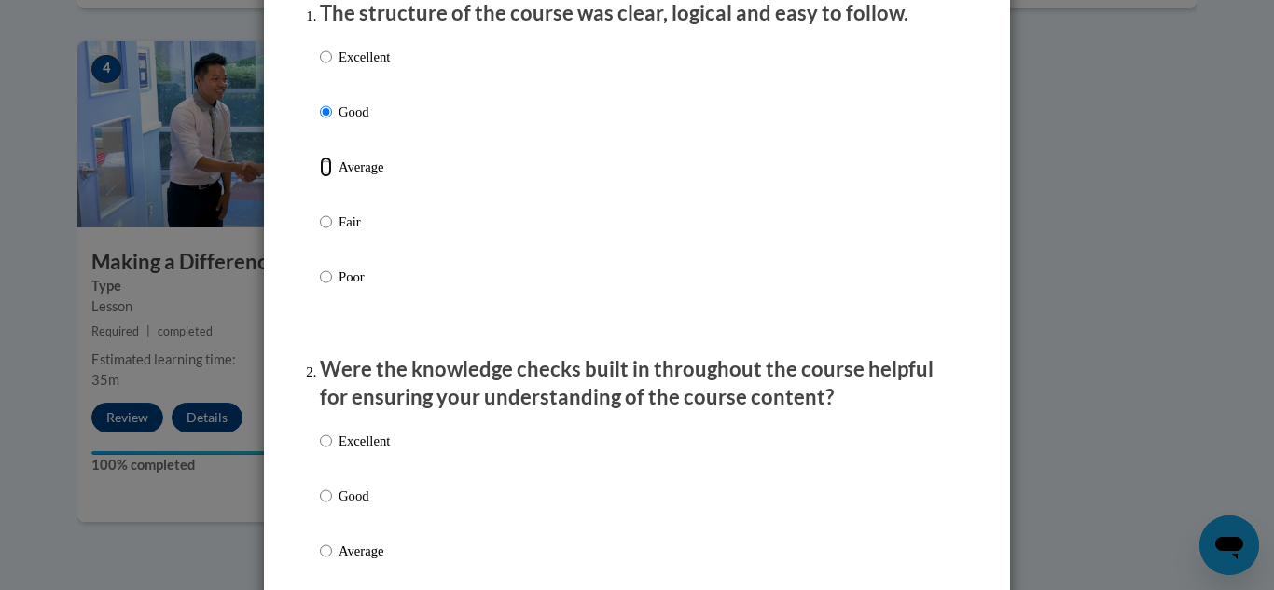
click at [320, 157] on input "Average" at bounding box center [326, 167] width 12 height 21
radio input "true"
click at [320, 212] on input "Fair" at bounding box center [326, 222] width 12 height 21
radio input "true"
click at [320, 157] on input "Average" at bounding box center [326, 167] width 12 height 21
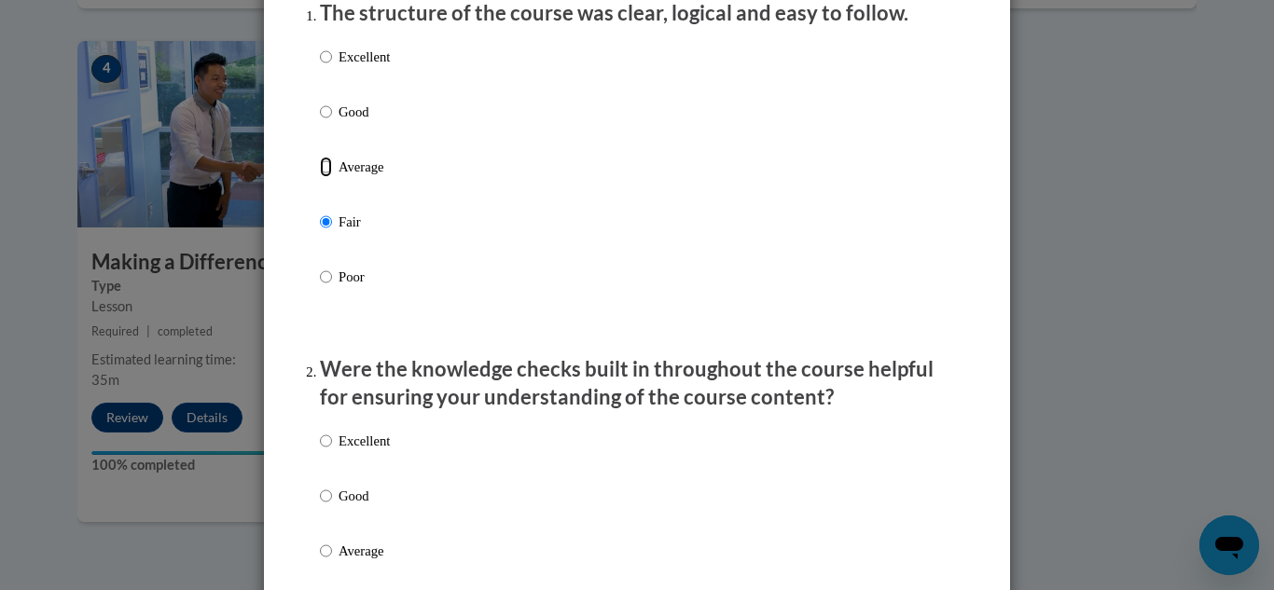
radio input "true"
click at [320, 102] on input "Good" at bounding box center [326, 112] width 12 height 21
radio input "true"
click at [320, 47] on input "Excellent" at bounding box center [326, 57] width 12 height 21
radio input "true"
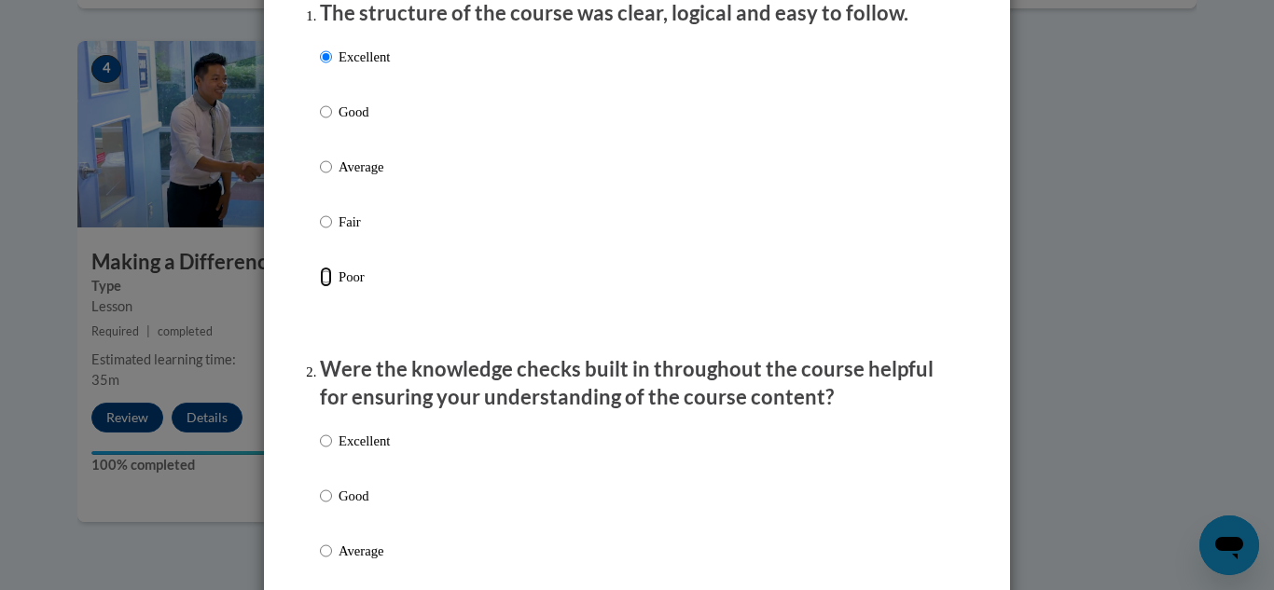
click at [320, 267] on input "Poor" at bounding box center [326, 277] width 12 height 21
radio input "true"
click at [320, 212] on input "Fair" at bounding box center [326, 222] width 12 height 21
radio input "true"
click at [320, 157] on input "Average" at bounding box center [326, 167] width 12 height 21
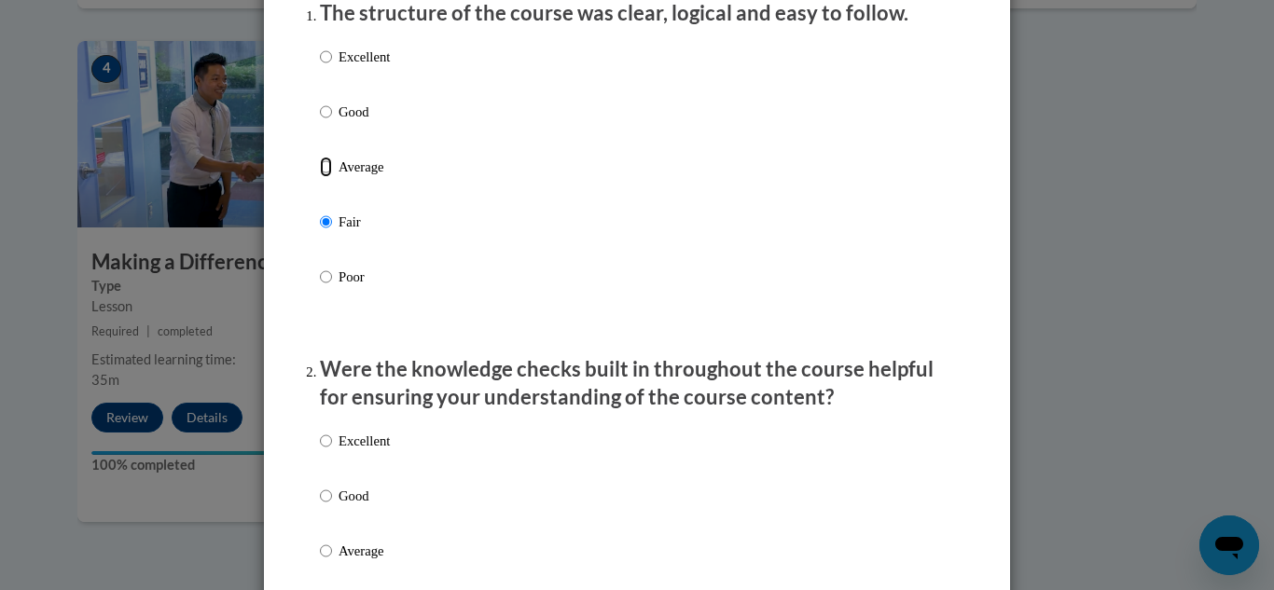
radio input "true"
click at [320, 102] on input "Good" at bounding box center [326, 112] width 12 height 21
radio input "true"
click at [320, 47] on input "Excellent" at bounding box center [326, 57] width 12 height 21
radio input "true"
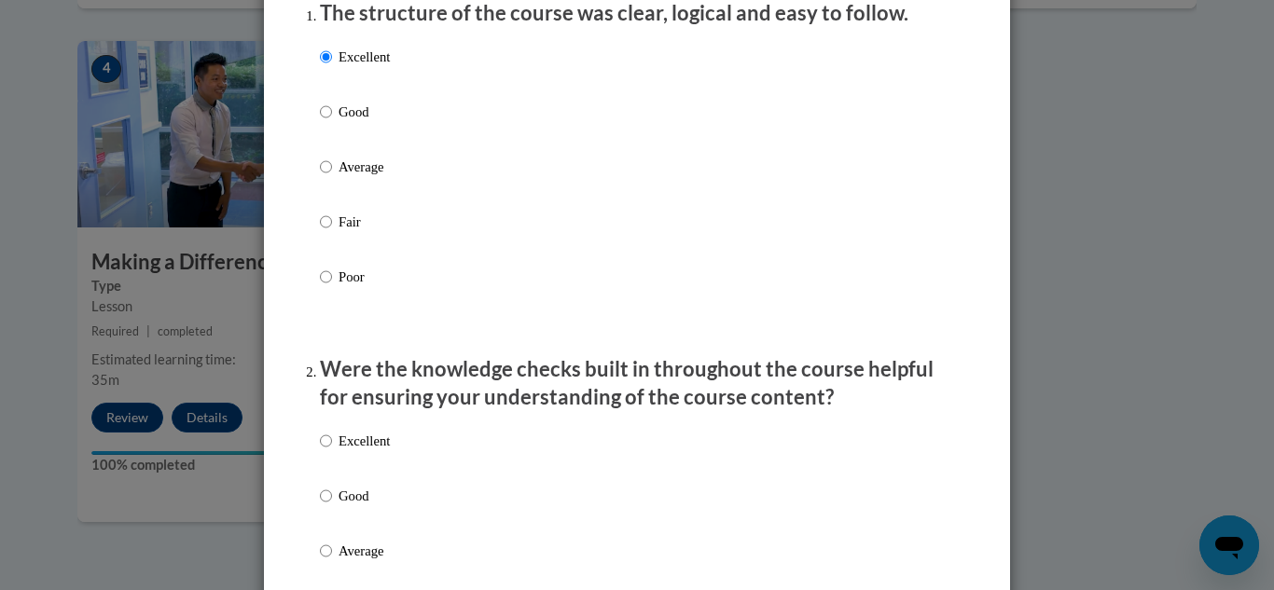
click at [599, 184] on div "Excellent Good Average Fair Poor" at bounding box center [637, 189] width 634 height 304
click at [480, 476] on div "Excellent Good Average Fair Poor" at bounding box center [637, 574] width 634 height 304
click at [1089, 409] on div "Feedback Questionnaire Rate Course Comments Cox Campus End of Course Evaluation…" at bounding box center [637, 295] width 1274 height 590
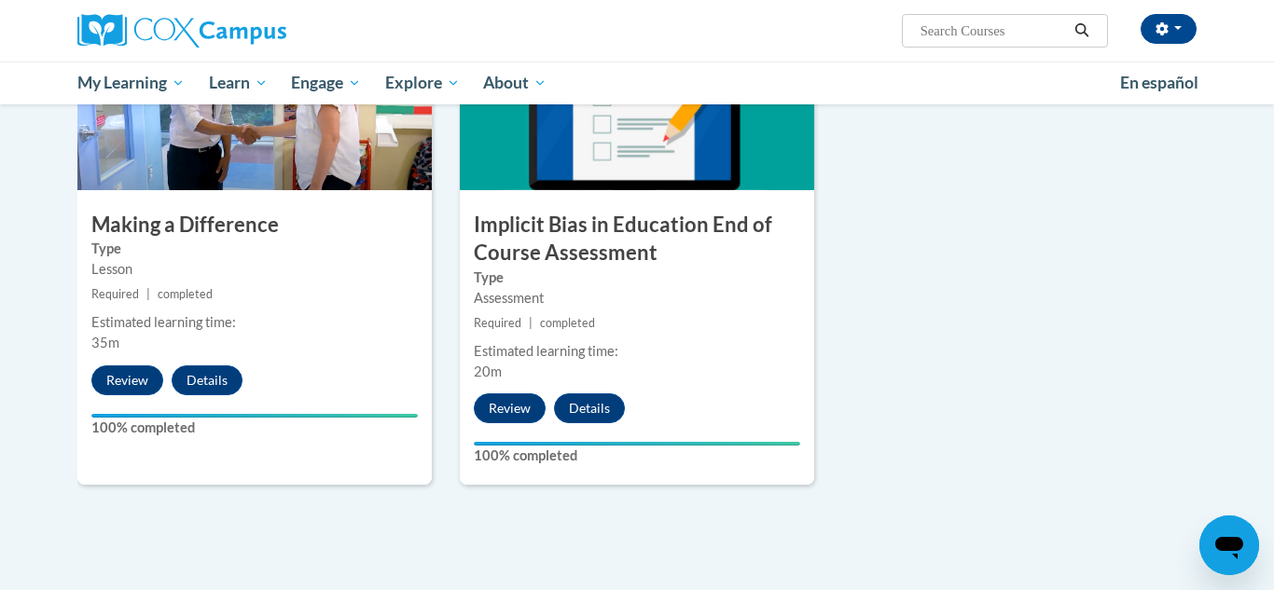
scroll to position [1007, 0]
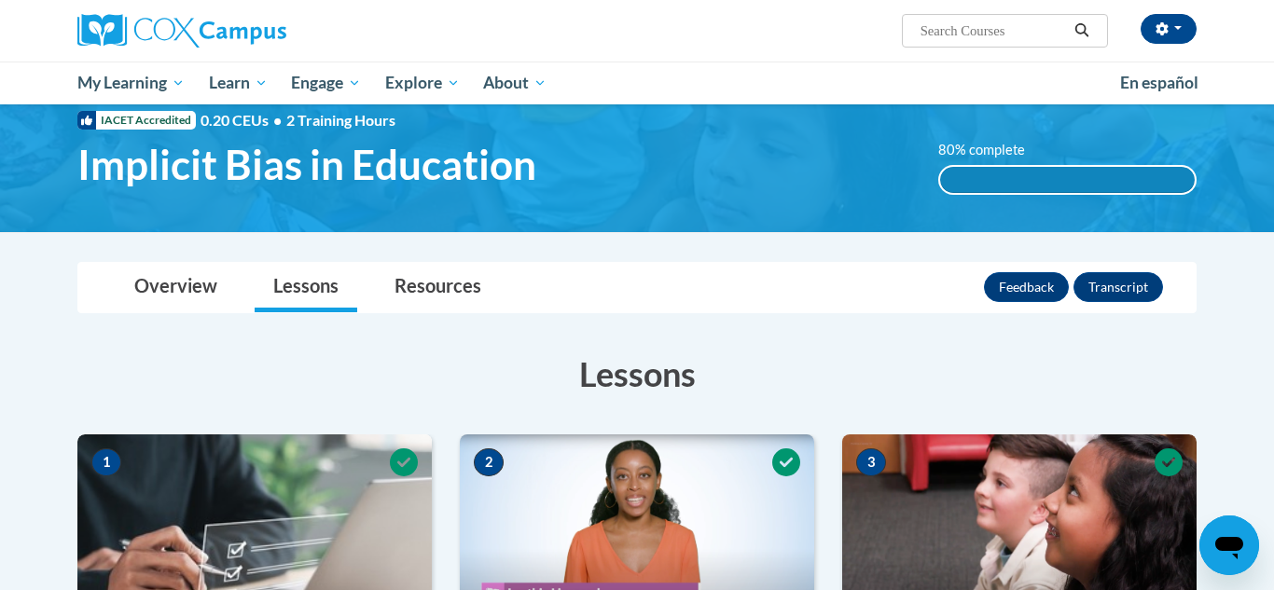
scroll to position [36, 0]
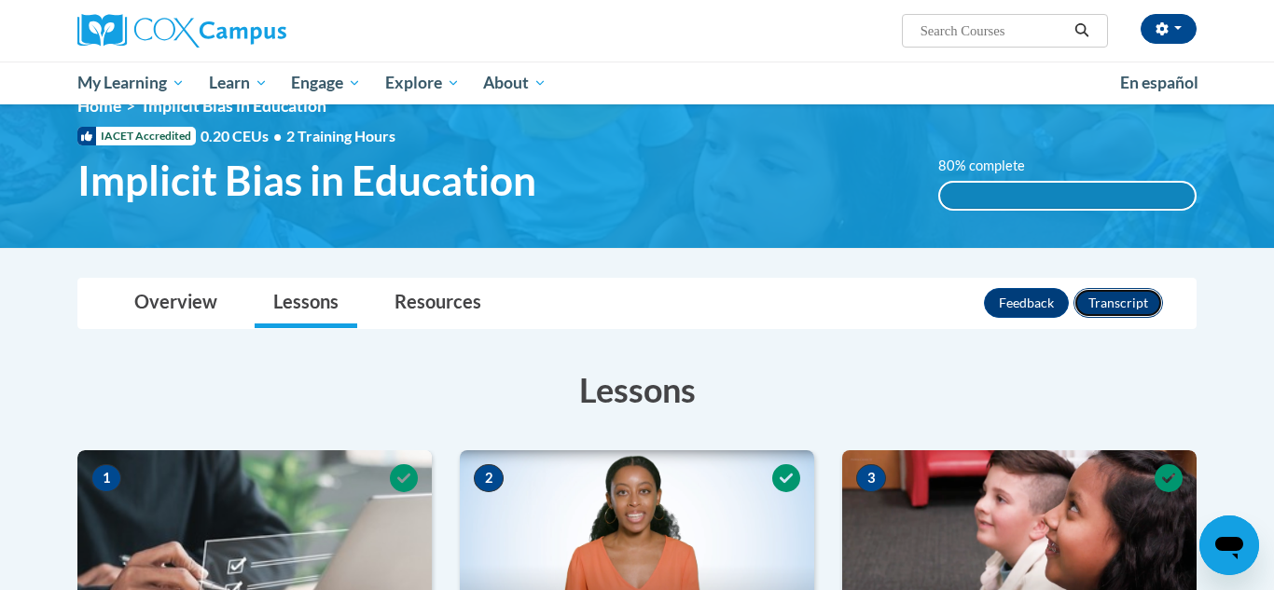
click at [1110, 308] on button "Transcript" at bounding box center [1119, 303] width 90 height 30
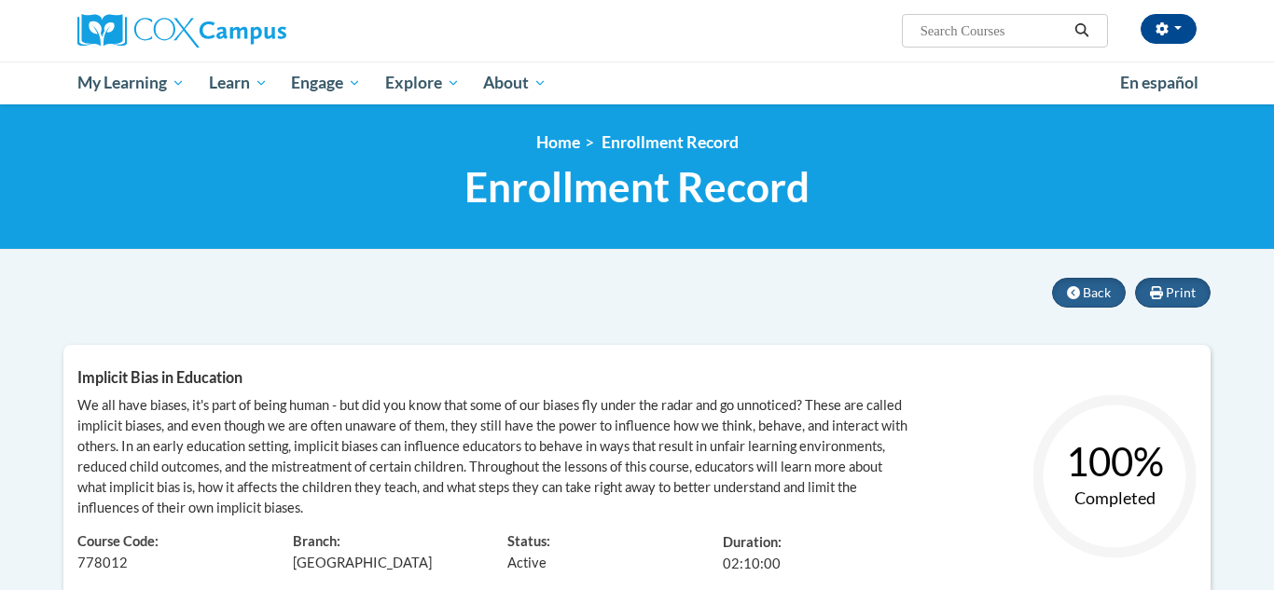
click at [1203, 174] on h1 "Enrollment Record" at bounding box center [636, 186] width 1147 height 49
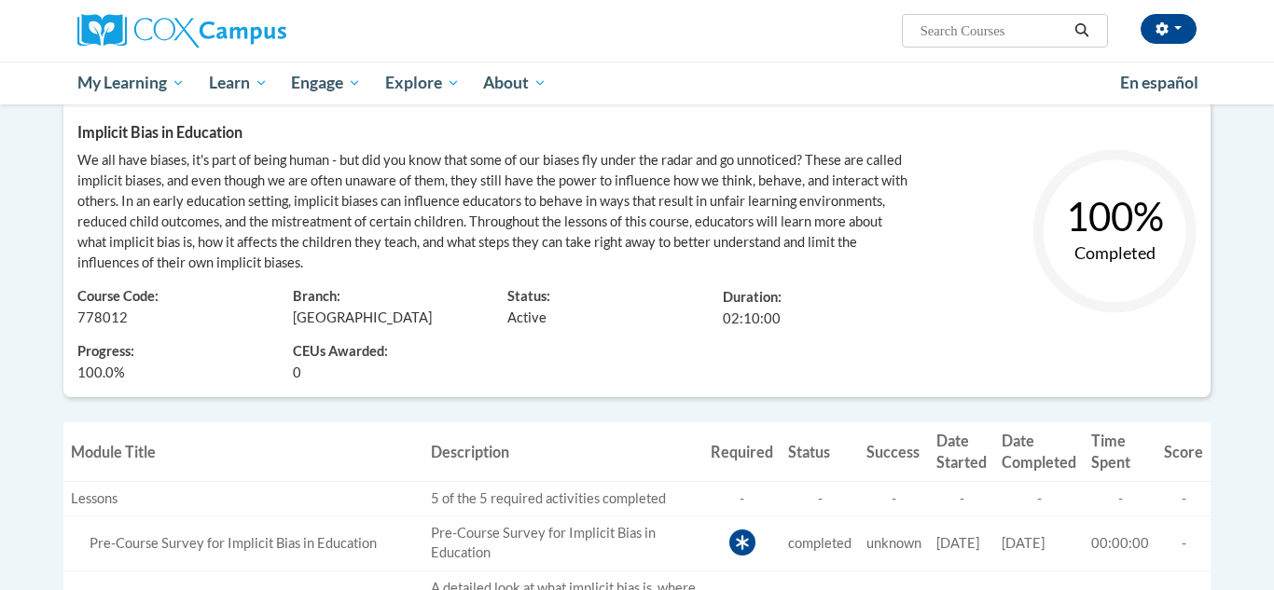
scroll to position [108, 0]
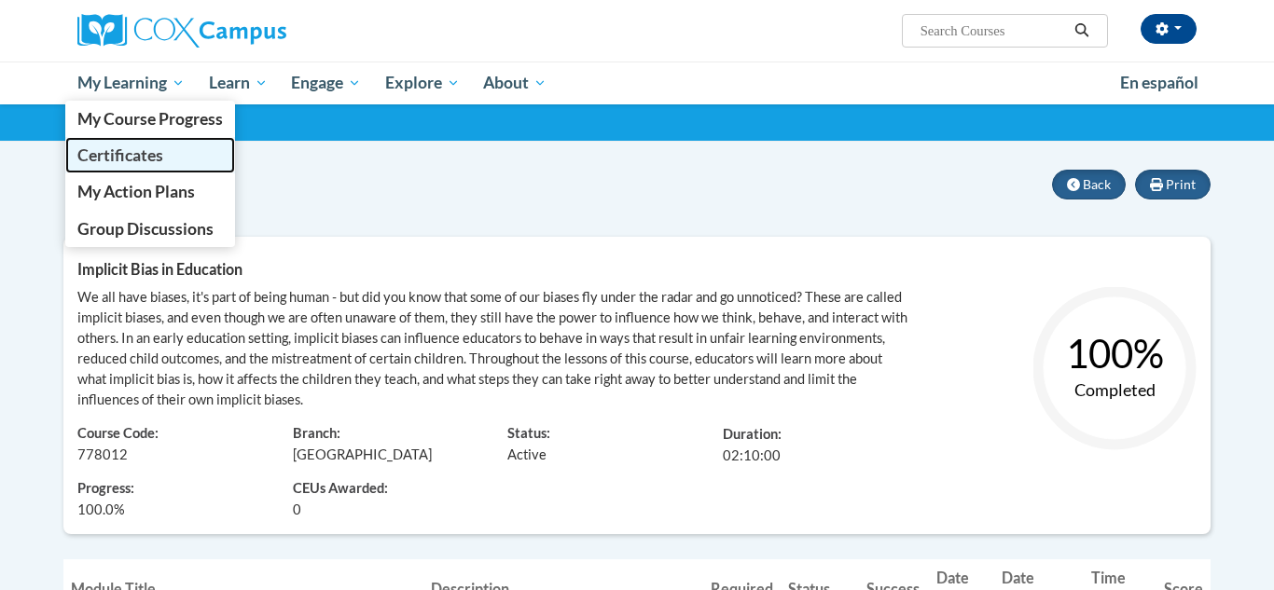
click at [142, 162] on span "Certificates" at bounding box center [120, 156] width 86 height 20
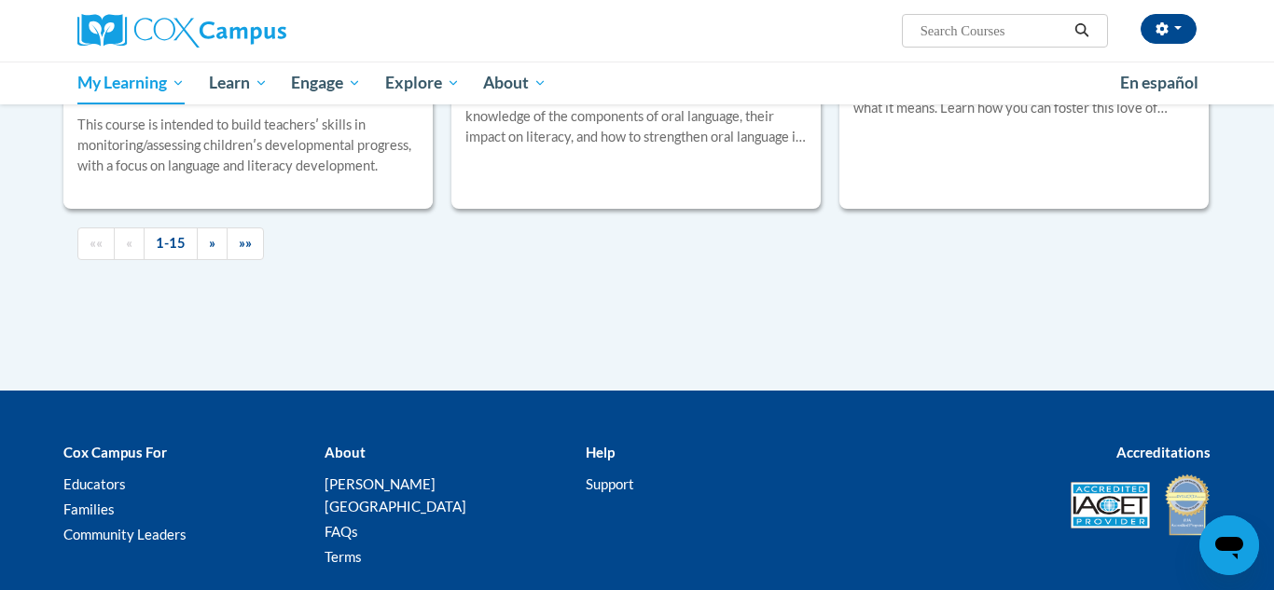
scroll to position [2500, 0]
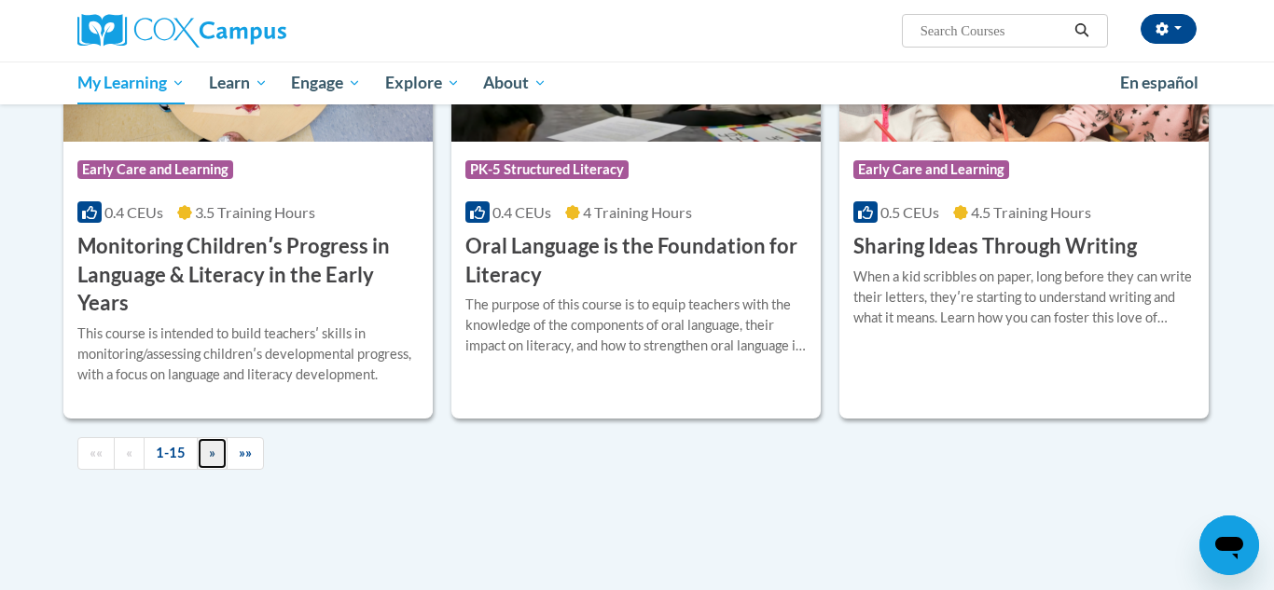
click at [214, 454] on span "»" at bounding box center [212, 453] width 7 height 16
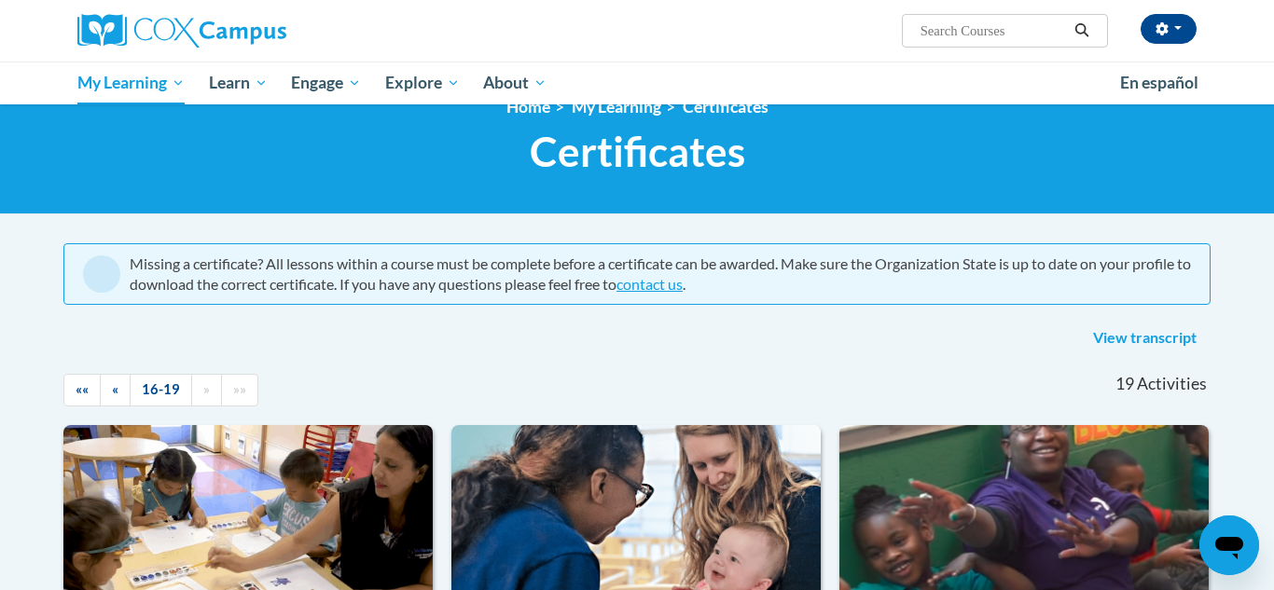
scroll to position [37, 0]
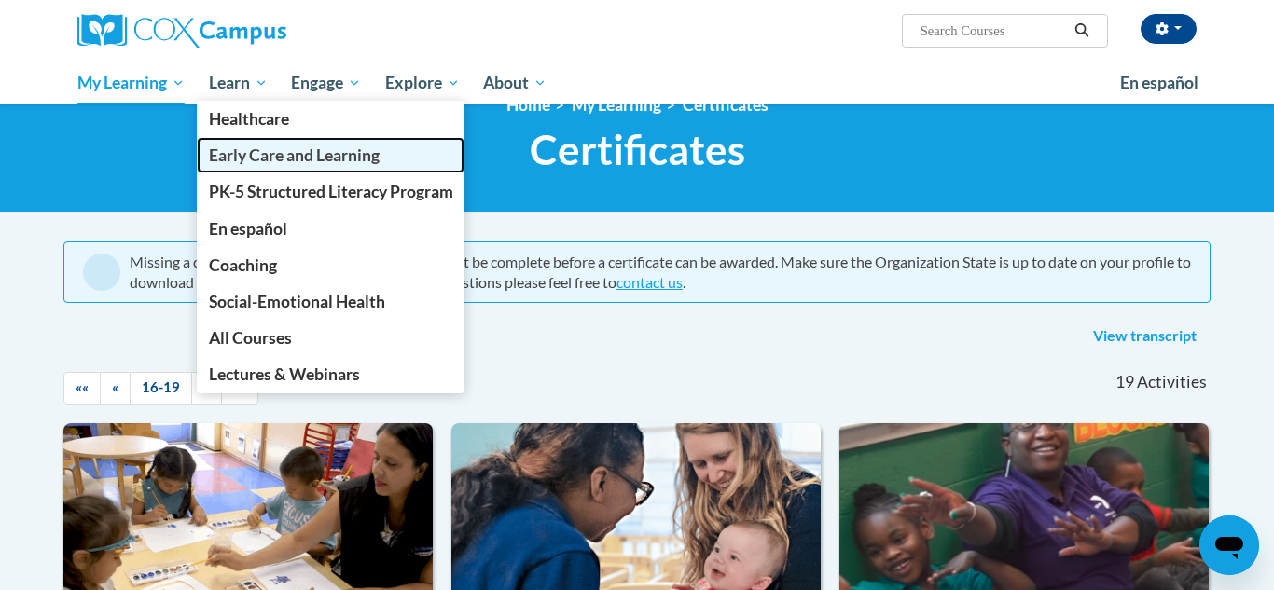
click at [260, 162] on span "Early Care and Learning" at bounding box center [294, 156] width 171 height 20
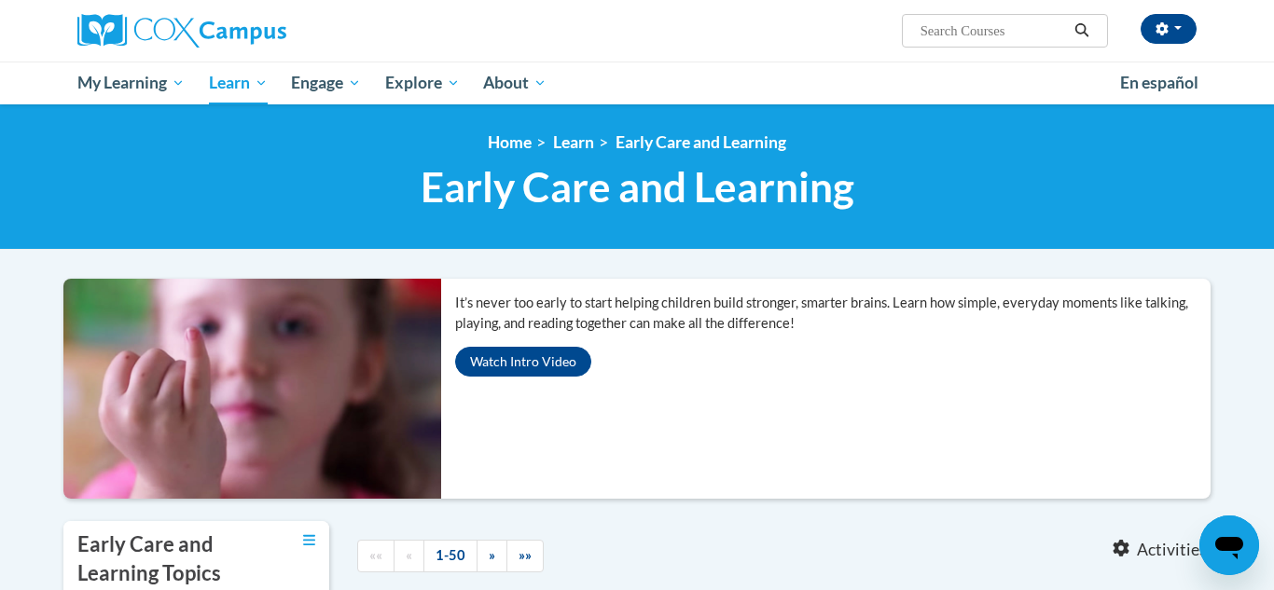
click at [919, 561] on div at bounding box center [821, 542] width 220 height 43
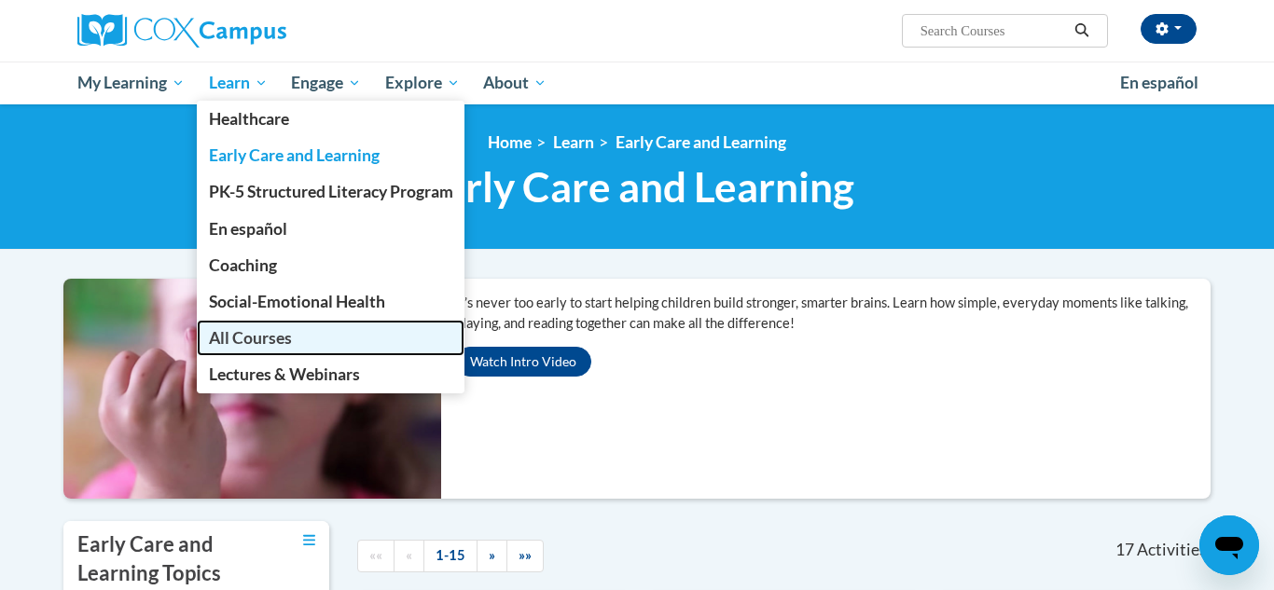
click at [263, 343] on span "All Courses" at bounding box center [250, 338] width 83 height 20
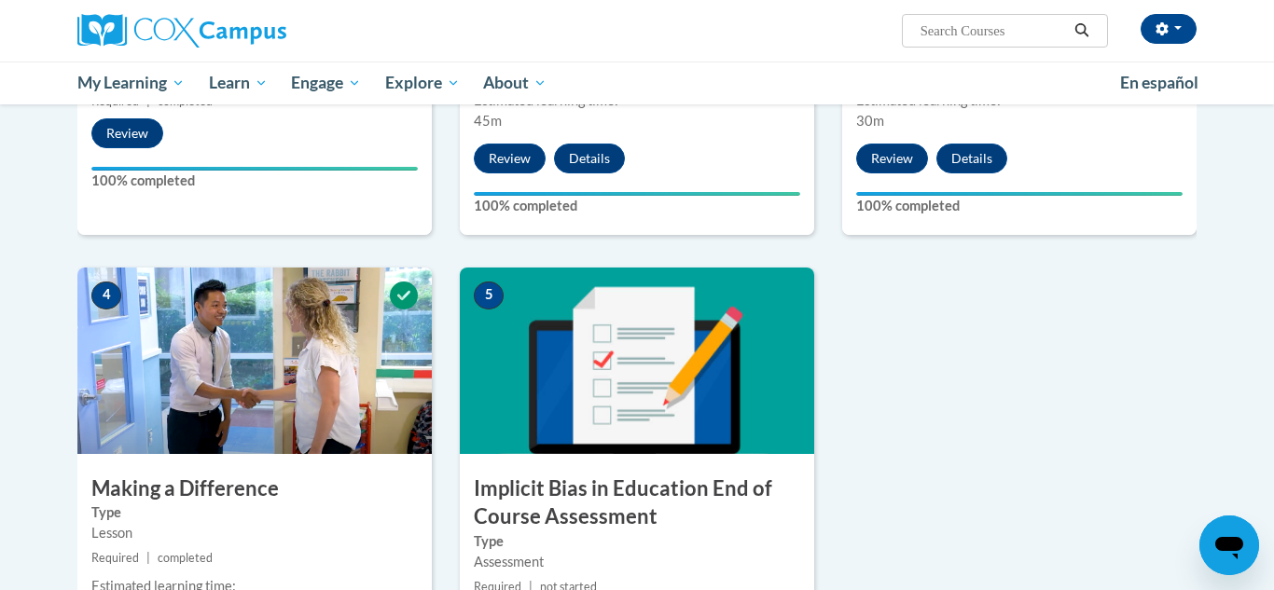
scroll to position [560, 0]
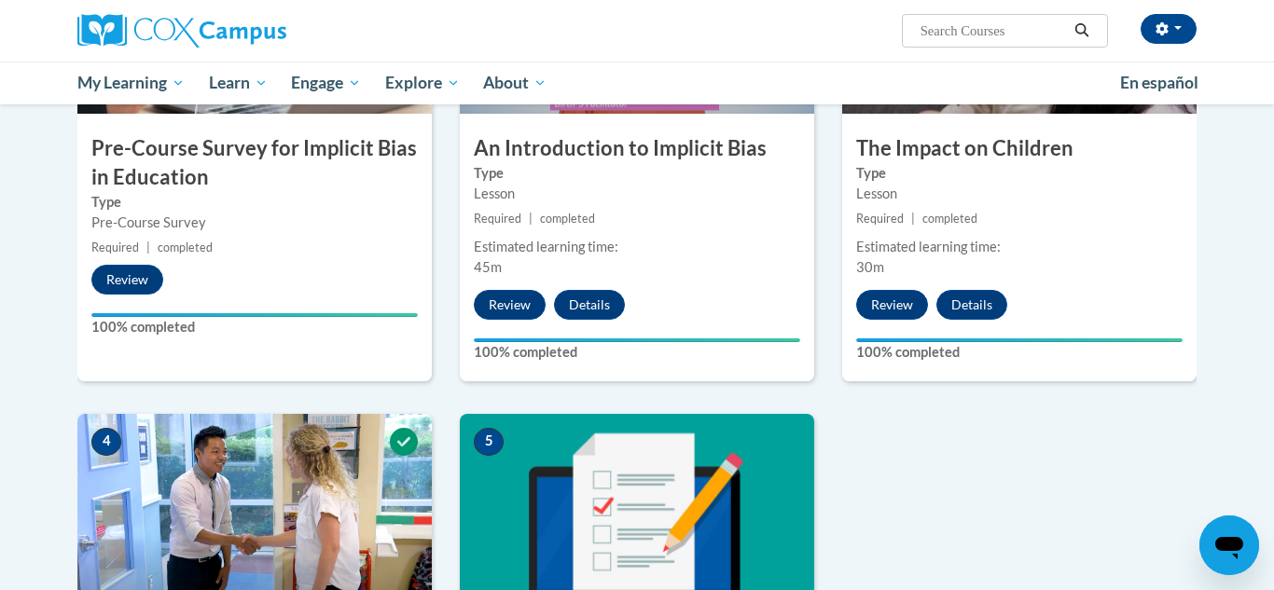
click at [1073, 542] on div "1 Pre-Course Survey for Implicit Bias in Education Type Pre-Course Survey Requi…" at bounding box center [636, 427] width 1147 height 1001
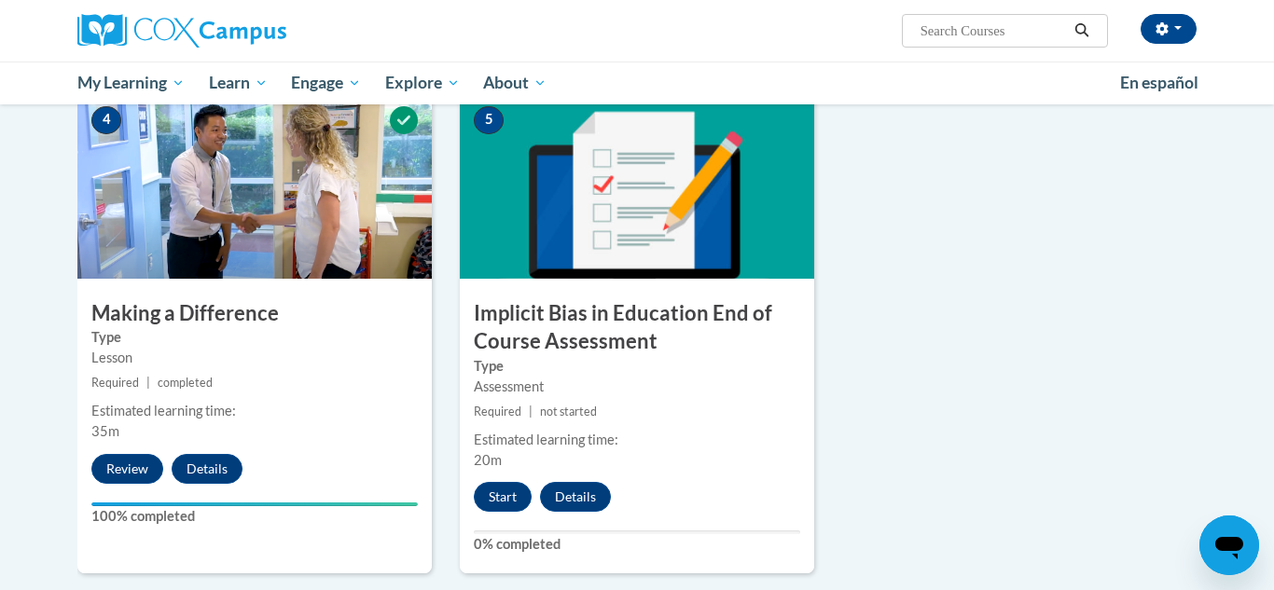
scroll to position [970, 0]
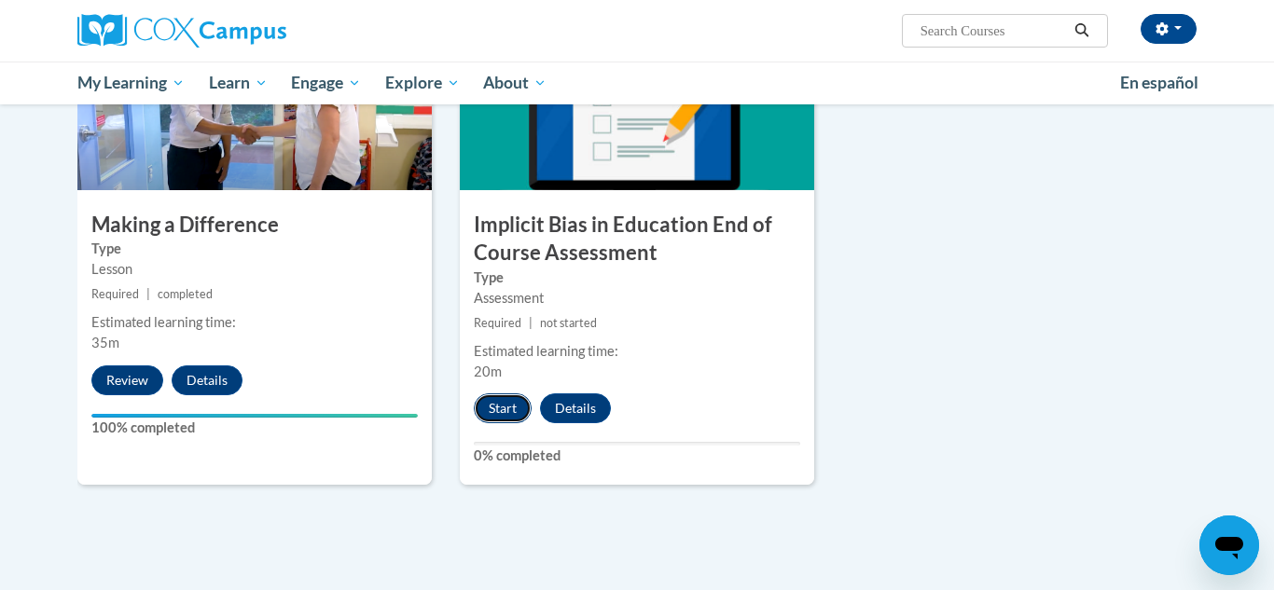
click at [489, 411] on button "Start" at bounding box center [503, 409] width 58 height 30
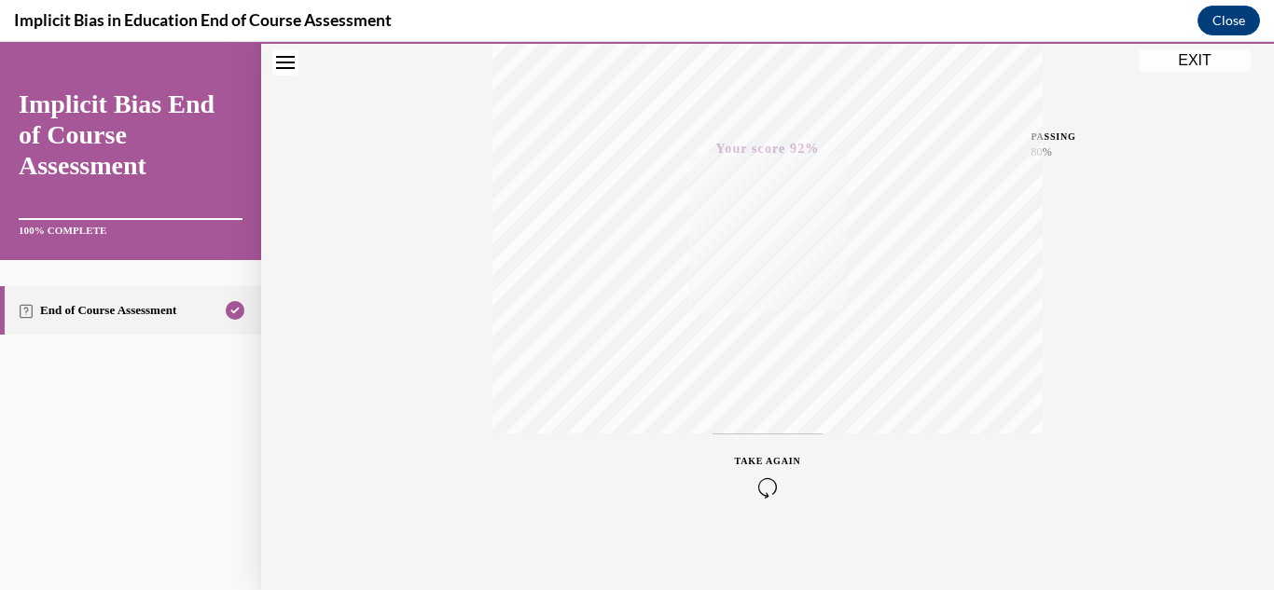
scroll to position [408, 0]
click at [1221, 58] on button "EXIT" at bounding box center [1195, 60] width 112 height 22
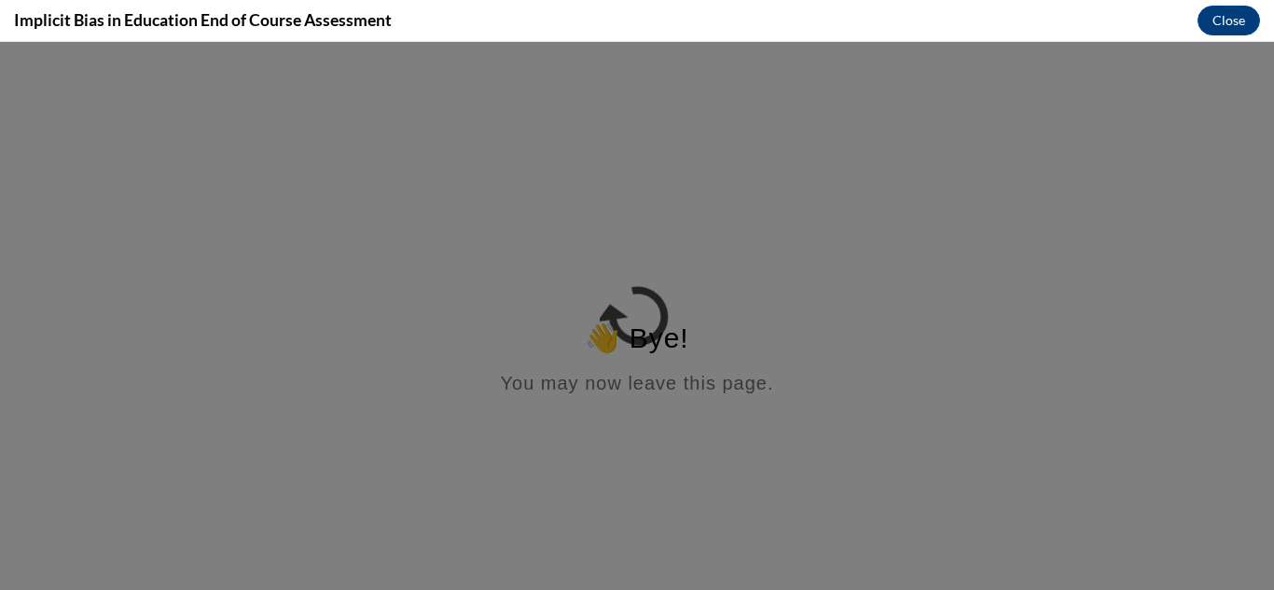
scroll to position [0, 0]
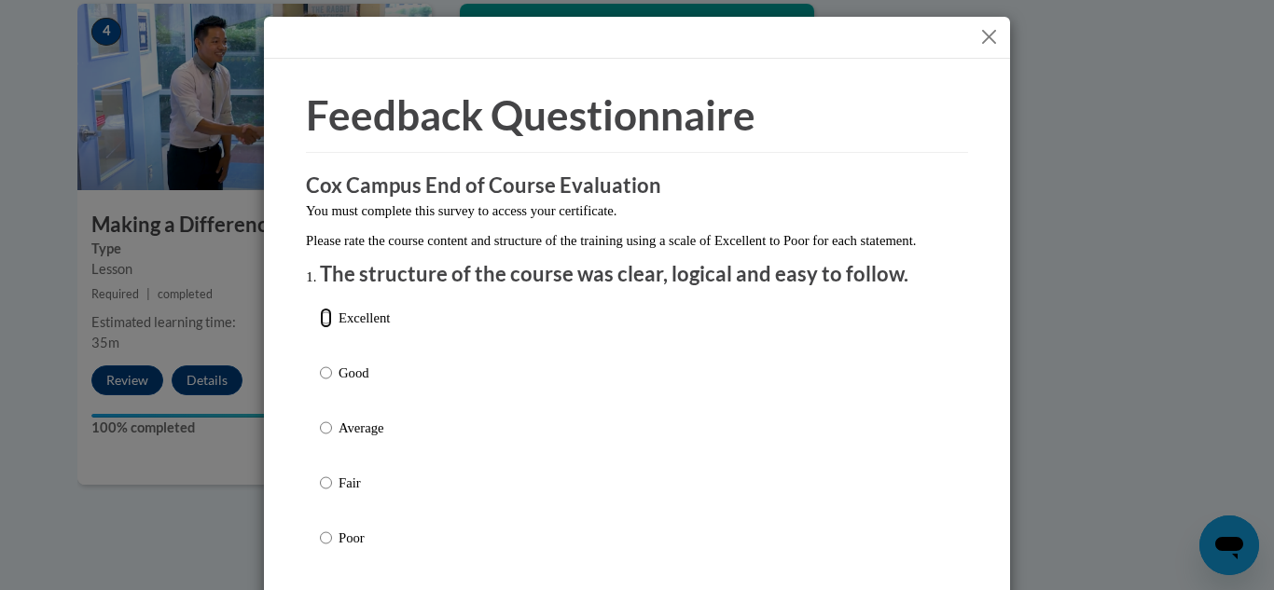
click at [329, 328] on input "Excellent" at bounding box center [326, 318] width 12 height 21
radio input "true"
click at [320, 363] on input "Good" at bounding box center [326, 373] width 12 height 21
radio input "true"
click at [320, 308] on input "Excellent" at bounding box center [326, 318] width 12 height 21
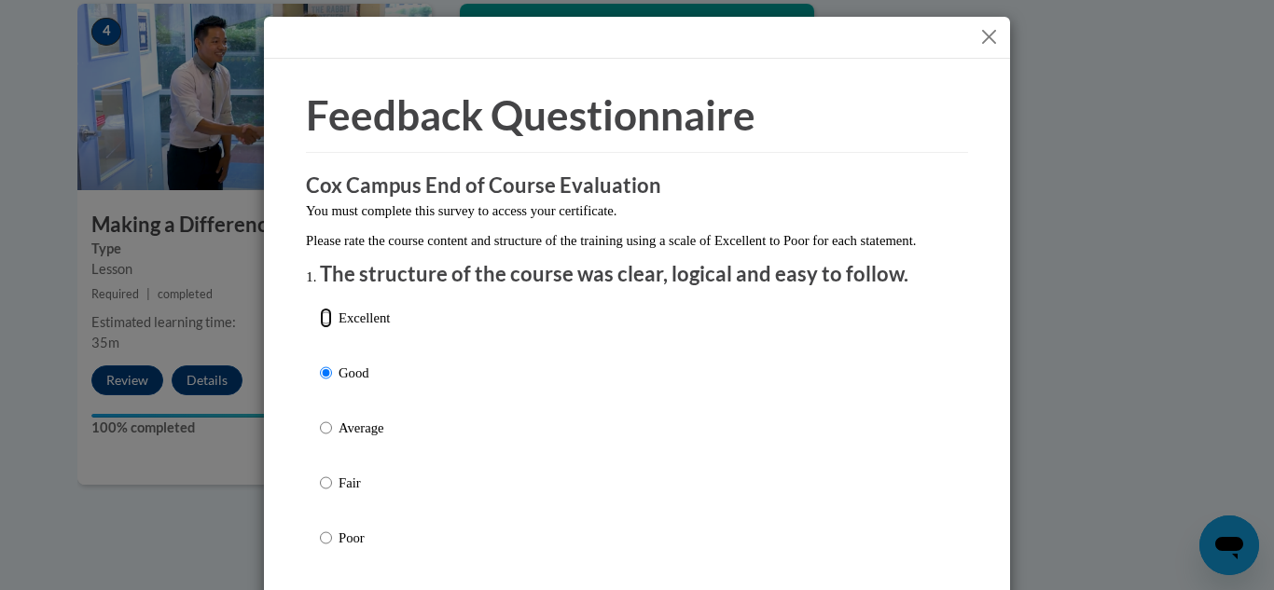
radio input "true"
click at [778, 397] on div "Excellent Good Average Fair Poor" at bounding box center [637, 450] width 634 height 304
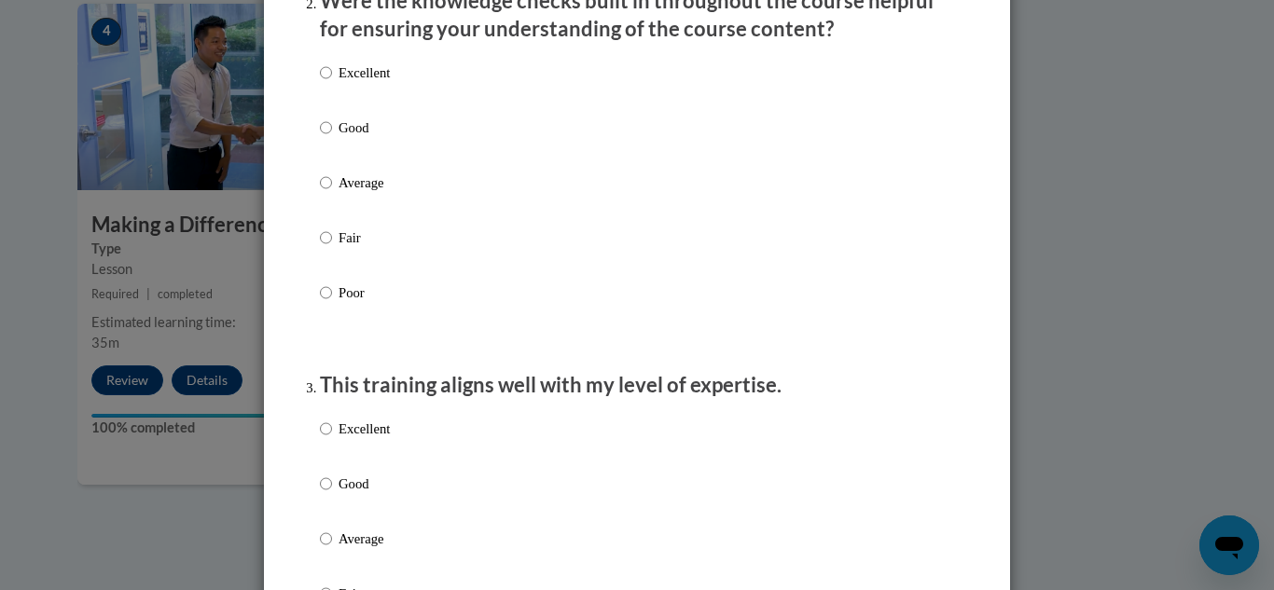
scroll to position [634, 0]
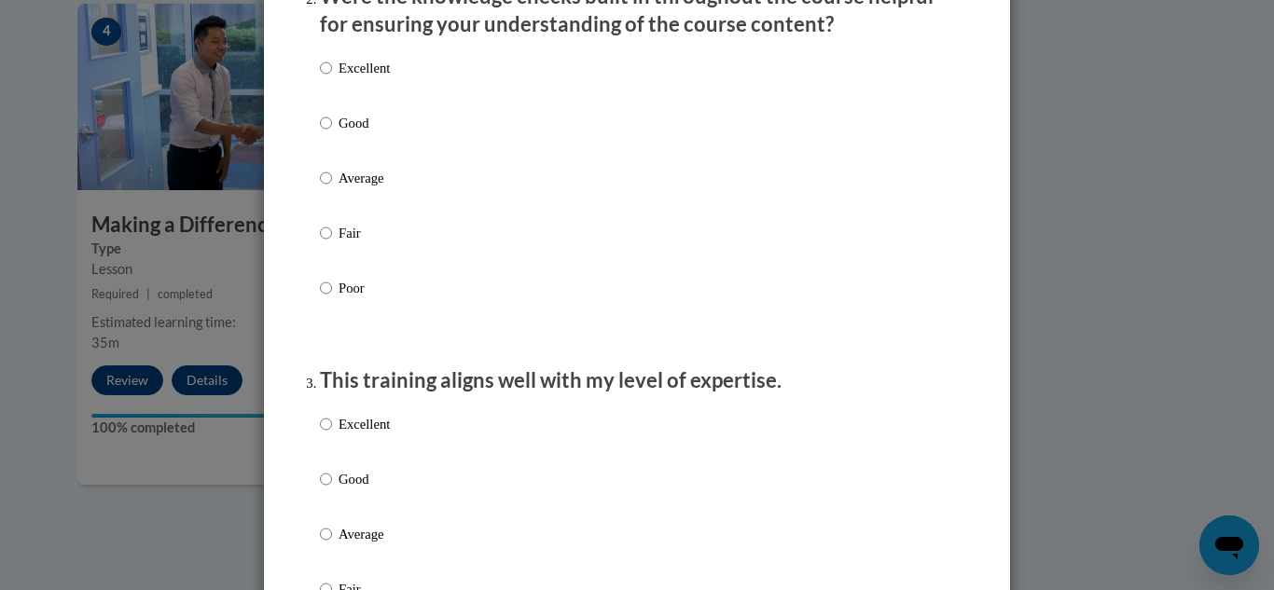
click at [390, 76] on div "Excellent Good Average Fair Poor" at bounding box center [355, 193] width 70 height 289
click at [344, 78] on p "Excellent" at bounding box center [364, 68] width 51 height 21
click at [332, 78] on input "Excellent" at bounding box center [326, 68] width 12 height 21
radio input "true"
click at [887, 189] on div "Excellent Good Average Fair Poor" at bounding box center [637, 201] width 634 height 304
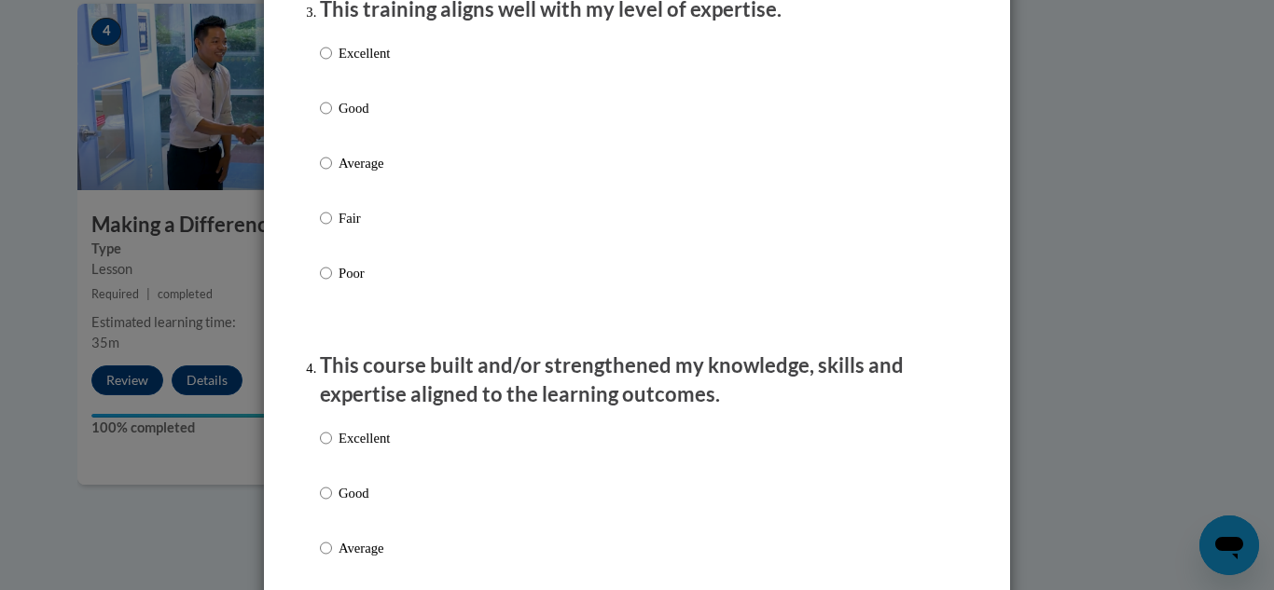
scroll to position [1007, 0]
click at [326, 62] on input "Excellent" at bounding box center [326, 51] width 12 height 21
radio input "true"
click at [674, 522] on div "Excellent Good Average Fair Poor" at bounding box center [637, 569] width 634 height 304
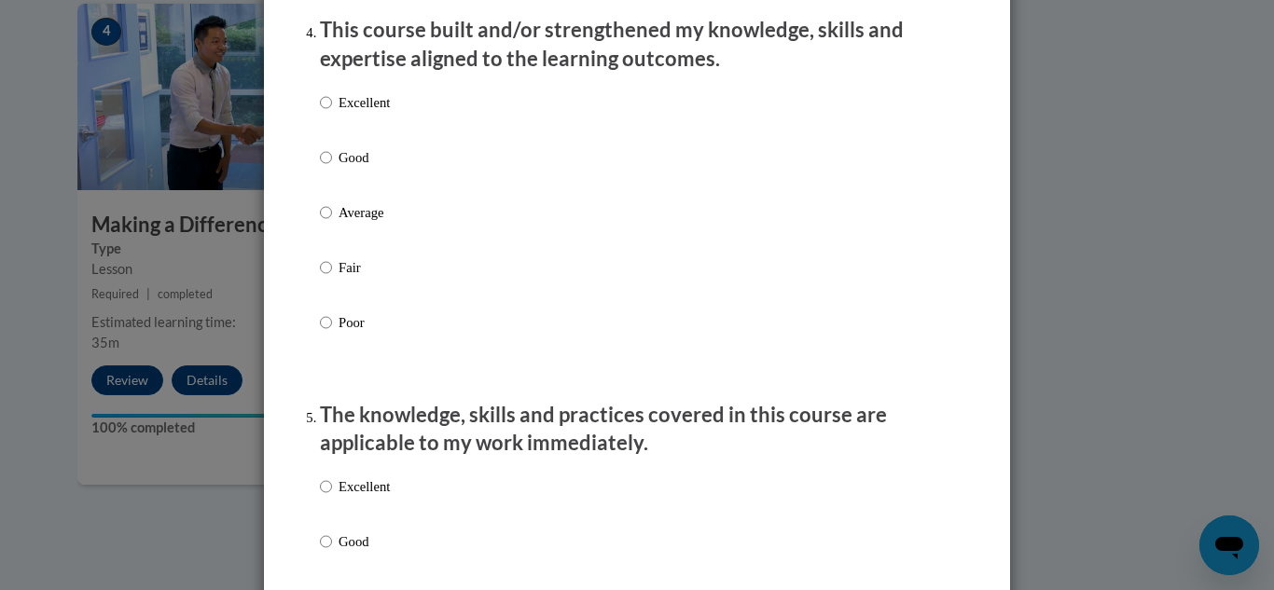
scroll to position [1343, 0]
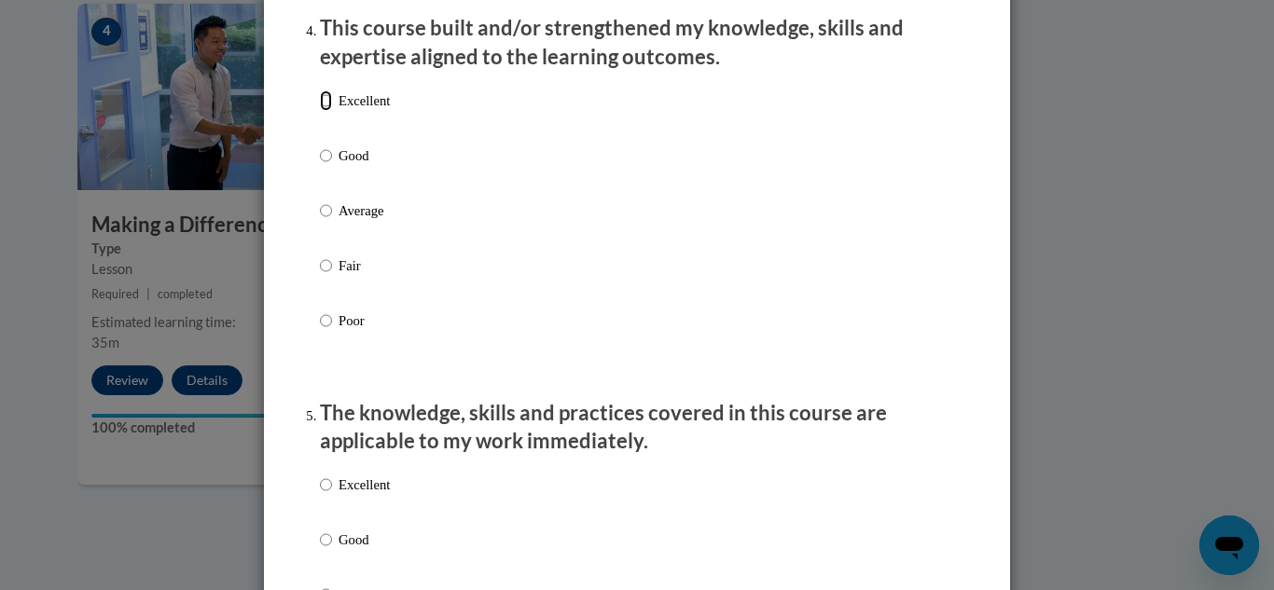
click at [327, 111] on input "Excellent" at bounding box center [326, 100] width 12 height 21
radio input "true"
click at [885, 170] on div "Excellent Good Average Fair Poor" at bounding box center [637, 233] width 634 height 304
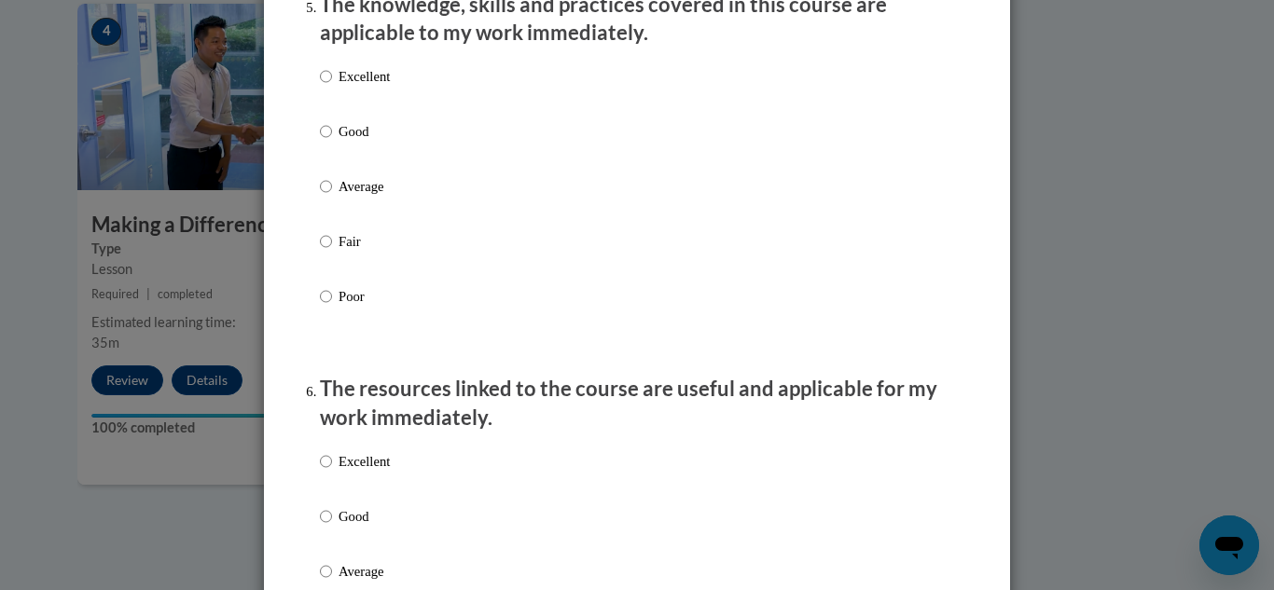
scroll to position [1754, 0]
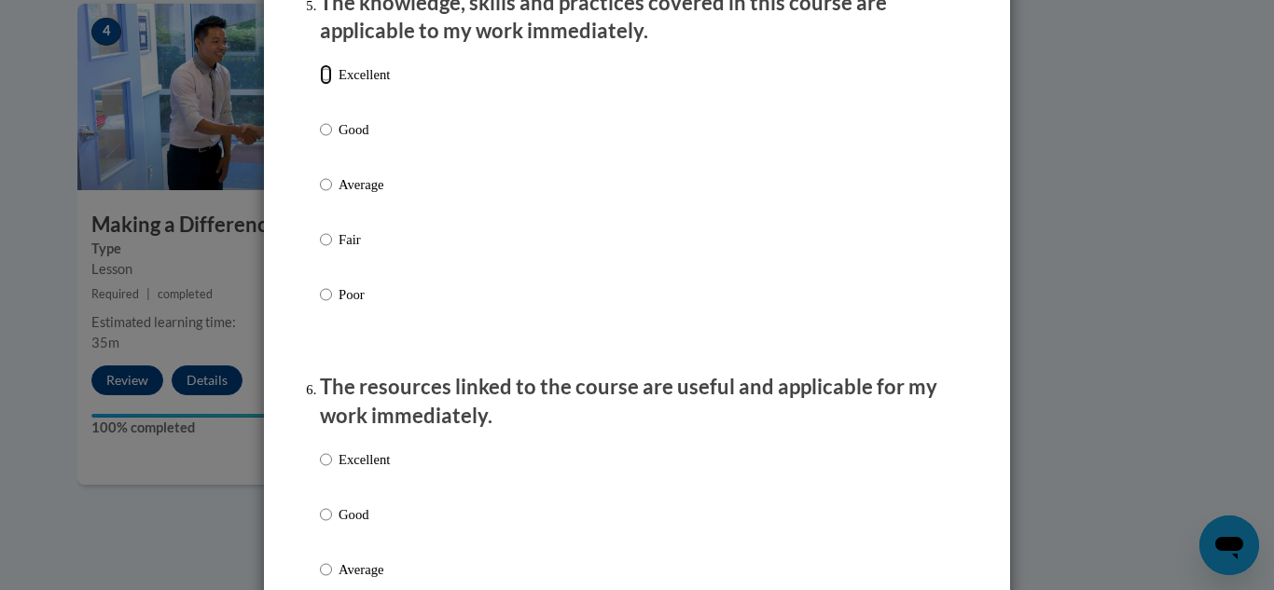
click at [327, 85] on input "Excellent" at bounding box center [326, 74] width 12 height 21
radio input "true"
click at [603, 463] on div "Excellent Good Average Fair Poor" at bounding box center [637, 592] width 634 height 304
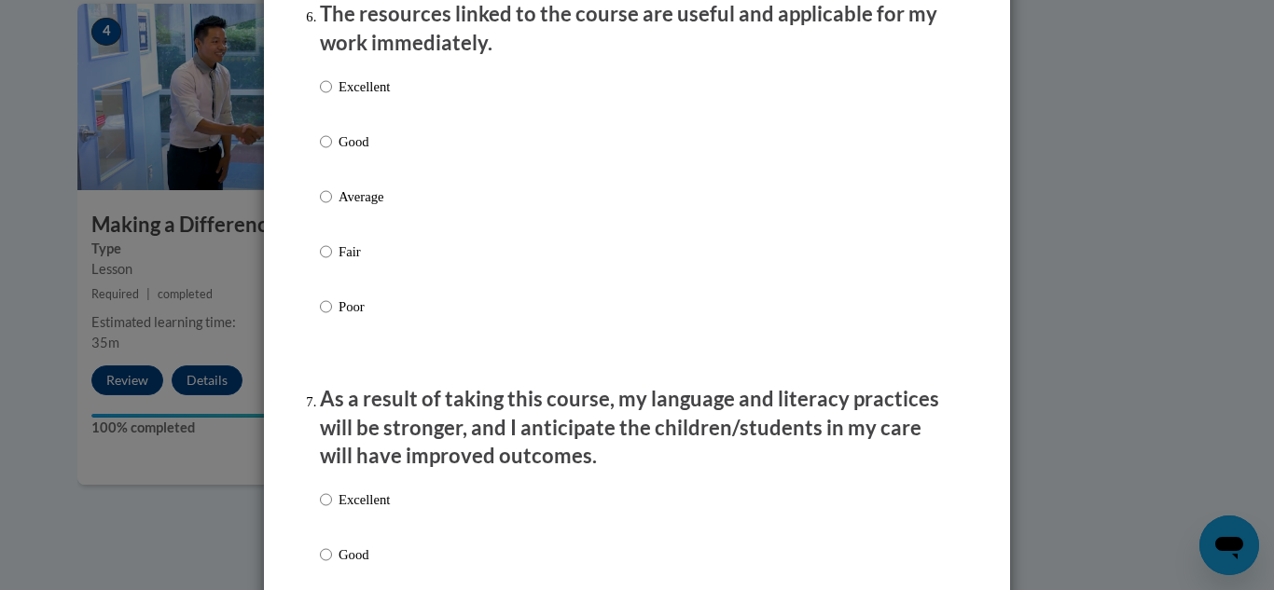
scroll to position [2164, 0]
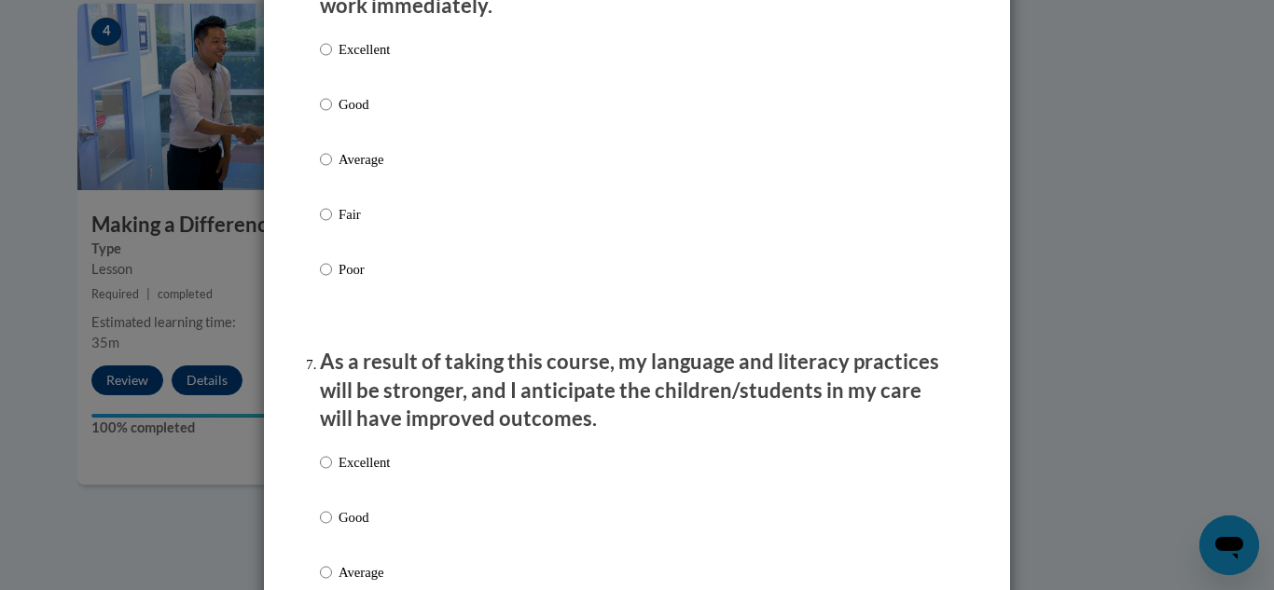
click at [332, 69] on label "Excellent" at bounding box center [355, 64] width 70 height 50
click at [332, 60] on input "Excellent" at bounding box center [326, 49] width 12 height 21
radio input "true"
click at [742, 515] on div "Excellent Good Average Fair Poor" at bounding box center [637, 595] width 634 height 304
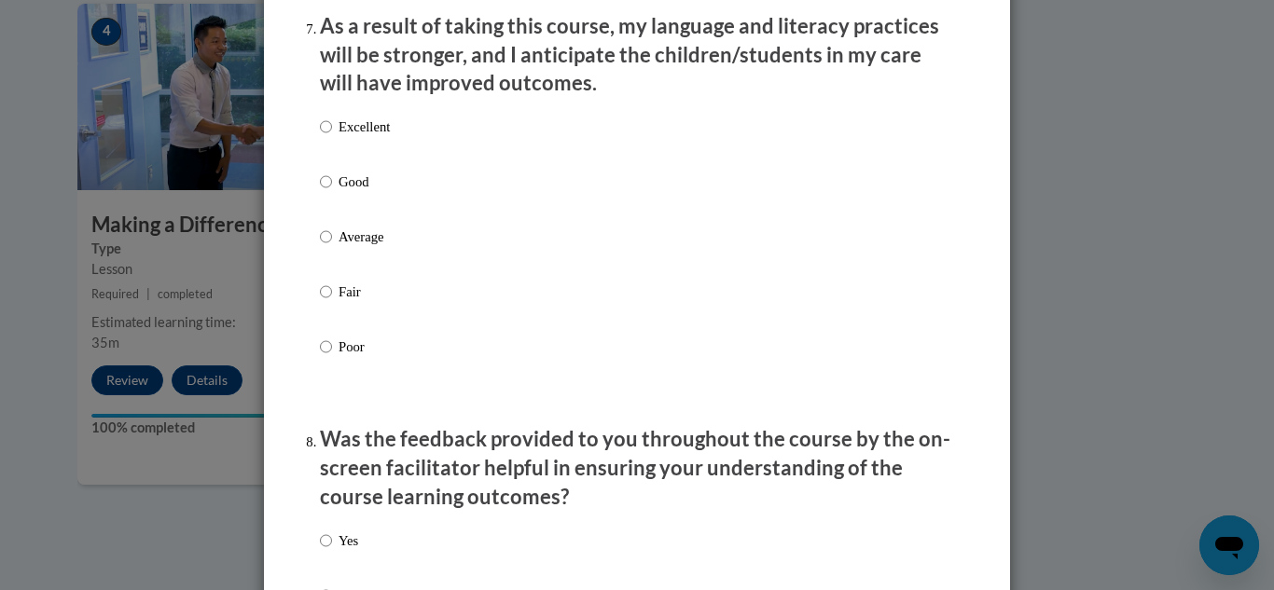
scroll to position [2537, 0]
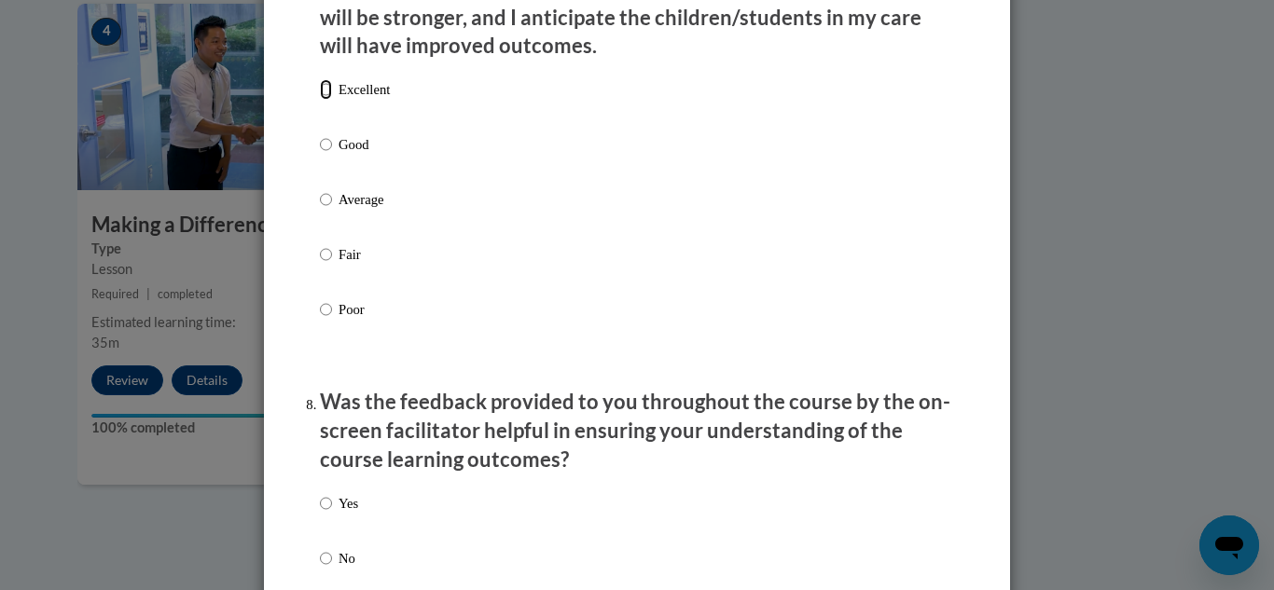
click at [326, 100] on input "Excellent" at bounding box center [326, 89] width 12 height 21
radio input "true"
click at [598, 490] on li "Was the feedback provided to you throughout the course by the on-screen facilit…" at bounding box center [637, 505] width 634 height 234
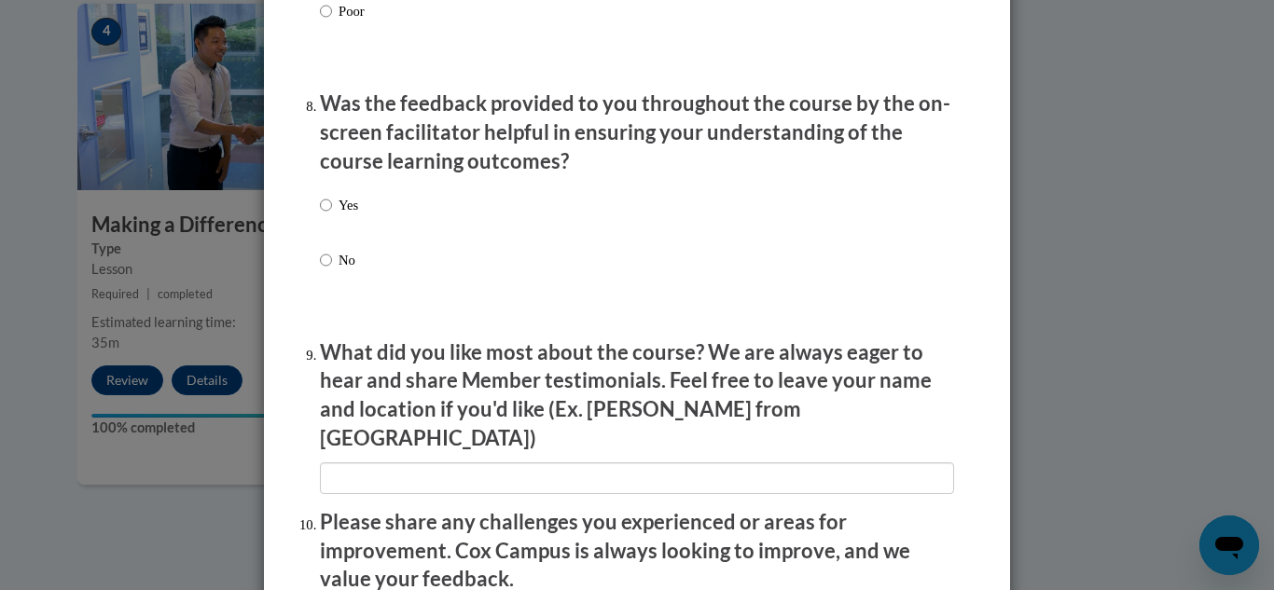
scroll to position [2873, 0]
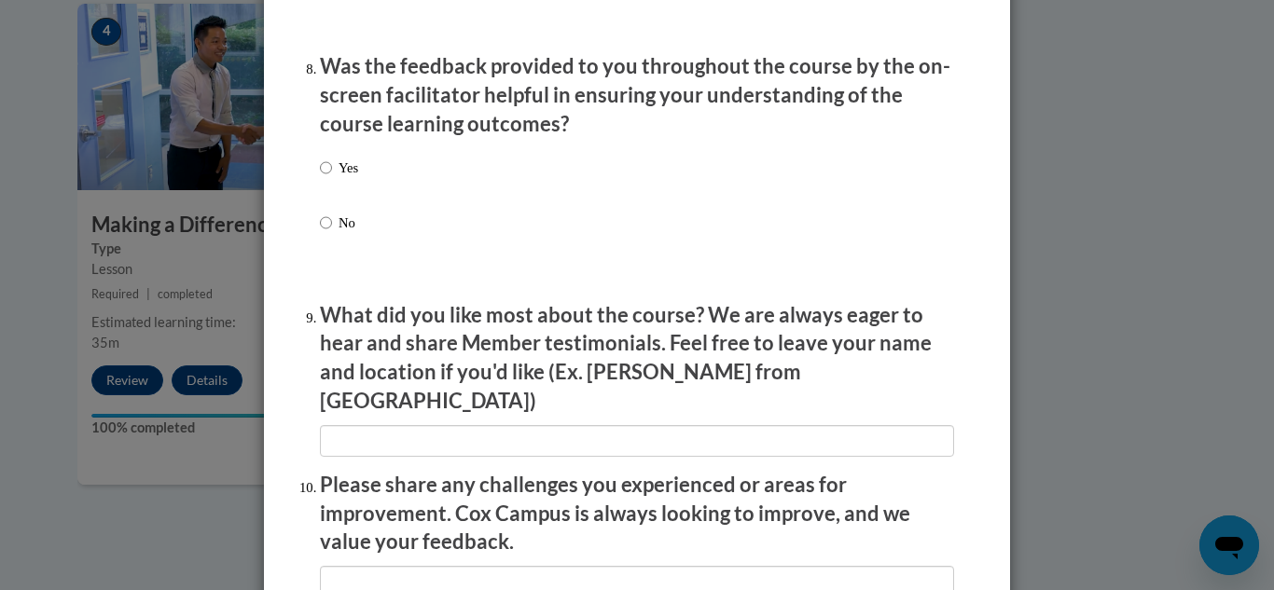
click at [332, 183] on label "Yes" at bounding box center [339, 183] width 38 height 50
click at [332, 178] on input "Yes" at bounding box center [326, 168] width 12 height 21
radio input "true"
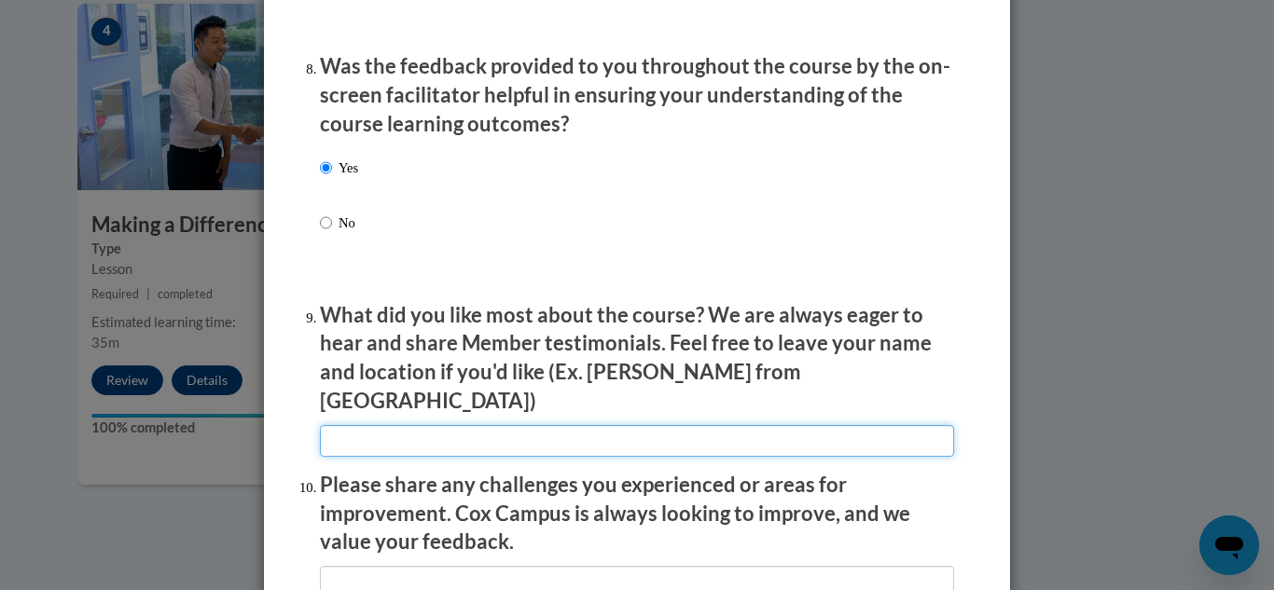
click at [561, 434] on input "textbox" at bounding box center [637, 441] width 634 height 32
type input "E"
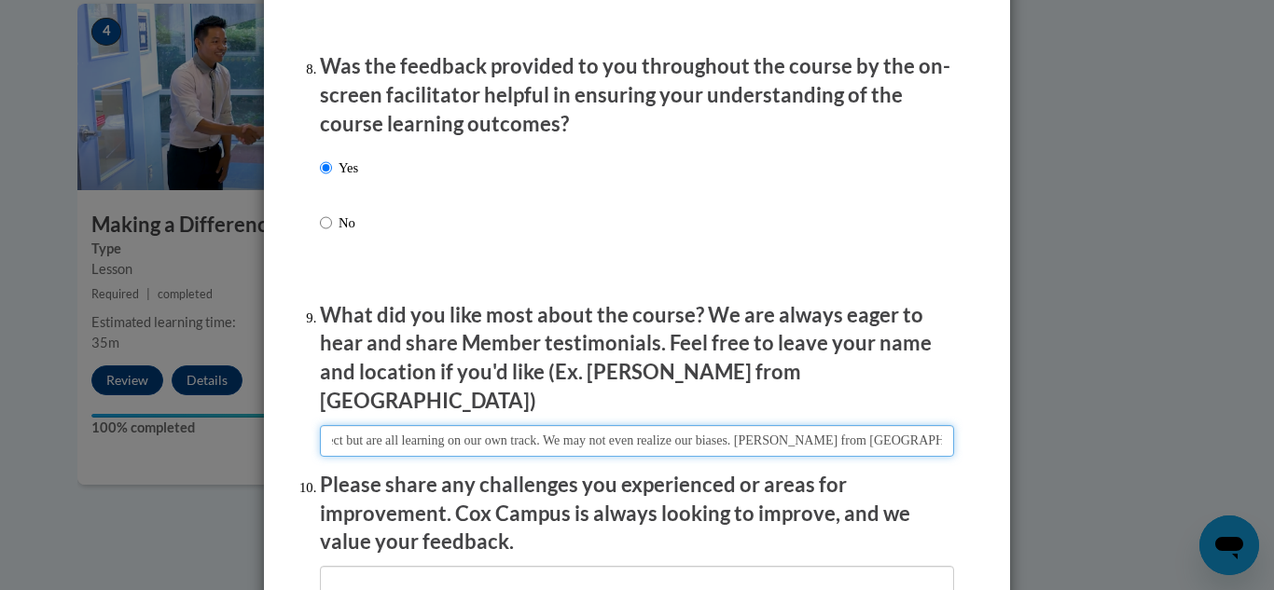
scroll to position [0, 215]
type input "I liked that she said none of us are perfect but are all learning on our own tr…"
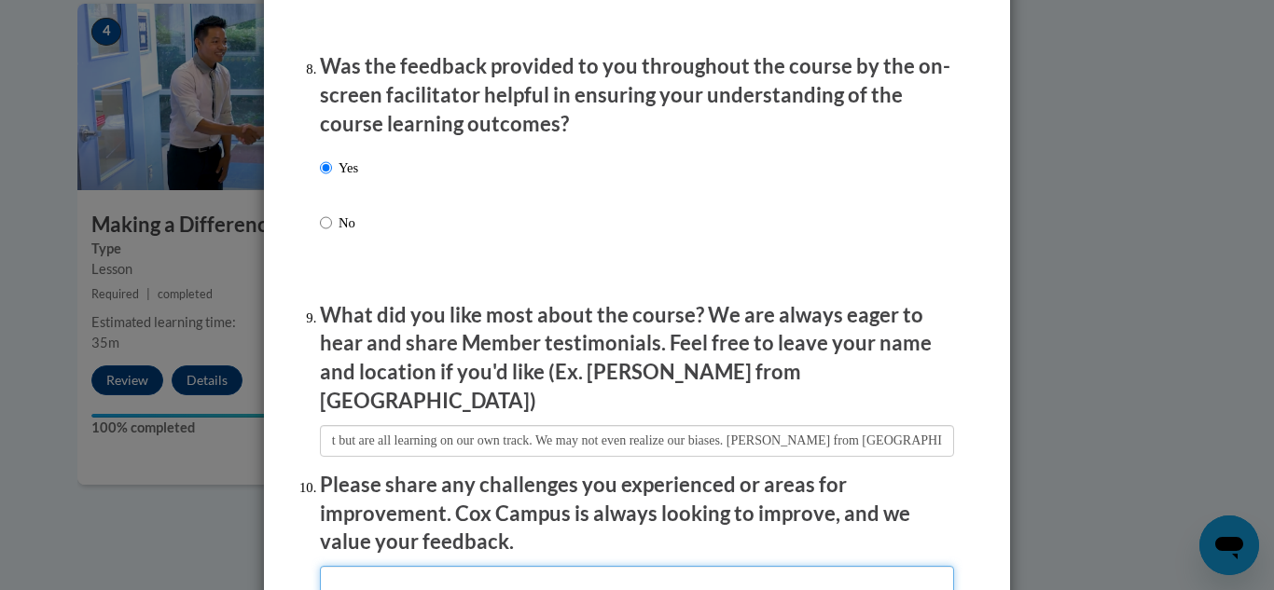
scroll to position [0, 0]
click at [835, 569] on input "textbox" at bounding box center [637, 582] width 634 height 32
type input "I enjoyed this lesson and really learned so much. I will be sharing this with m…"
click at [1166, 491] on div "Feedback Questionnaire Rate Course Comments Cox Campus End of Course Evaluation…" at bounding box center [637, 295] width 1274 height 590
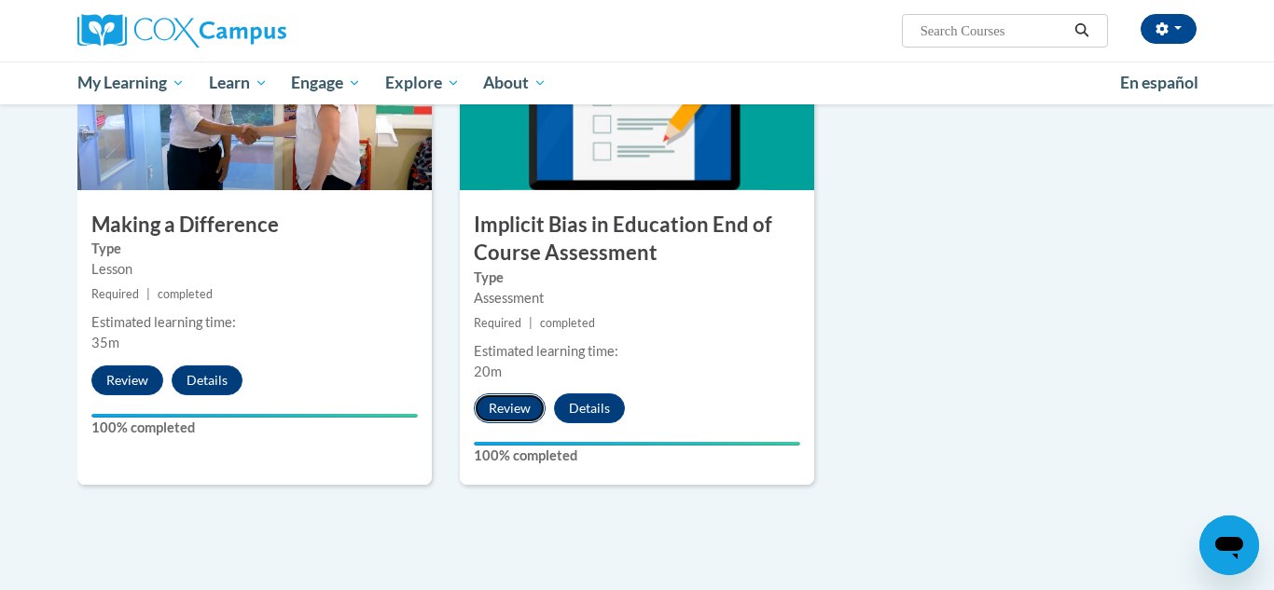
click at [531, 412] on button "Review" at bounding box center [510, 409] width 72 height 30
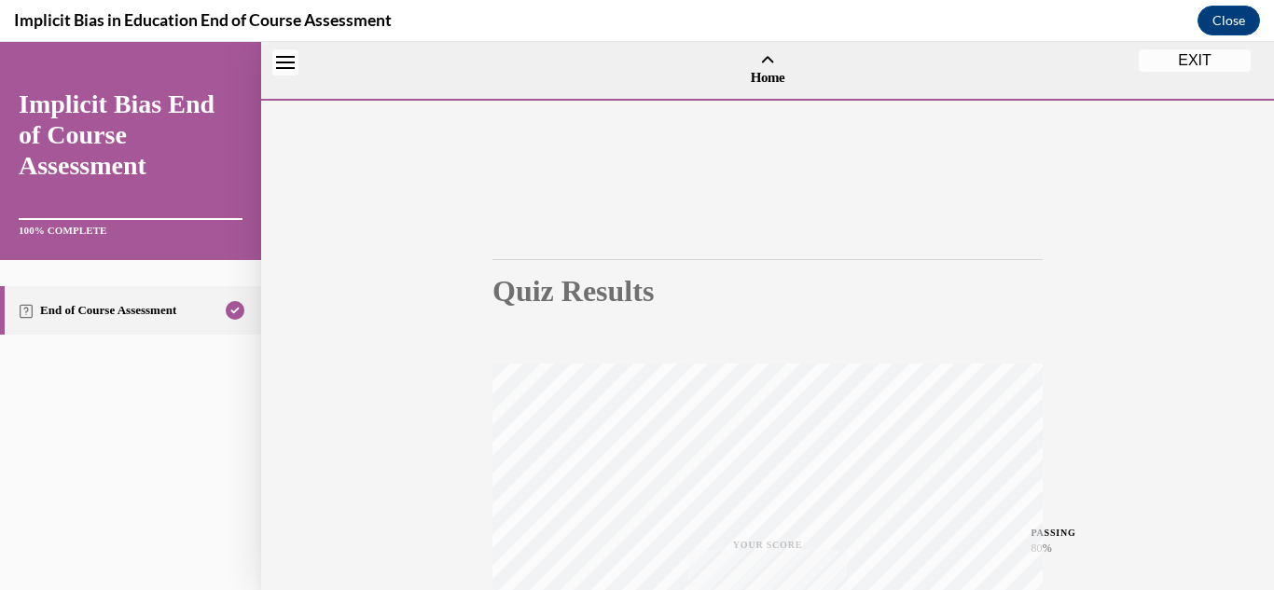
scroll to position [58, 0]
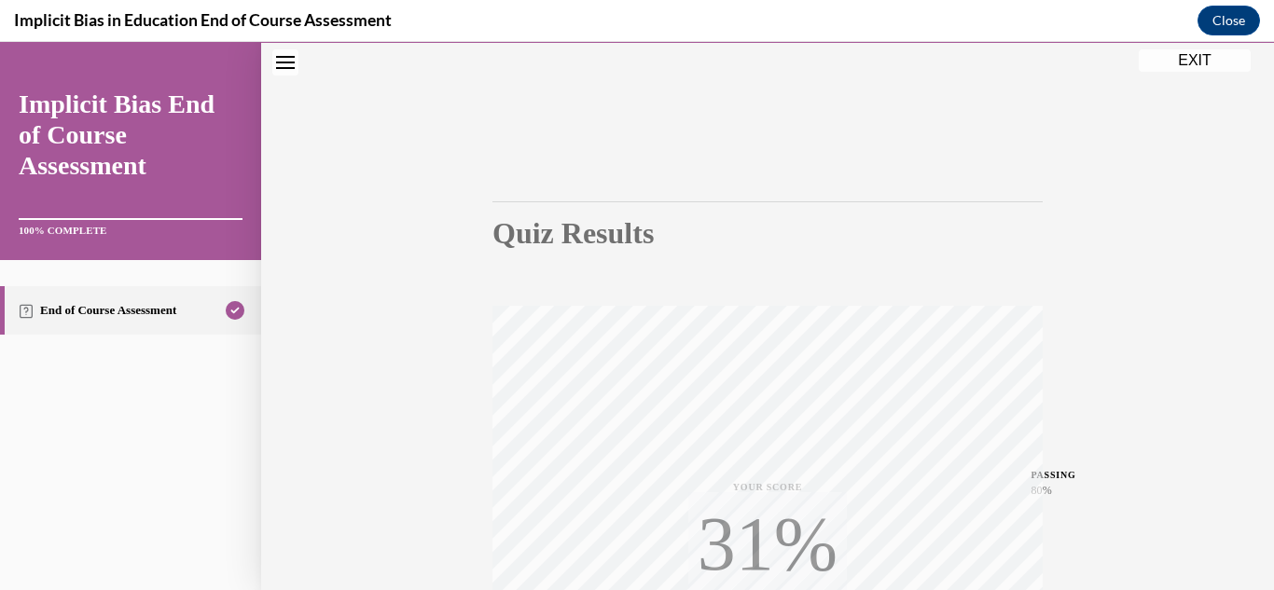
click at [1089, 434] on div "Quiz Results PASSING 80% Your score 92% Passed PASSING 80% Your score Your scor…" at bounding box center [767, 491] width 1013 height 897
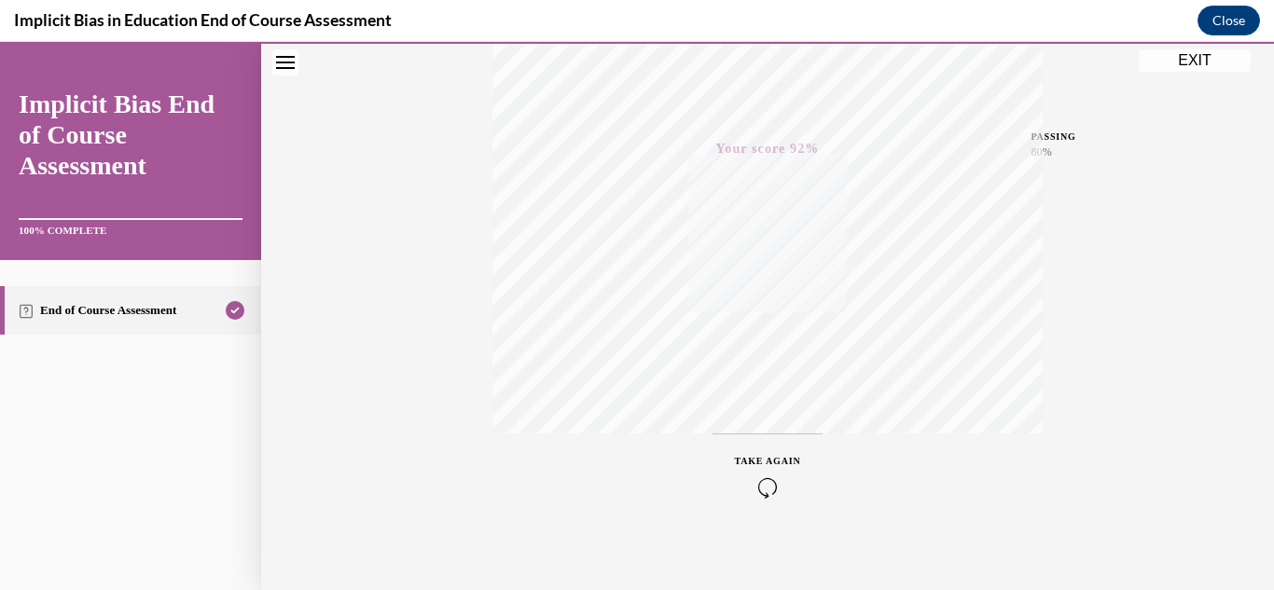
scroll to position [408, 0]
click at [1202, 48] on div "Quiz Results PASSING 80% Your score 92% Passed PASSING 80% Your score Your scor…" at bounding box center [767, 141] width 1013 height 897
click at [1195, 69] on button "EXIT" at bounding box center [1195, 60] width 112 height 22
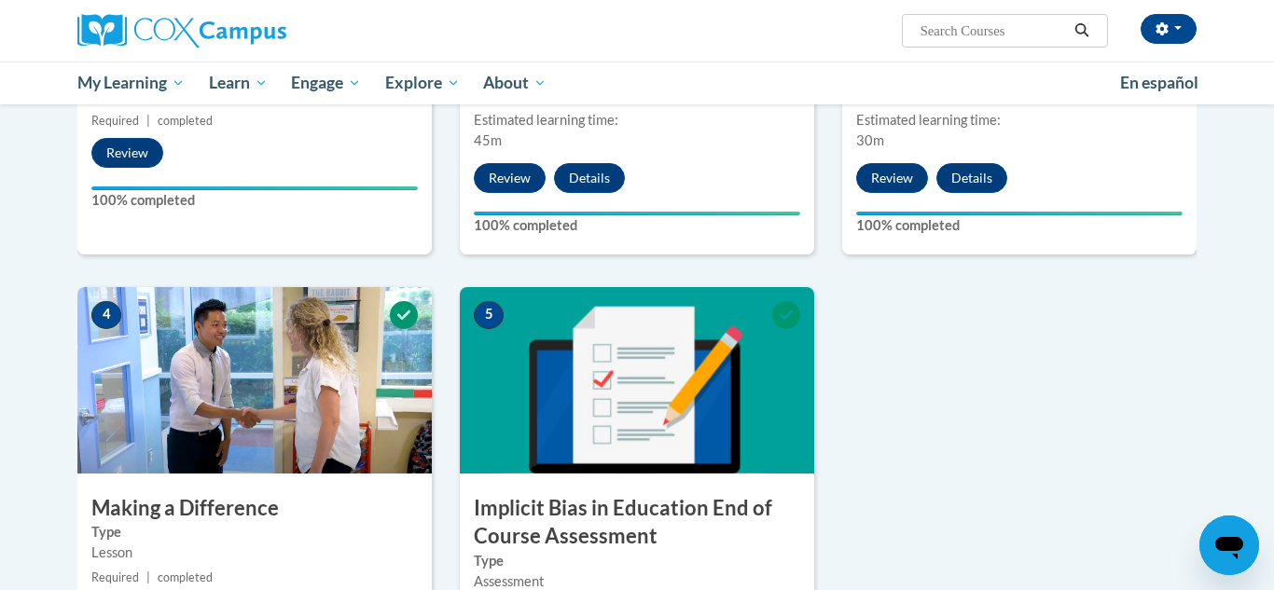
scroll to position [671, 0]
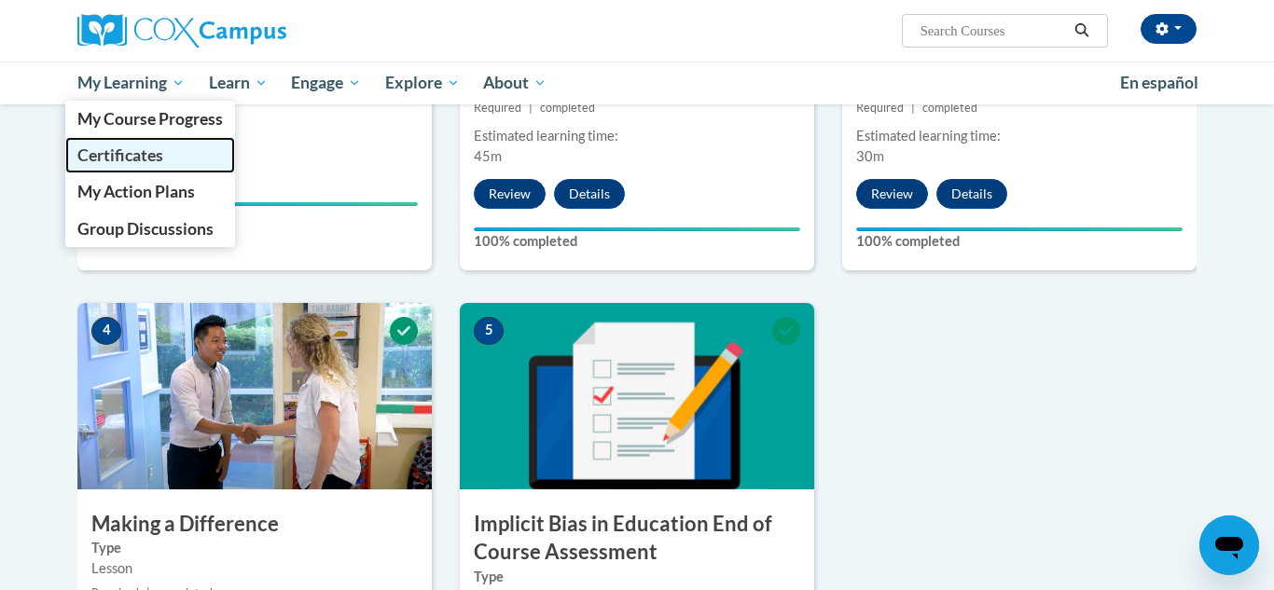
click at [136, 163] on span "Certificates" at bounding box center [120, 156] width 86 height 20
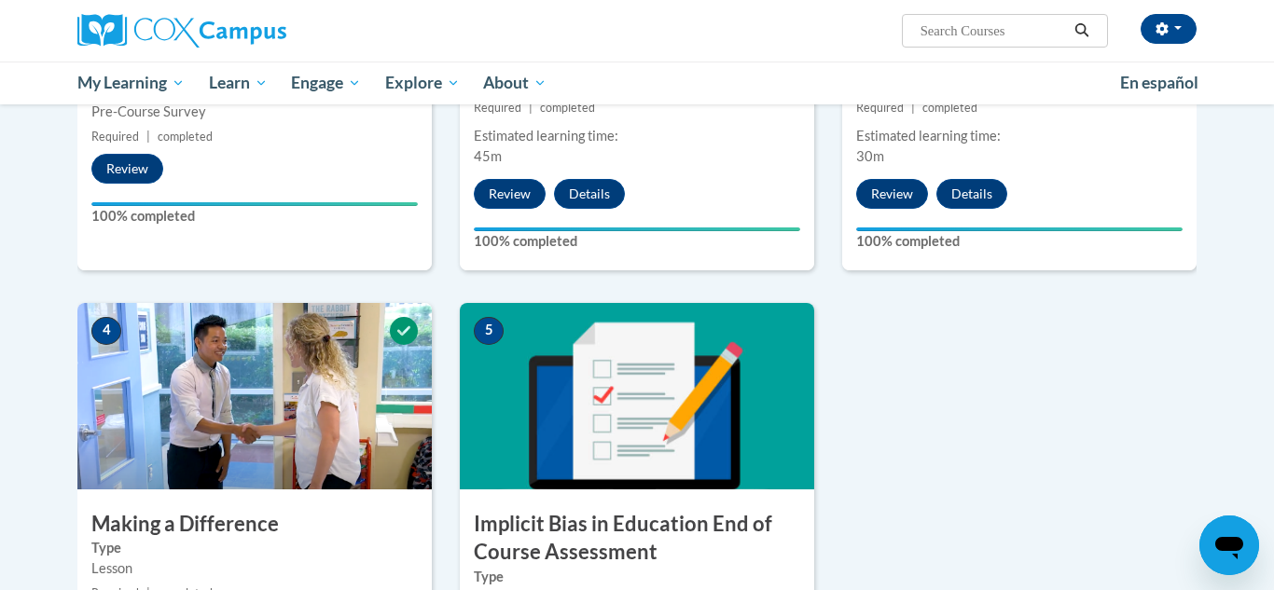
click at [919, 382] on div "1 Pre-Course Survey for Implicit Bias in Education Type Pre-Course Survey Requi…" at bounding box center [636, 316] width 1147 height 1001
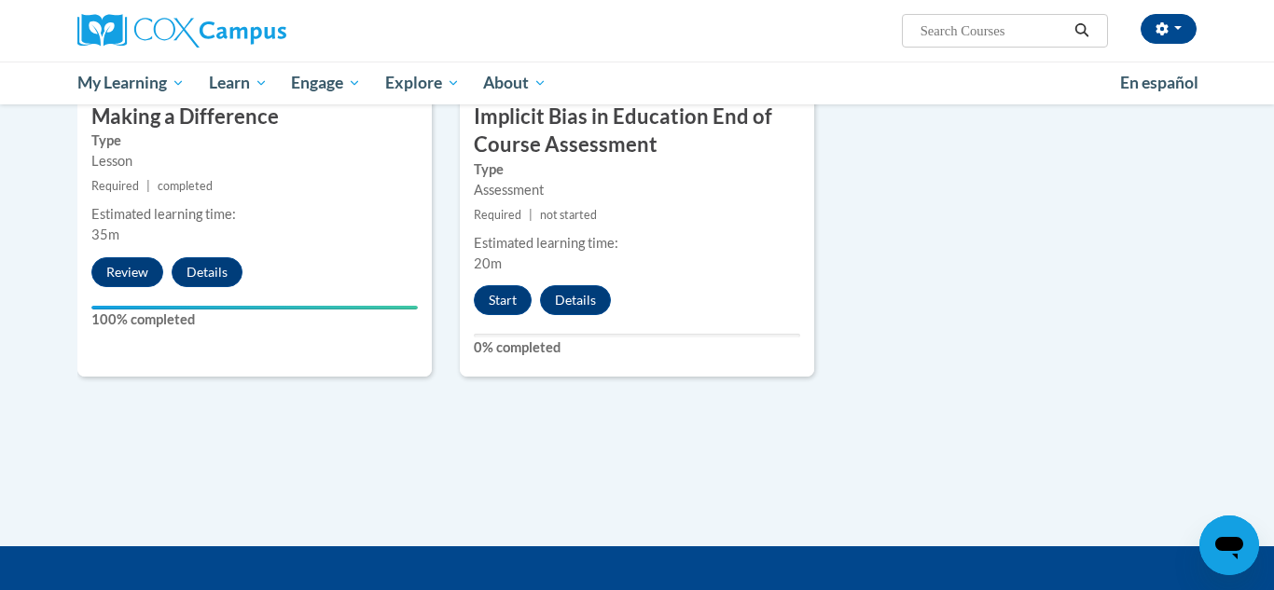
scroll to position [1081, 0]
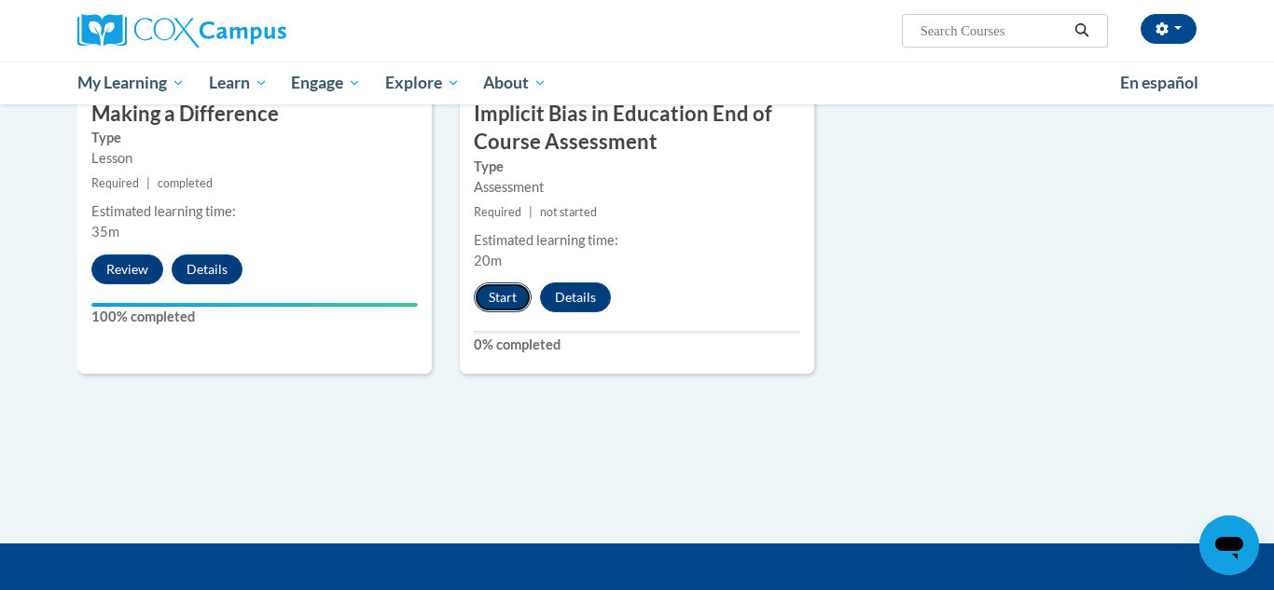
click at [506, 305] on button "Start" at bounding box center [503, 298] width 58 height 30
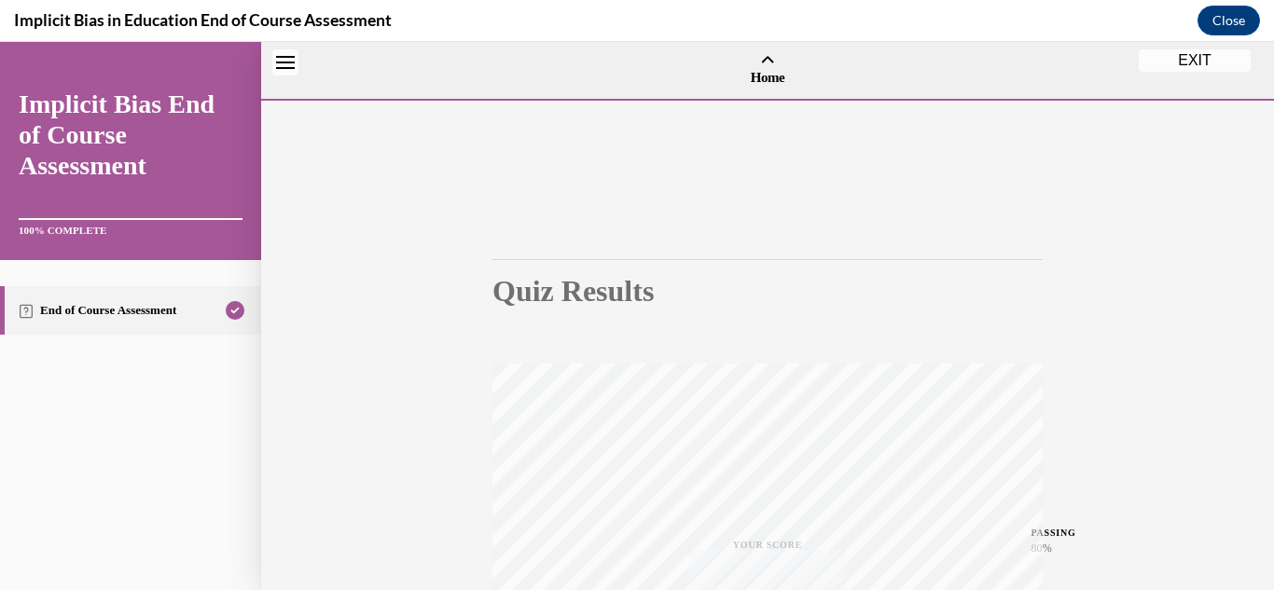
scroll to position [58, 0]
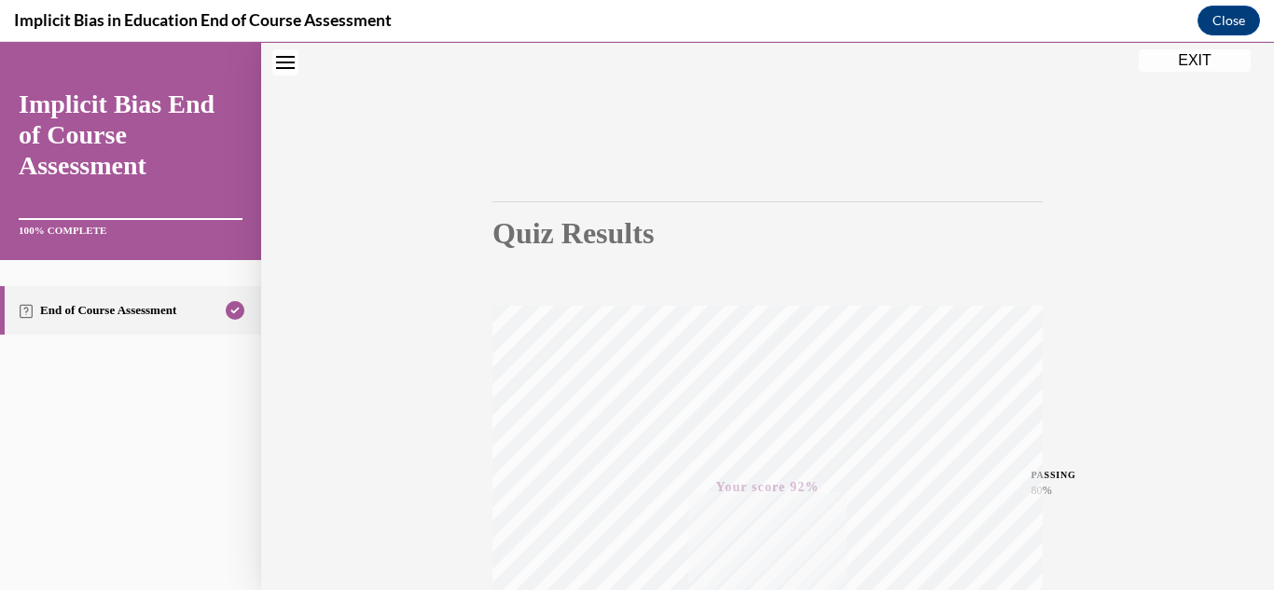
click at [1227, 310] on div "Quiz Results PASSING 80% Your score 92% Passed PASSING 80% Your score Your scor…" at bounding box center [767, 491] width 1013 height 897
click at [1208, 59] on button "EXIT" at bounding box center [1195, 60] width 112 height 22
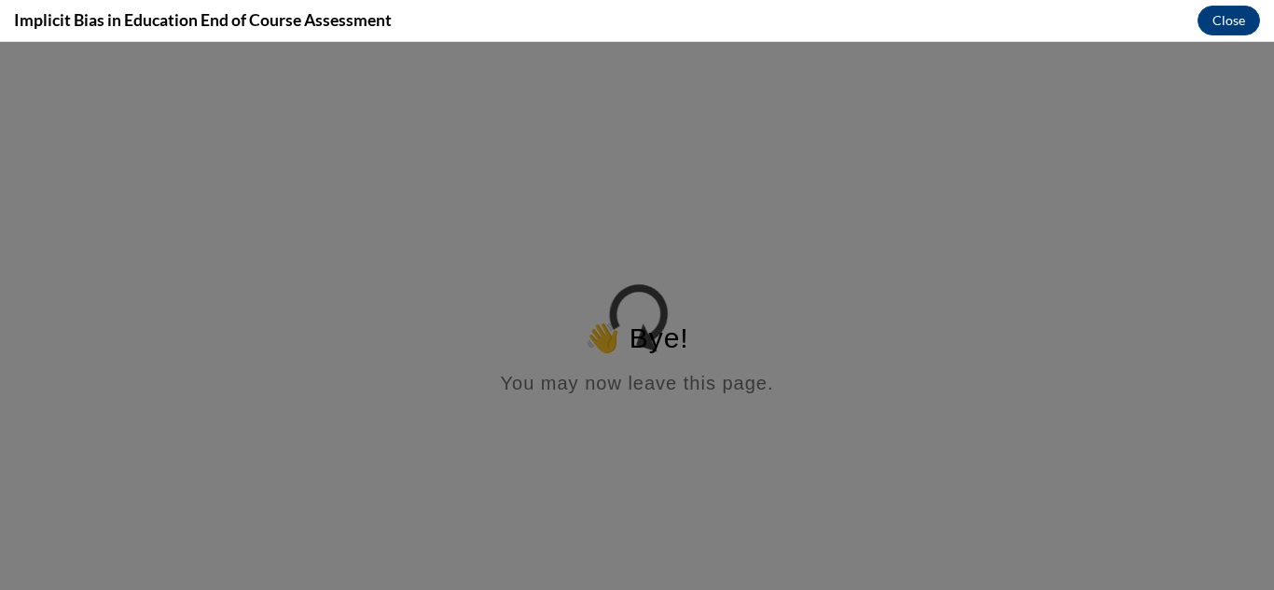
scroll to position [0, 0]
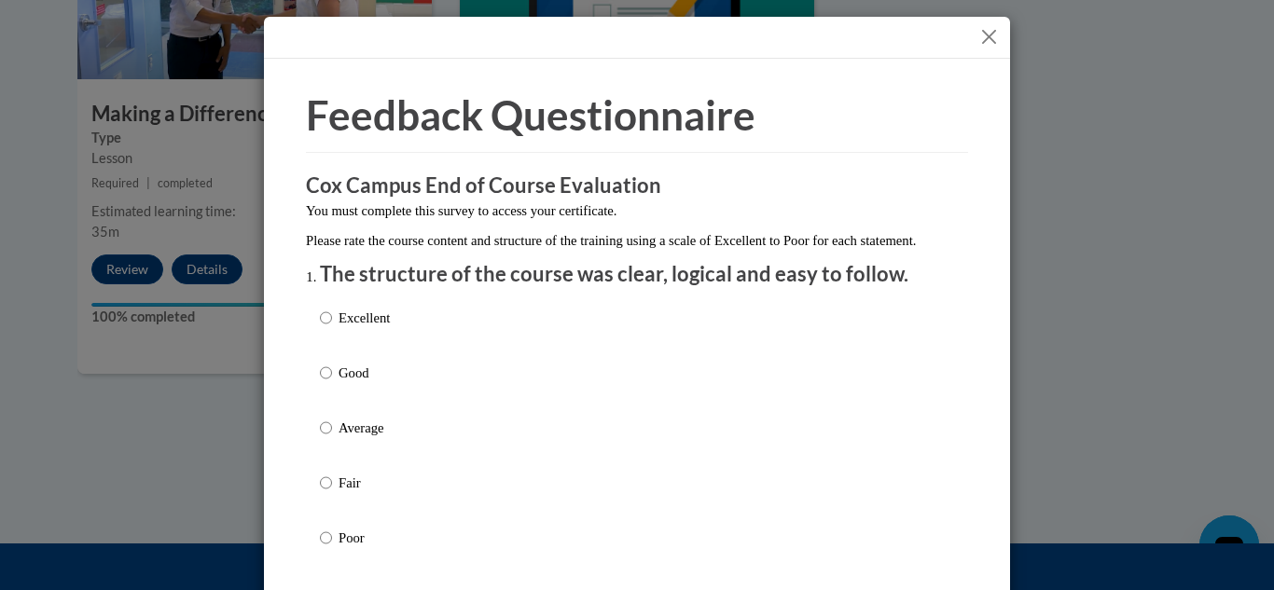
click at [883, 506] on div "Excellent Good Average Fair Poor" at bounding box center [637, 450] width 634 height 304
click at [326, 328] on input "Excellent" at bounding box center [326, 318] width 12 height 21
radio input "true"
click at [320, 363] on input "Good" at bounding box center [326, 373] width 12 height 21
radio input "true"
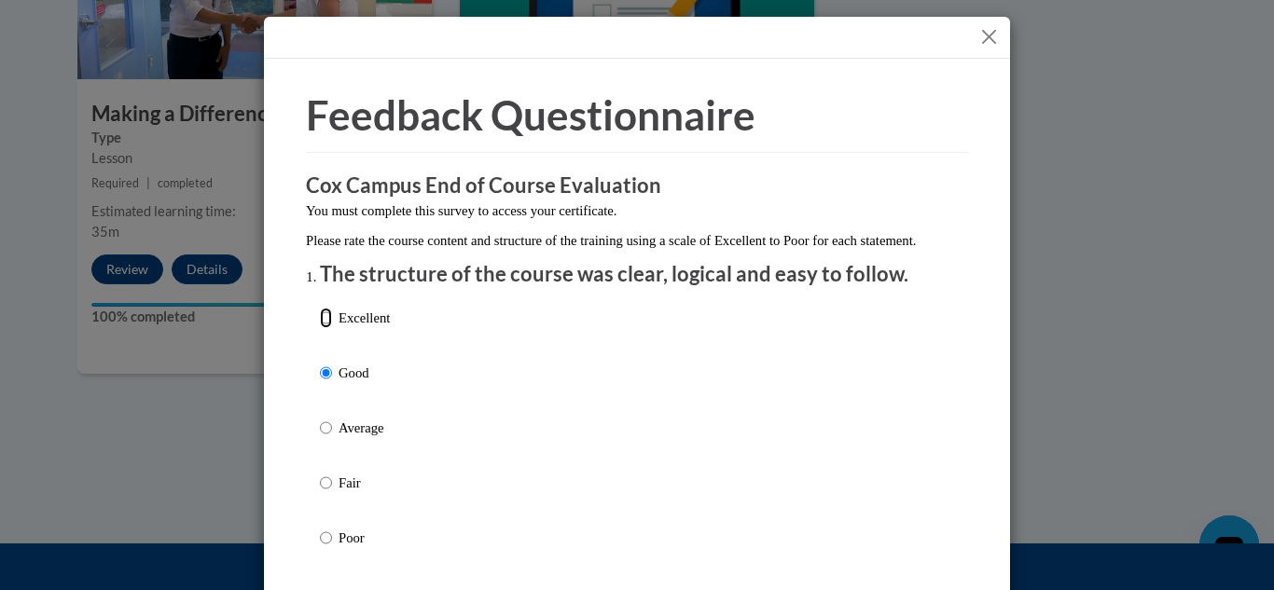
click at [320, 308] on input "Excellent" at bounding box center [326, 318] width 12 height 21
radio input "true"
click at [798, 432] on div "Excellent Good Average Fair Poor" at bounding box center [637, 450] width 634 height 304
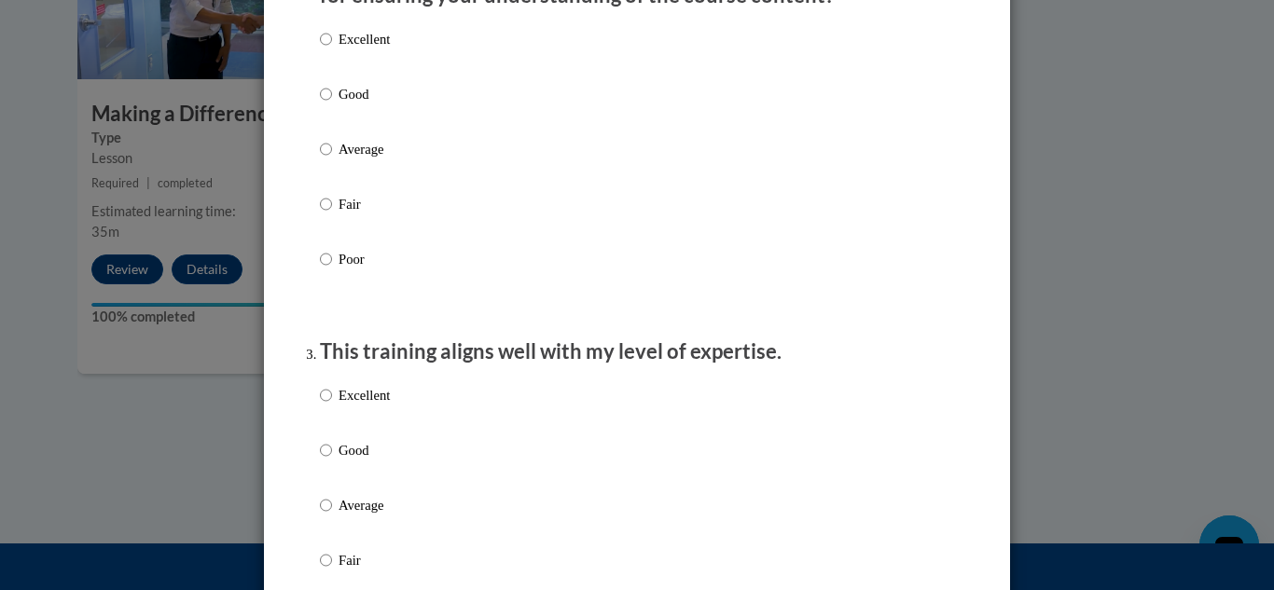
scroll to position [672, 0]
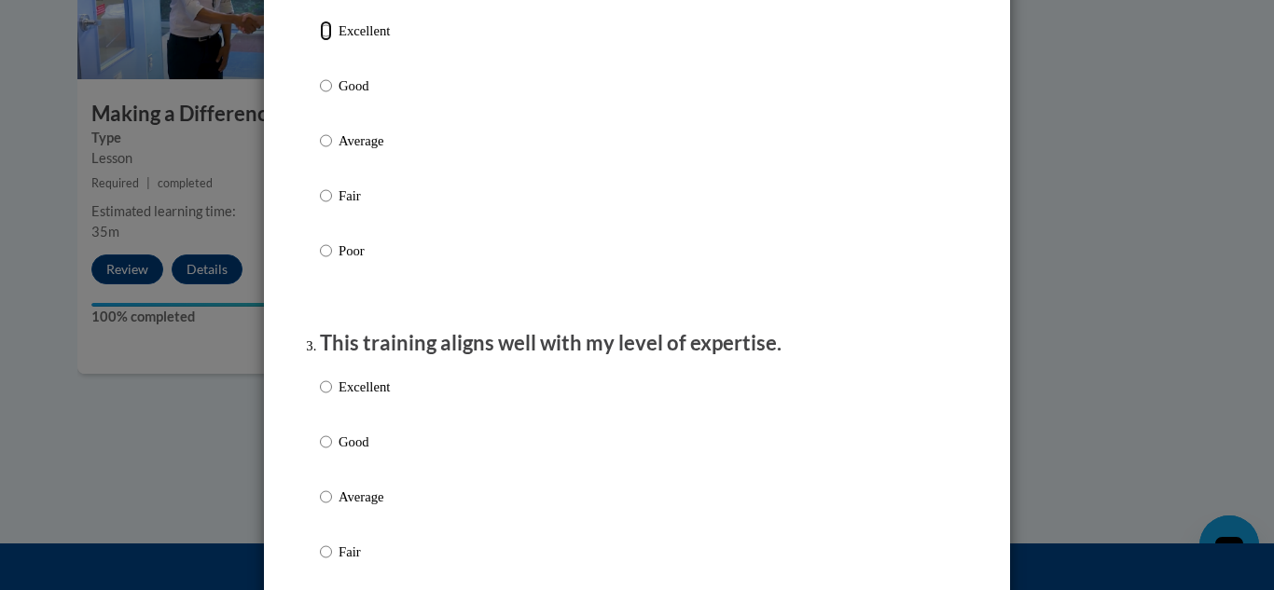
click at [330, 41] on input "Excellent" at bounding box center [326, 31] width 12 height 21
radio input "true"
click at [603, 84] on div "Excellent Good Average Fair Poor" at bounding box center [637, 163] width 634 height 304
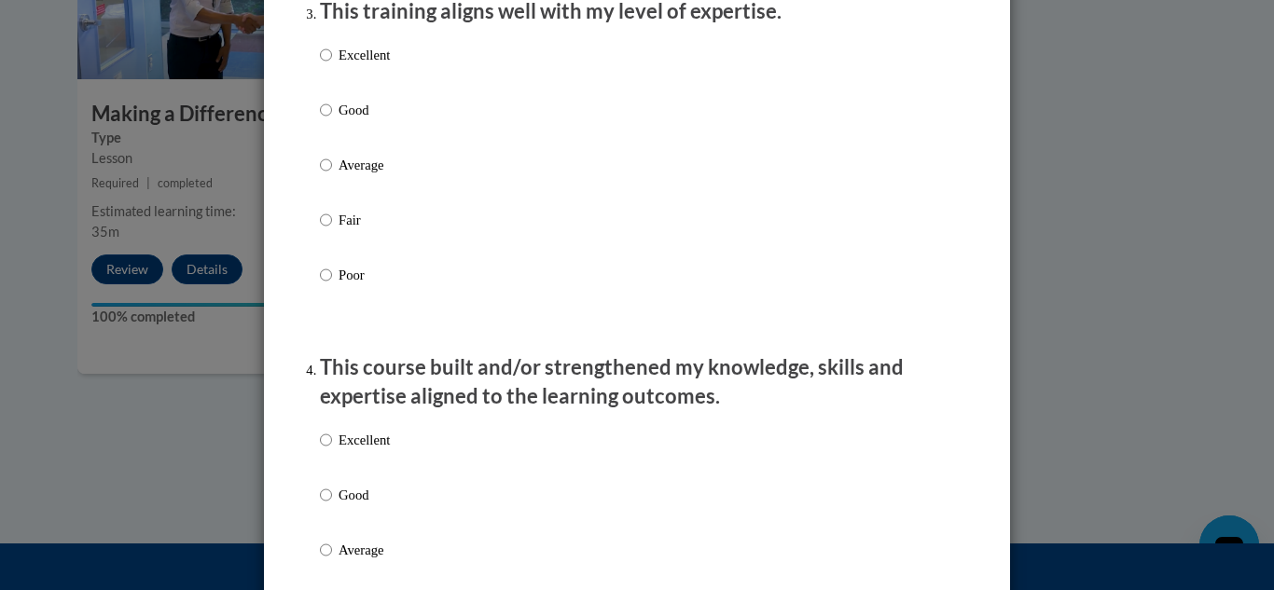
scroll to position [1007, 0]
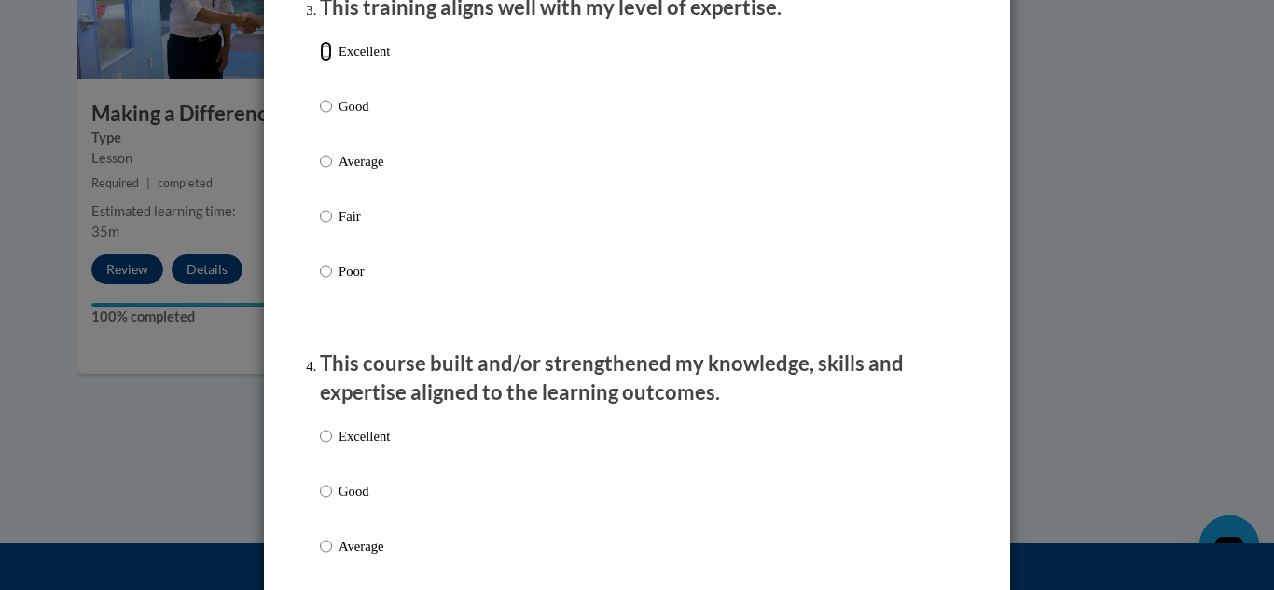
click at [326, 62] on input "Excellent" at bounding box center [326, 51] width 12 height 21
radio input "true"
click at [557, 122] on div "Excellent Good Average Fair Poor" at bounding box center [637, 184] width 634 height 304
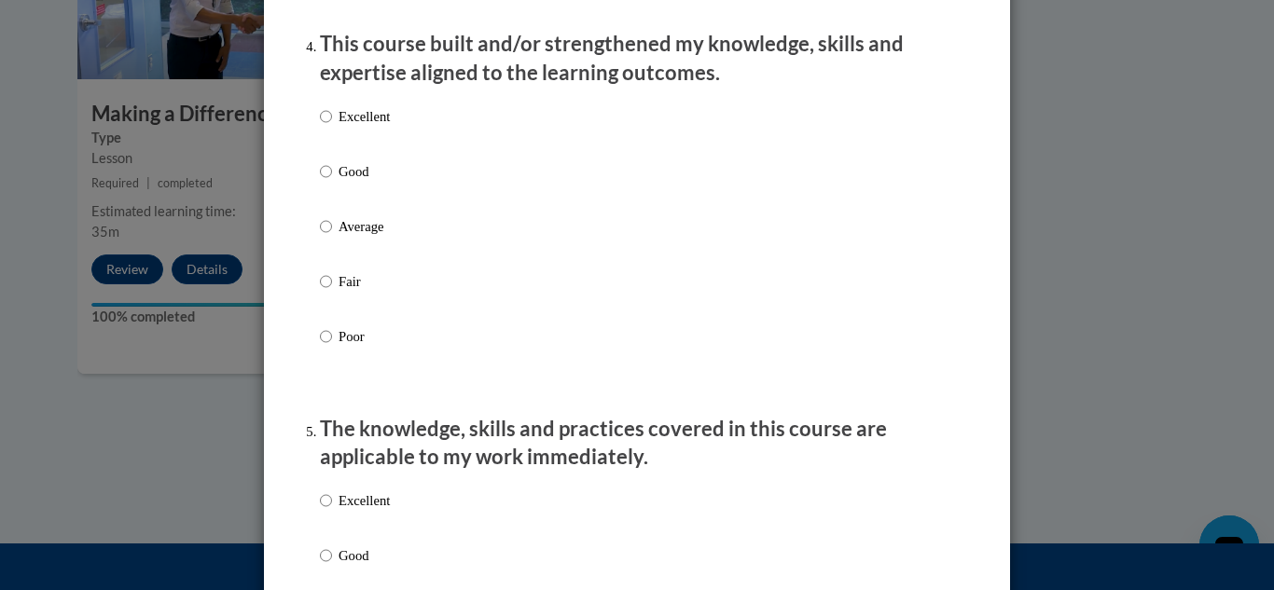
scroll to position [1343, 0]
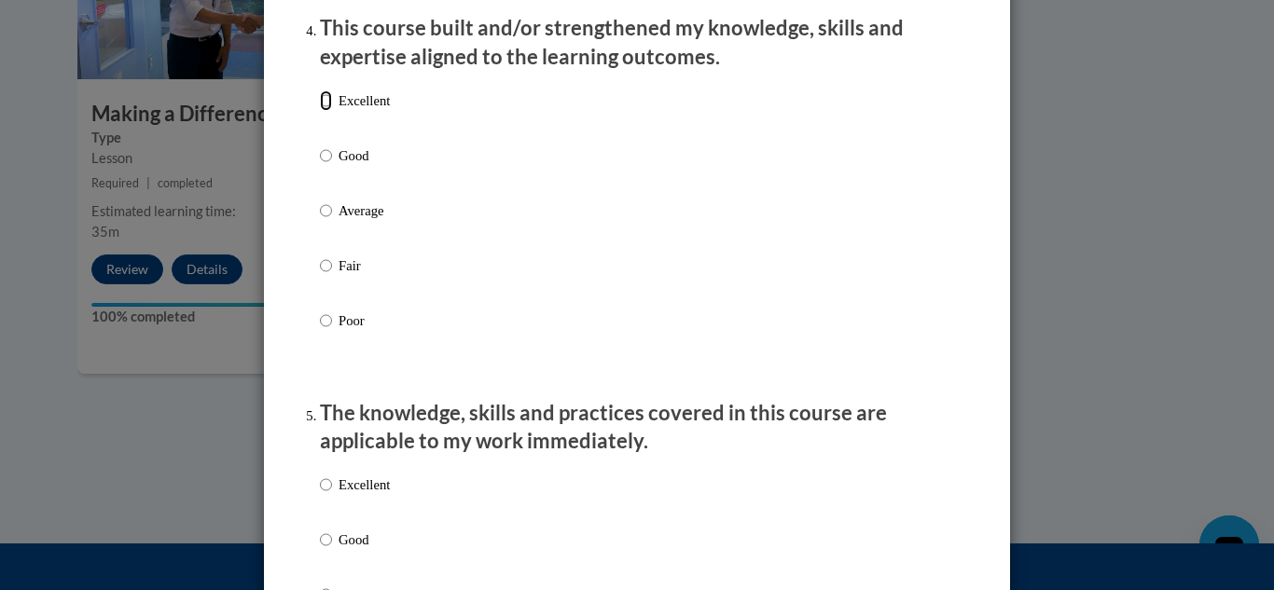
click at [323, 110] on input "Excellent" at bounding box center [326, 100] width 12 height 21
radio input "true"
click at [326, 495] on input "Excellent" at bounding box center [326, 485] width 12 height 21
radio input "true"
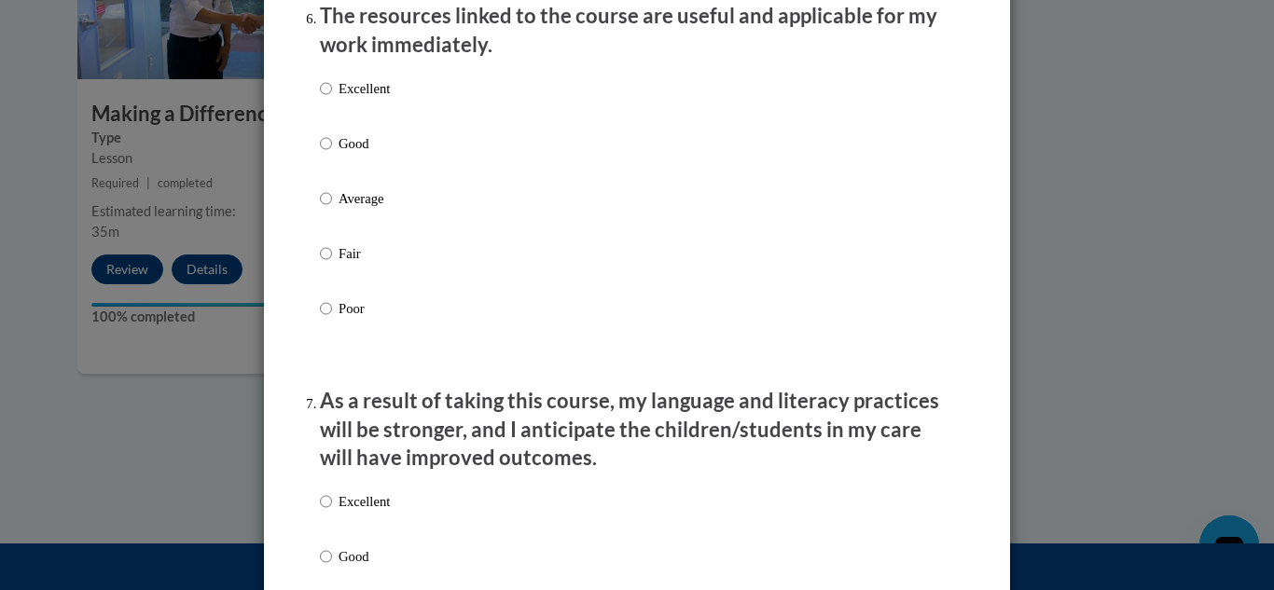
scroll to position [2127, 0]
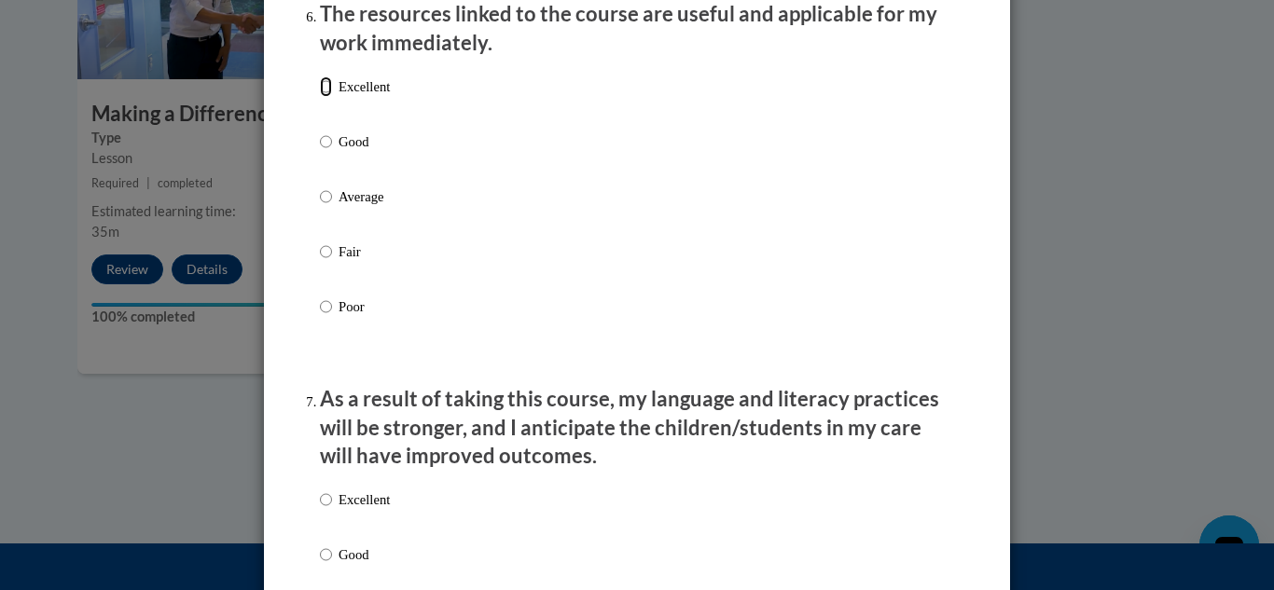
click at [329, 97] on input "Excellent" at bounding box center [326, 86] width 12 height 21
radio input "true"
click at [328, 510] on input "Excellent" at bounding box center [326, 500] width 12 height 21
radio input "true"
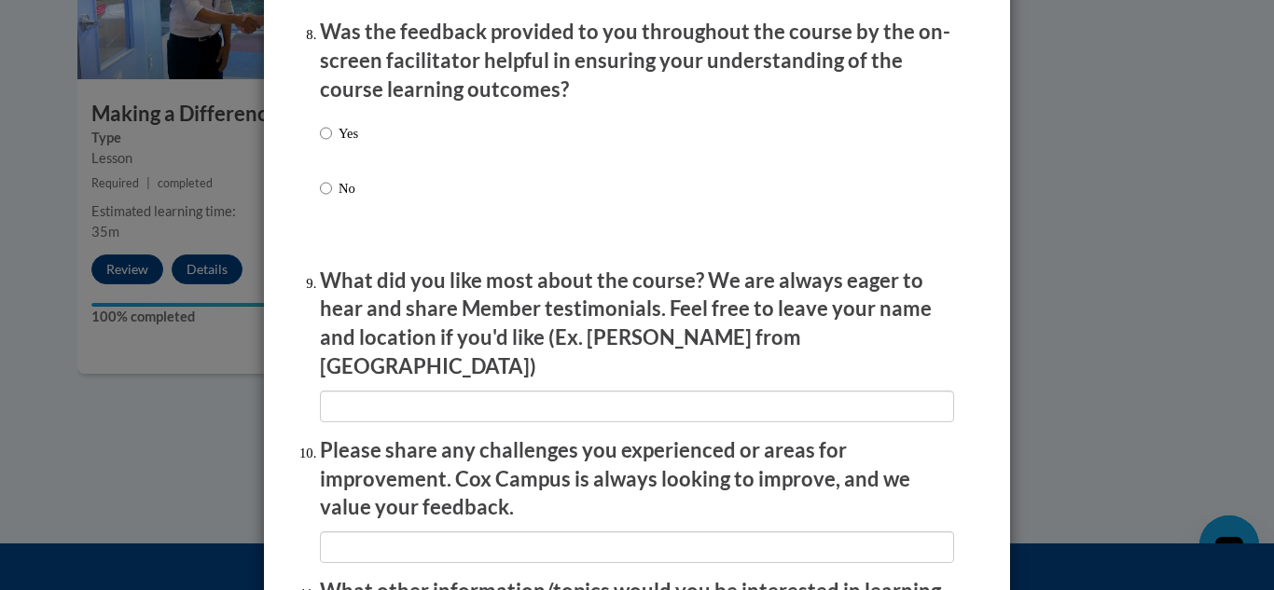
scroll to position [2910, 0]
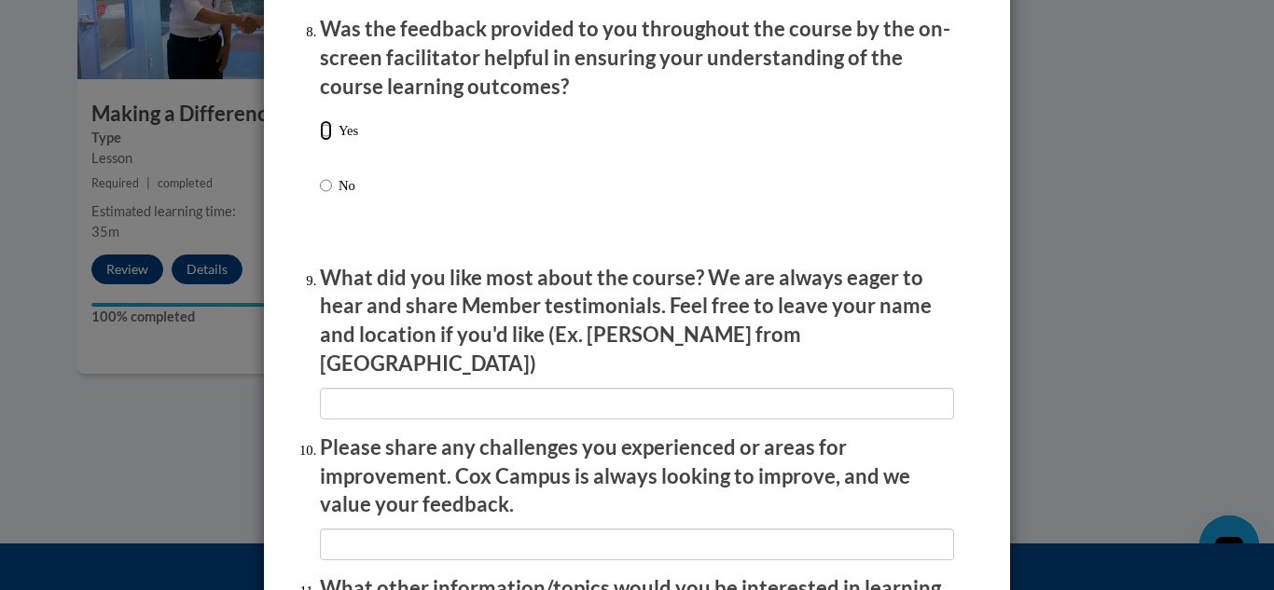
click at [326, 138] on input "Yes" at bounding box center [326, 130] width 12 height 21
radio input "true"
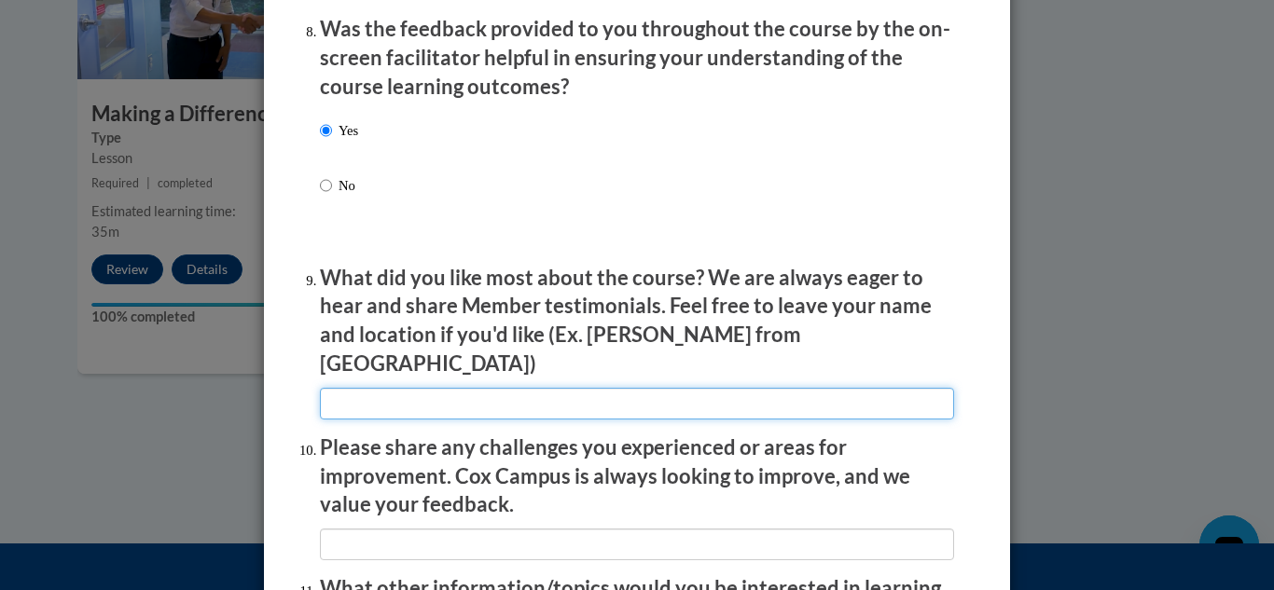
click at [404, 390] on input "textbox" at bounding box center [637, 404] width 634 height 32
type input "I liked that she said none of us are perfect but are all learning on our own tr…"
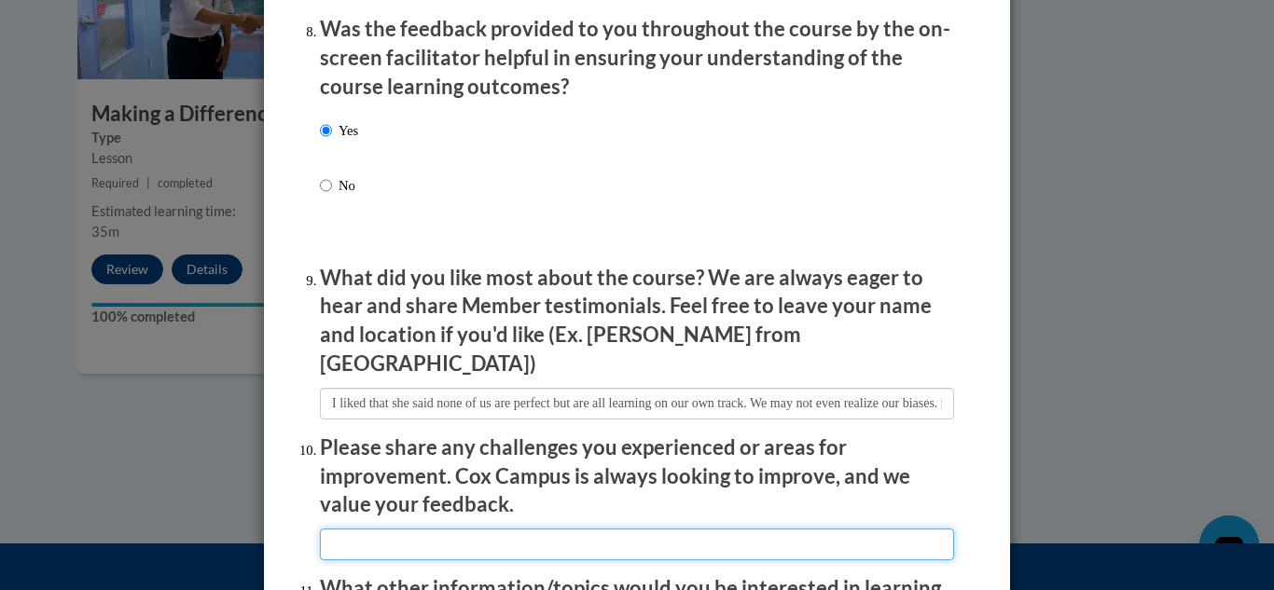
click at [701, 529] on input "textbox" at bounding box center [637, 545] width 634 height 32
click at [596, 533] on input "textbox" at bounding box center [637, 545] width 634 height 32
click at [562, 529] on input "textbox" at bounding box center [637, 545] width 634 height 32
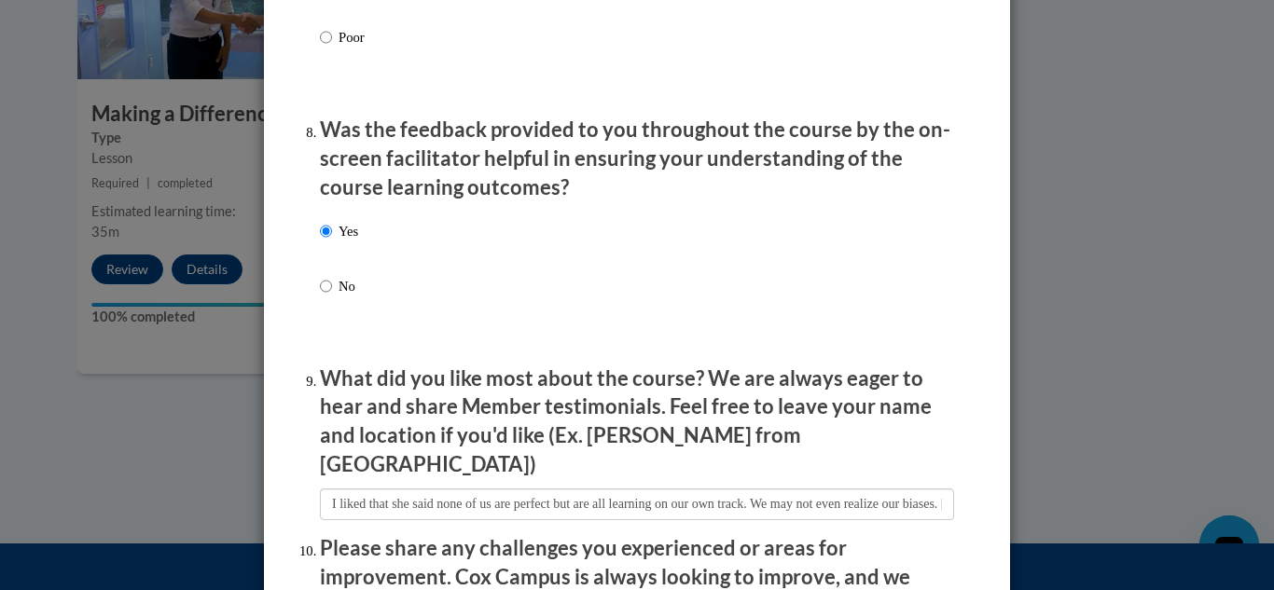
scroll to position [2851, 0]
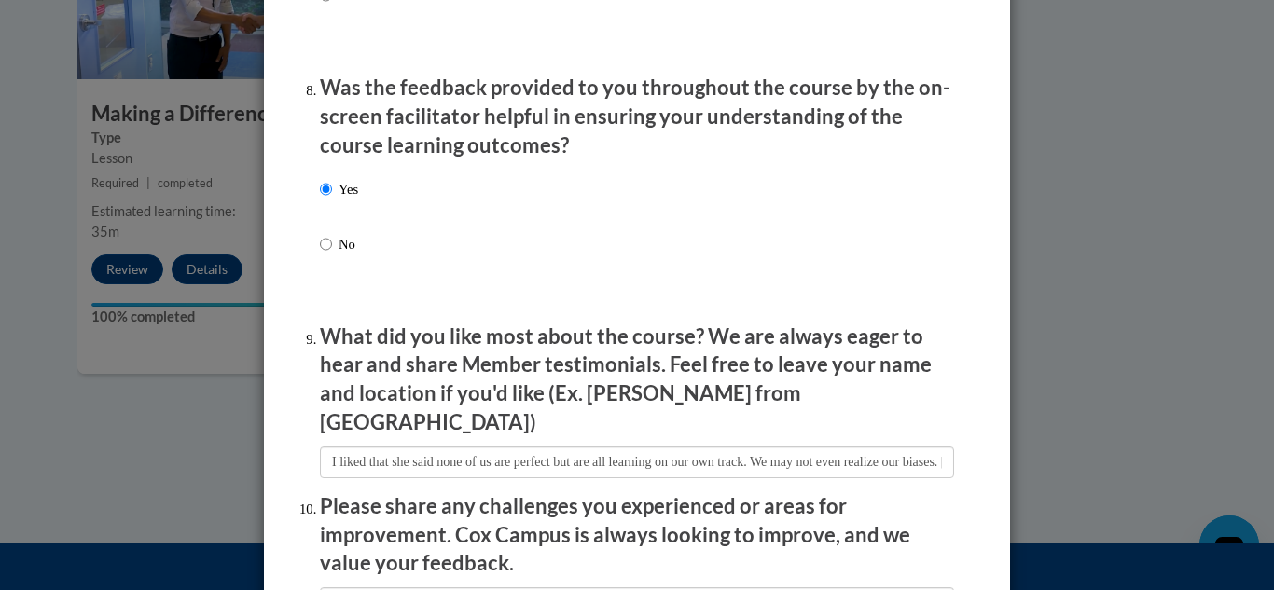
click at [878, 562] on p "Please share any challenges you experienced or areas for improvement. Cox Campu…" at bounding box center [637, 535] width 634 height 86
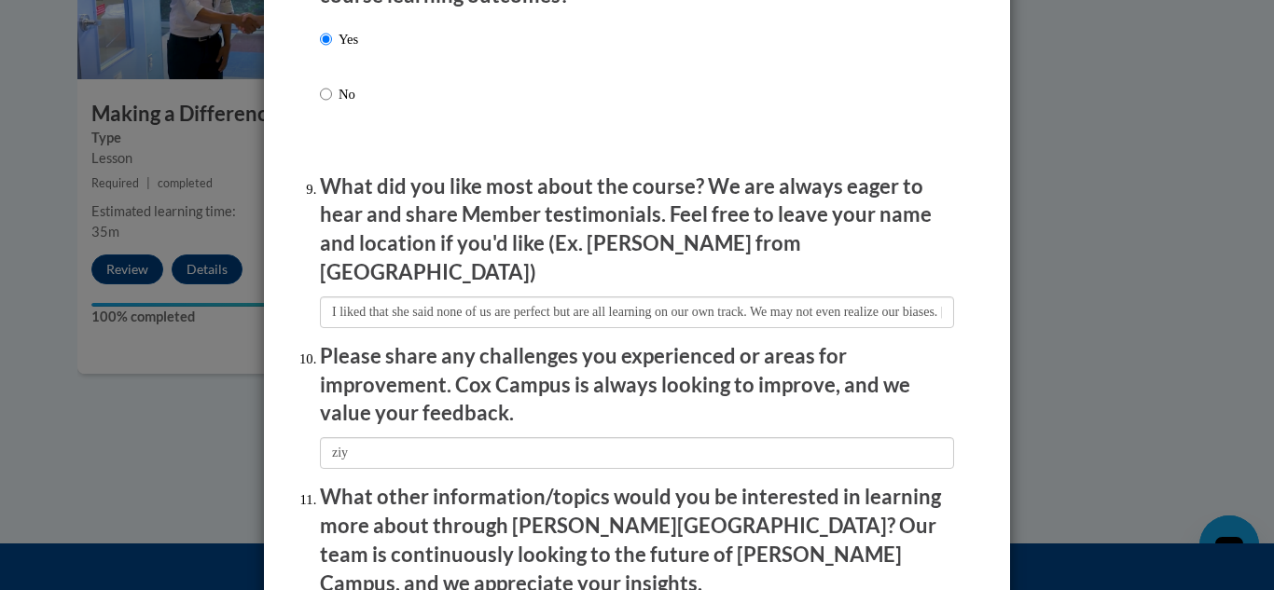
scroll to position [3038, 0]
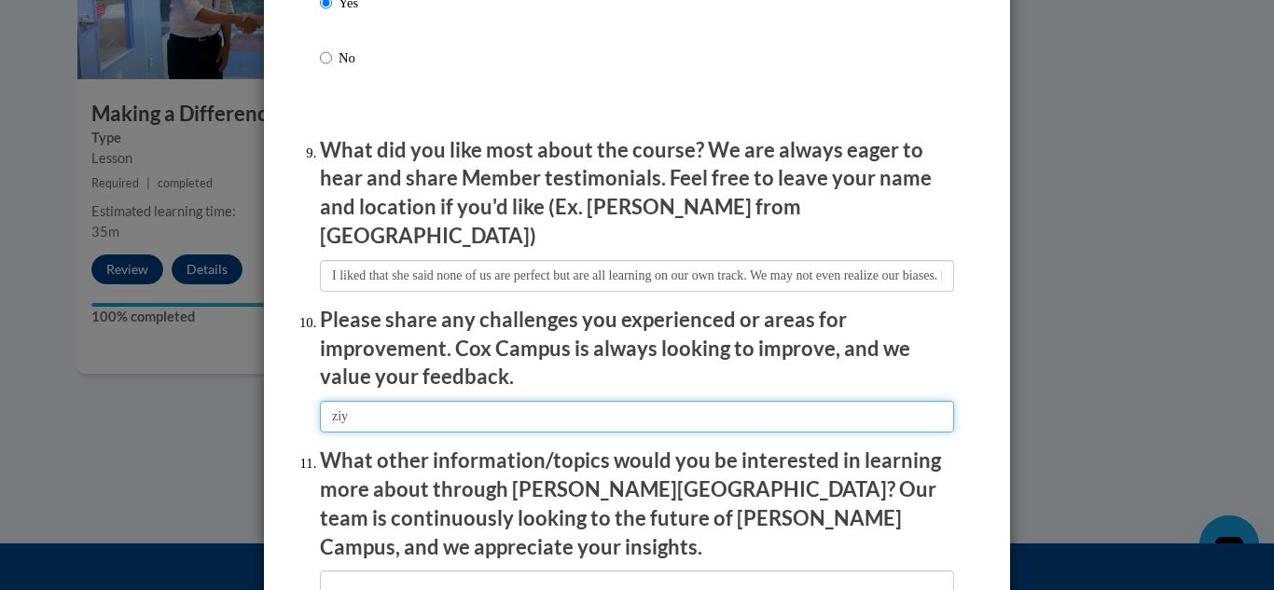
click at [442, 401] on input "textbox" at bounding box center [637, 417] width 634 height 32
type input "z"
click at [400, 401] on input "textbox" at bounding box center [637, 417] width 634 height 32
type input "It was great! I'll be using this for a staff development at our preschool!"
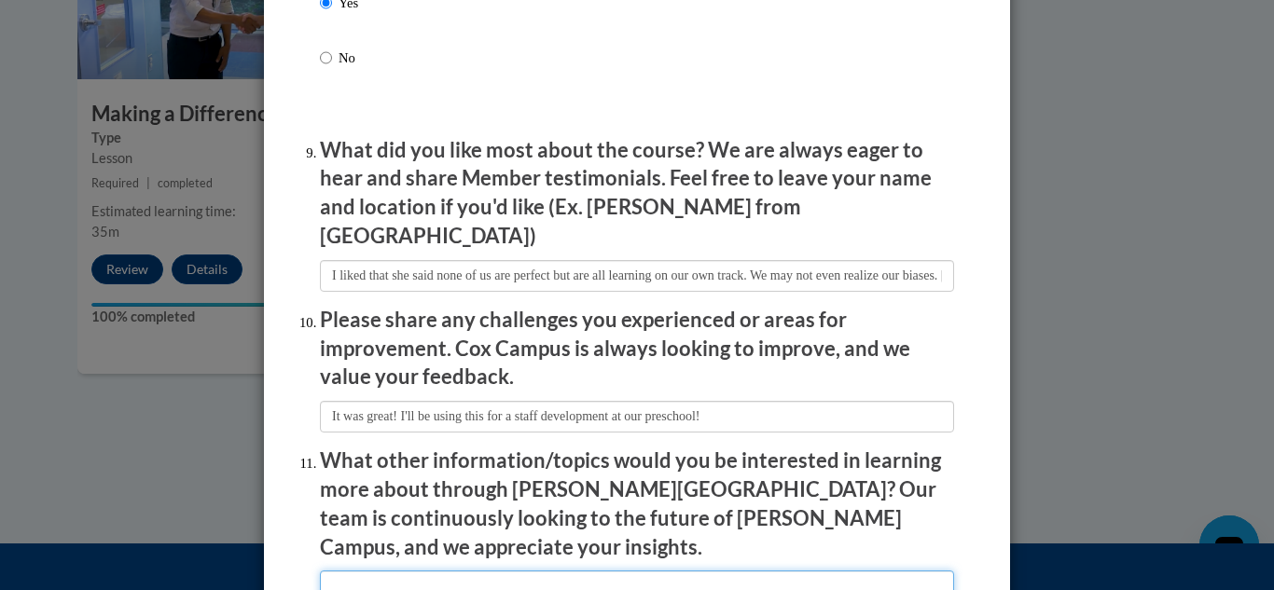
click at [661, 571] on input "textbox" at bounding box center [637, 587] width 634 height 32
click at [659, 571] on input "textbox" at bounding box center [637, 587] width 634 height 32
type input "D"
type input "s"
type input "Structure in the classroom"
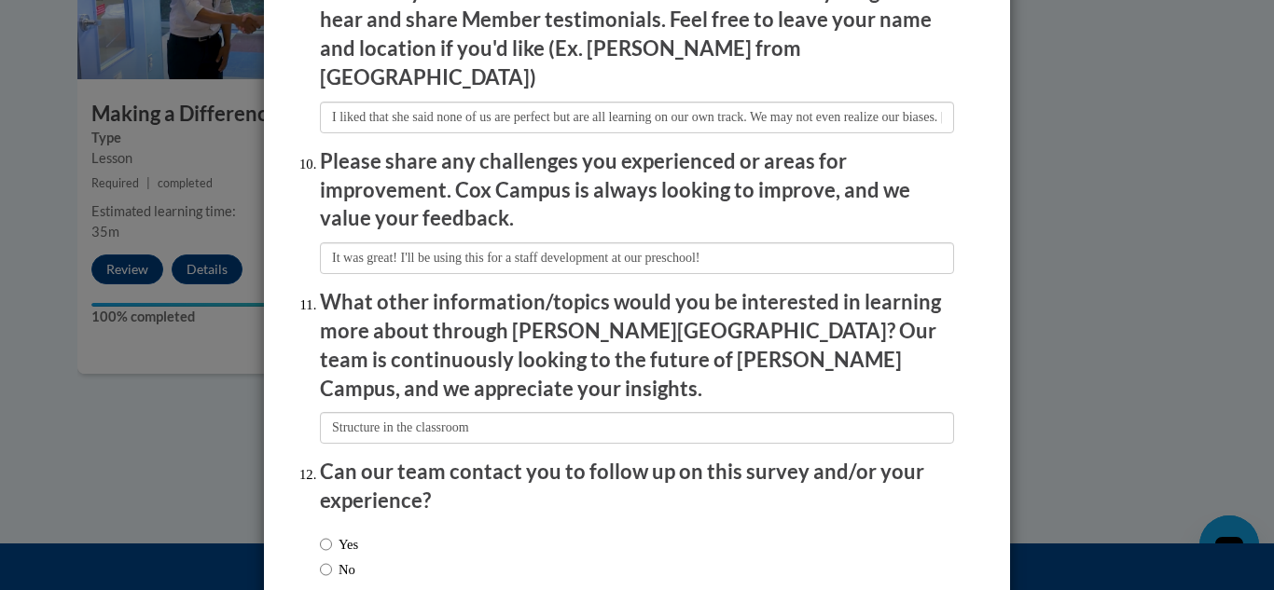
scroll to position [3285, 0]
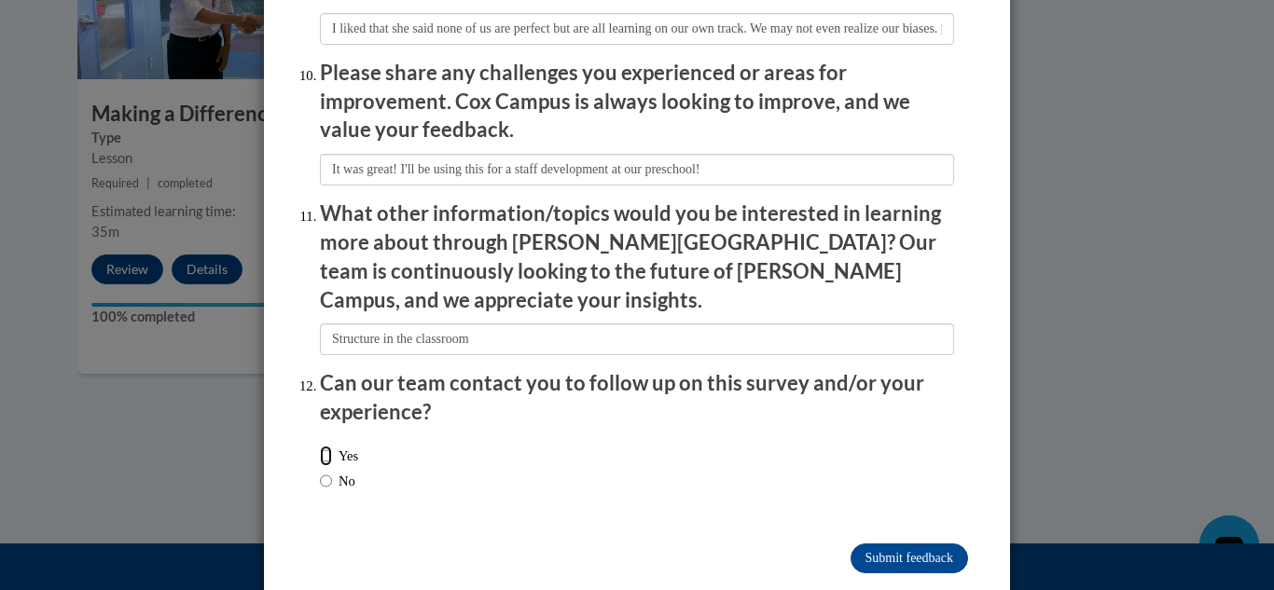
click at [322, 446] on input "Yes" at bounding box center [326, 456] width 12 height 21
radio input "true"
click at [920, 544] on input "Submit feedback" at bounding box center [910, 559] width 118 height 30
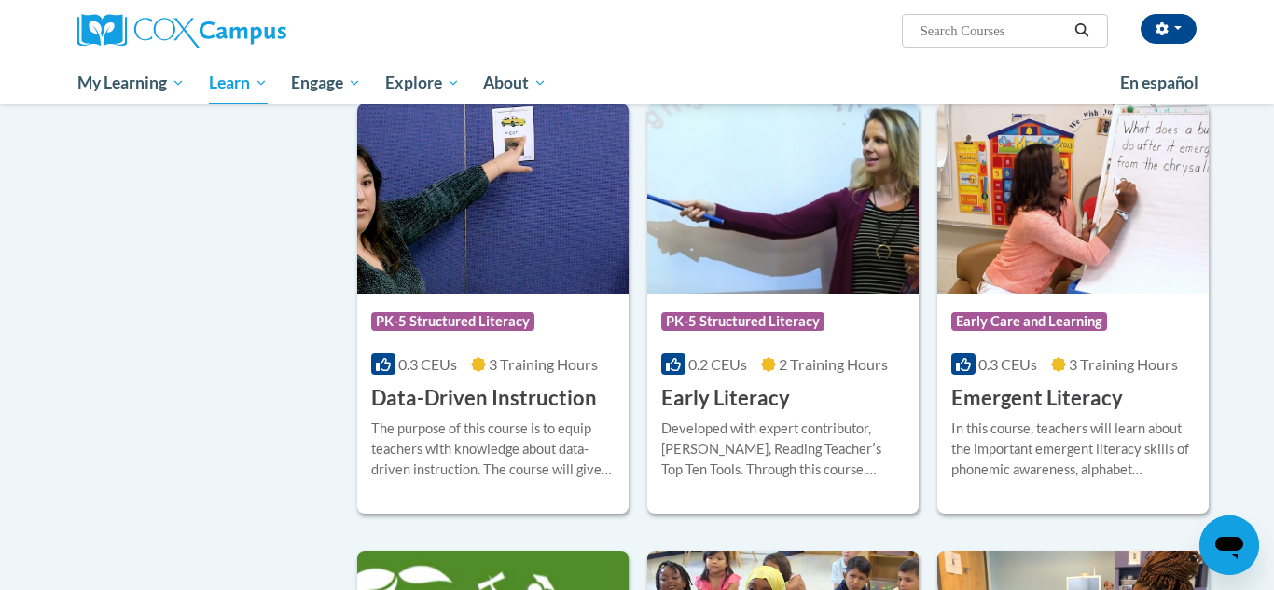
scroll to position [1828, 0]
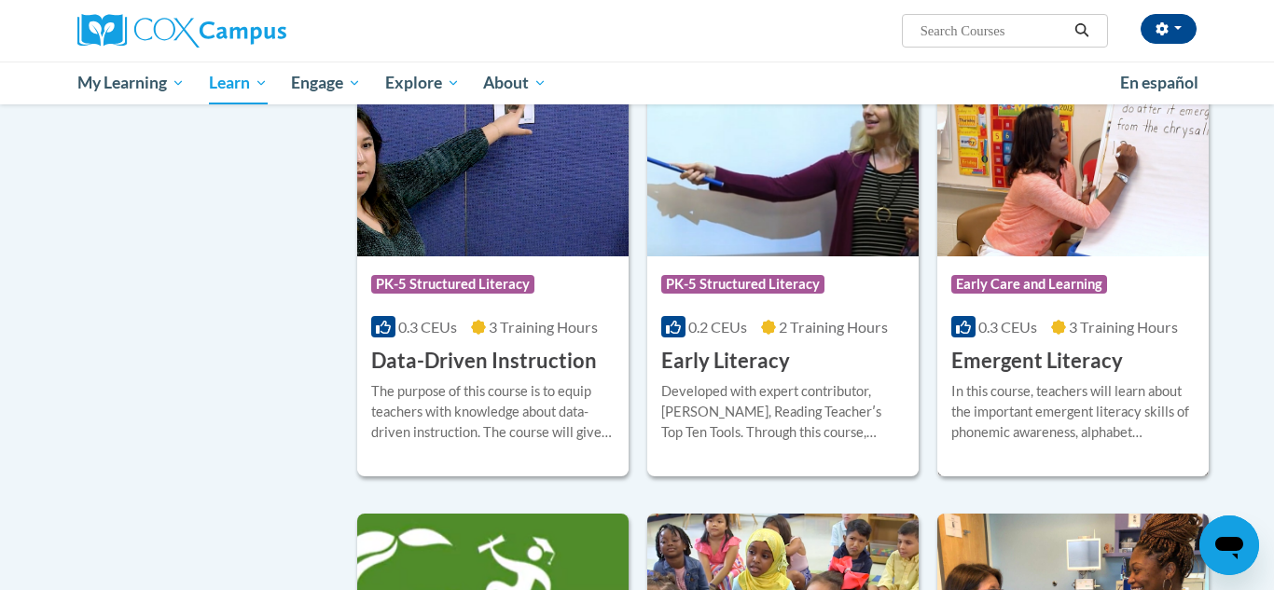
click at [1008, 228] on img at bounding box center [1072, 161] width 271 height 190
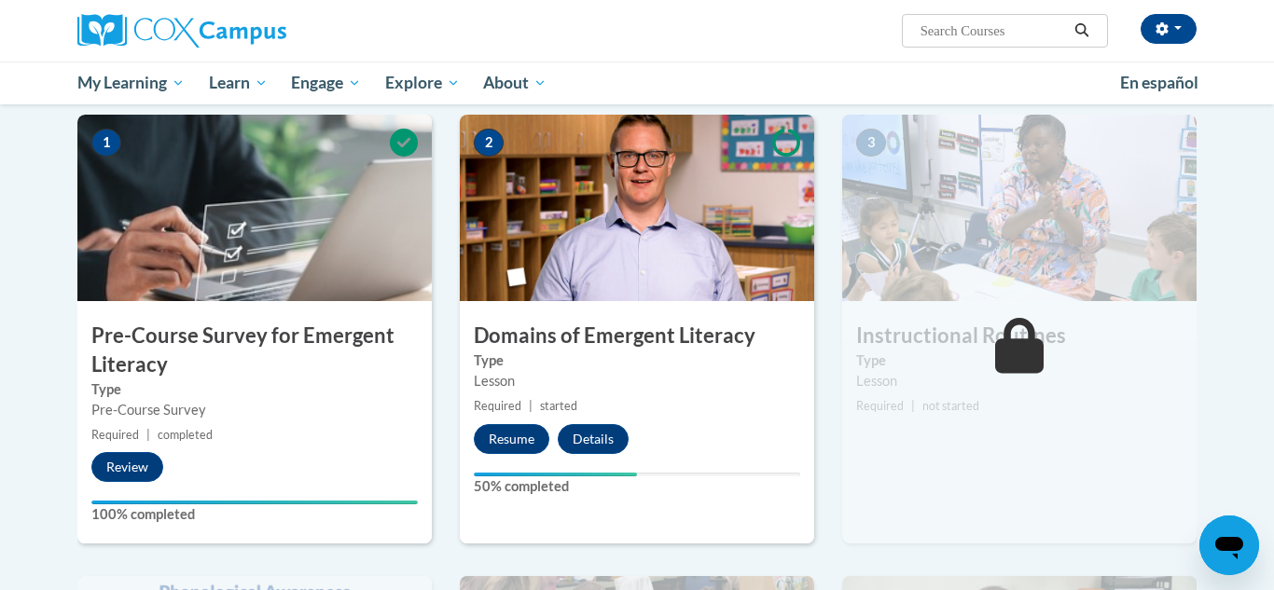
scroll to position [373, 0]
